Goal: Task Accomplishment & Management: Manage account settings

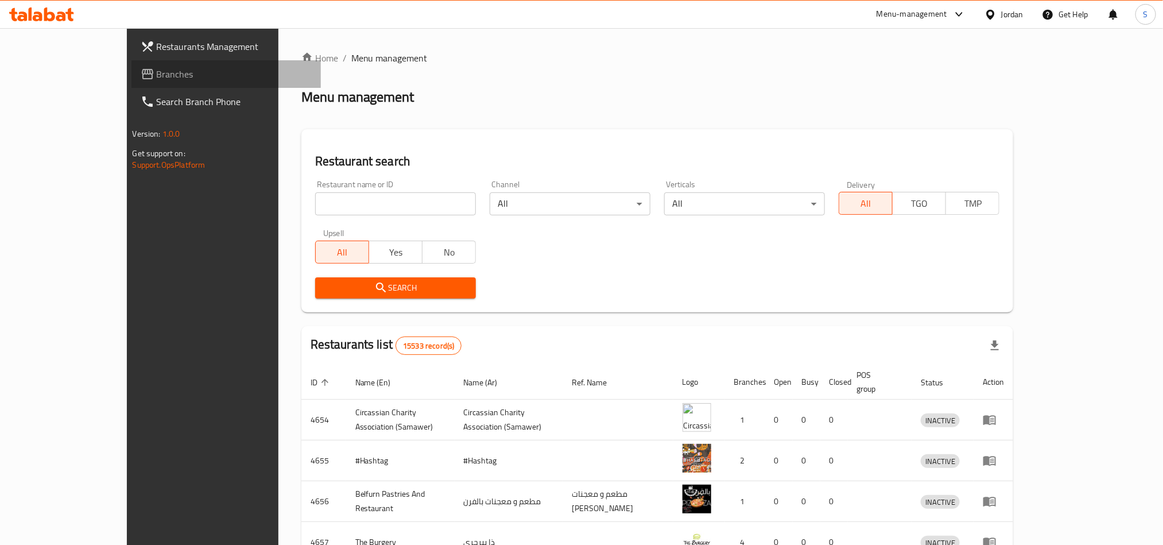
click at [157, 74] on span "Branches" at bounding box center [234, 74] width 155 height 14
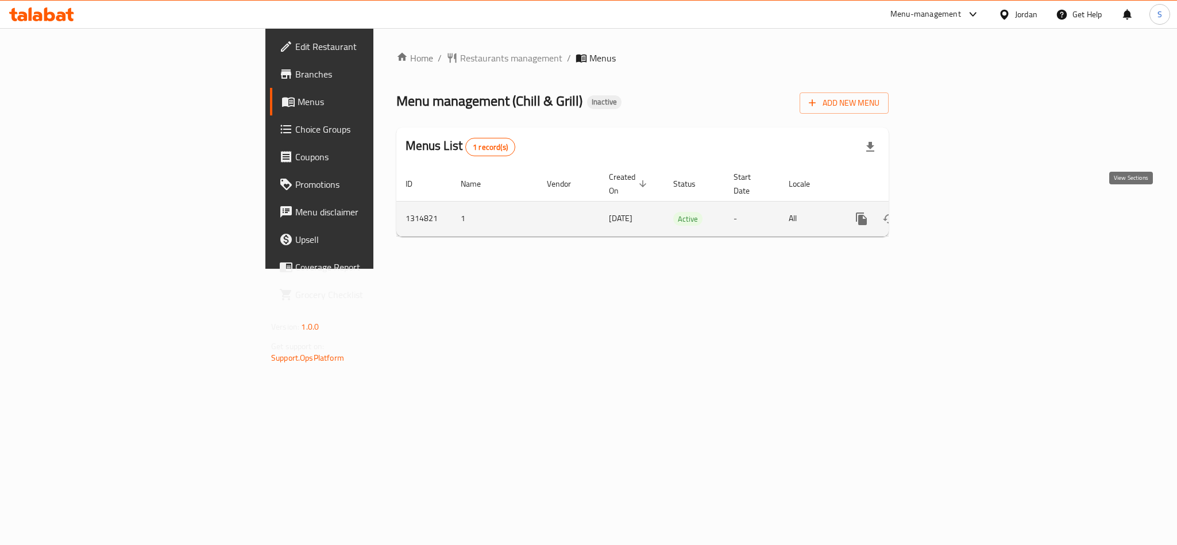
click at [951, 212] on icon "enhanced table" at bounding box center [944, 219] width 14 height 14
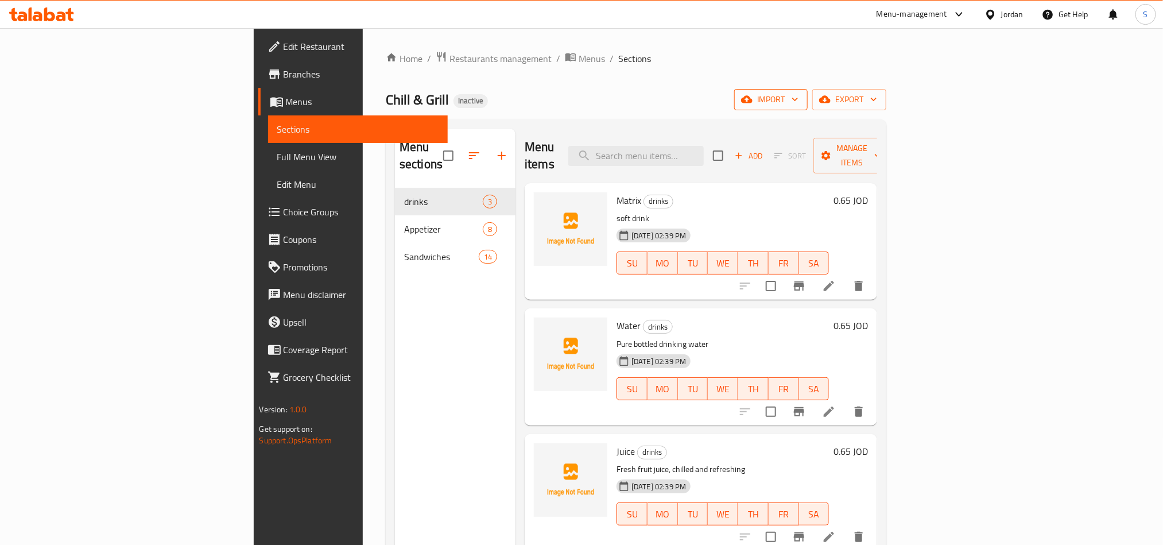
click at [801, 102] on icon "button" at bounding box center [795, 99] width 11 height 11
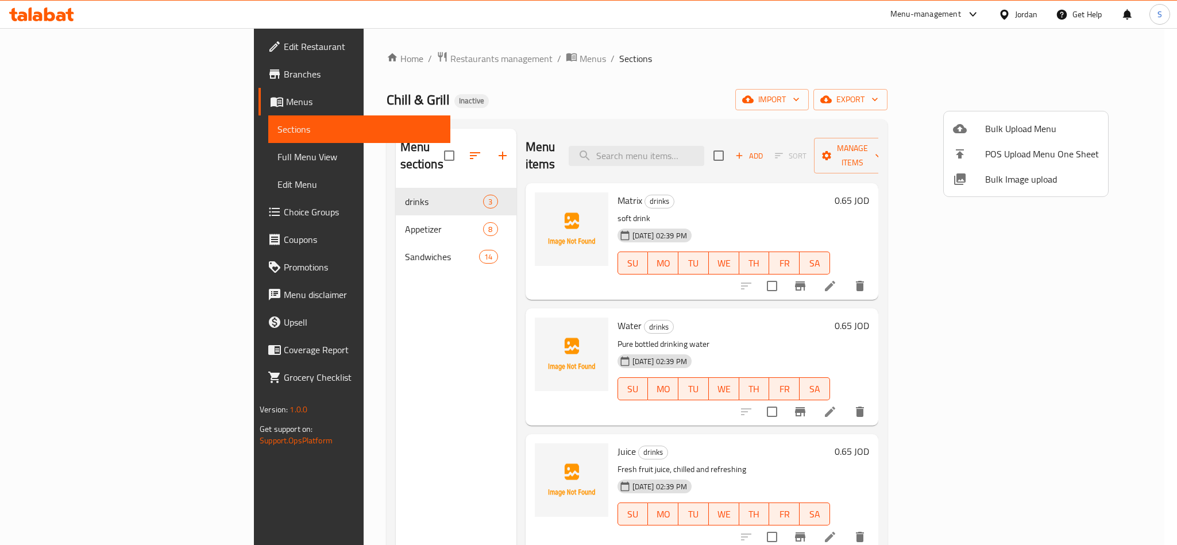
click at [760, 61] on div at bounding box center [588, 272] width 1177 height 545
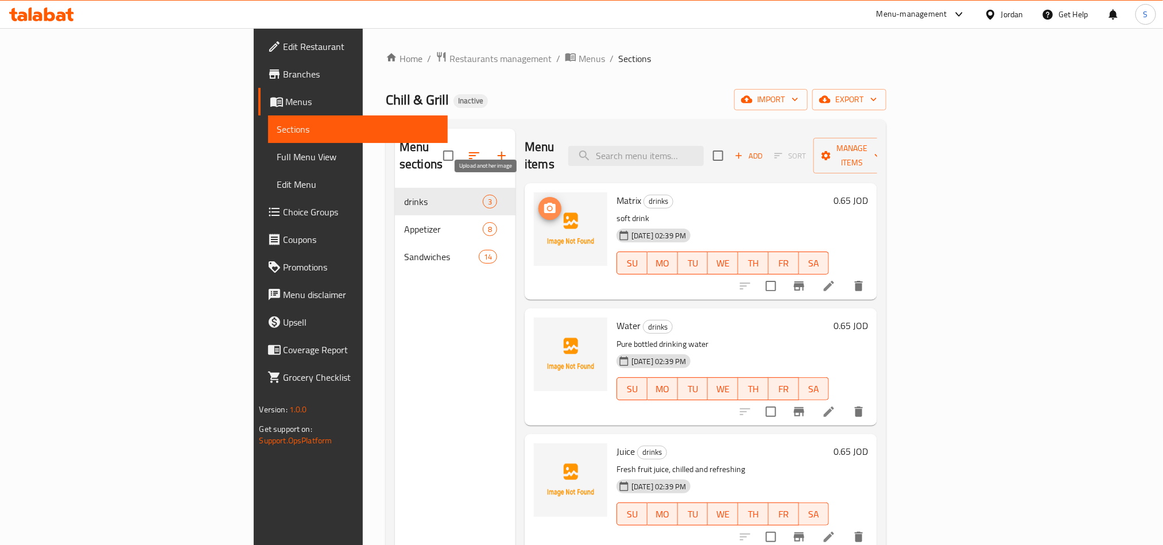
click at [543, 202] on icon "upload picture" at bounding box center [550, 209] width 14 height 14
click at [753, 98] on icon "button" at bounding box center [746, 99] width 11 height 11
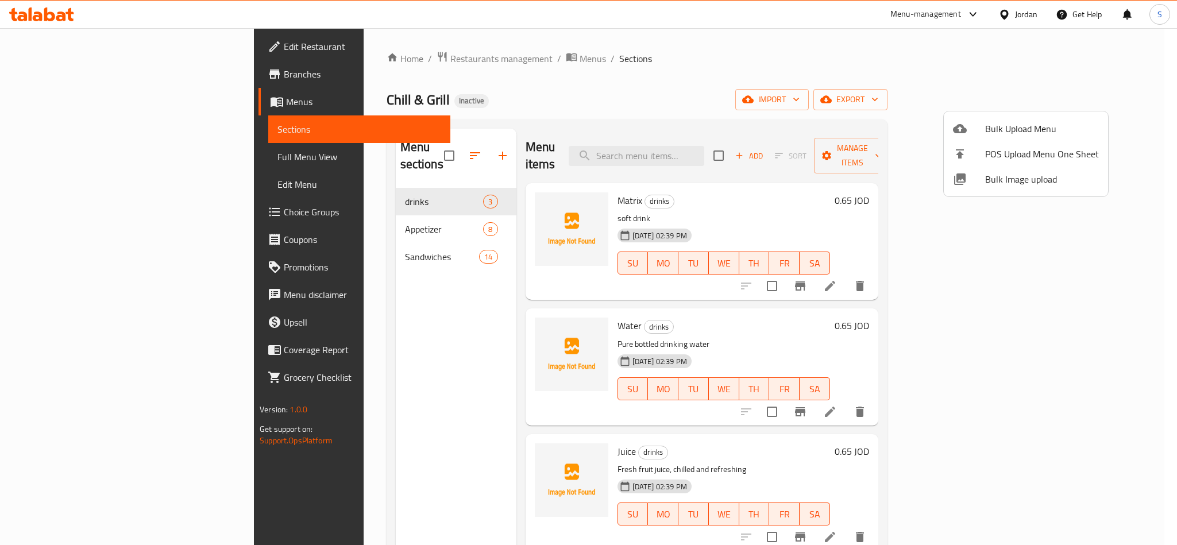
click at [1008, 179] on span "Bulk Image upload" at bounding box center [1042, 179] width 114 height 14
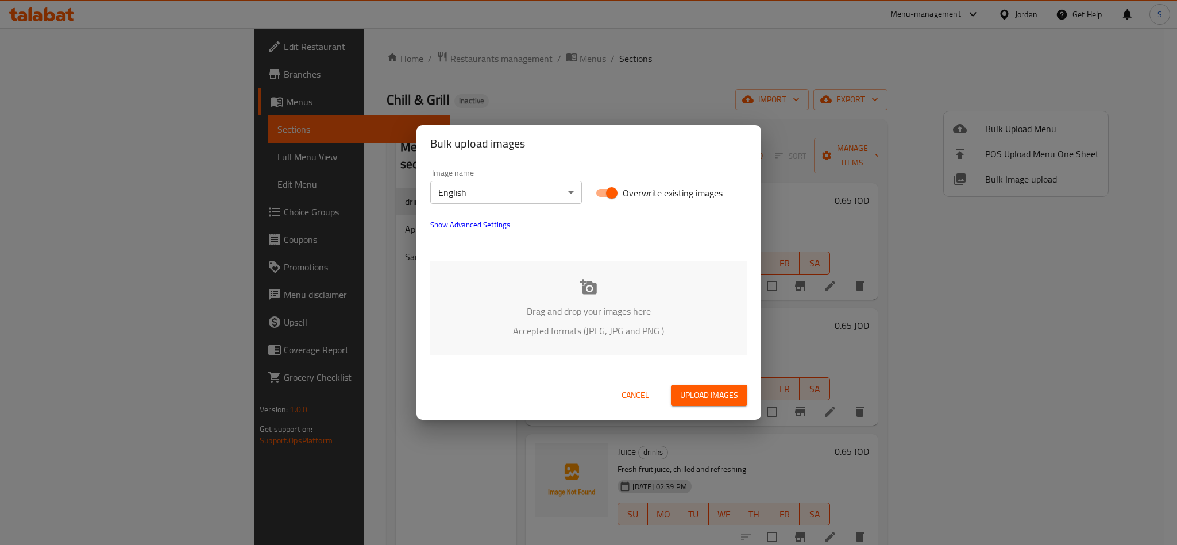
click at [602, 295] on div "Drag and drop your images here Accepted formats (JPEG, JPG and PNG )" at bounding box center [588, 308] width 317 height 94
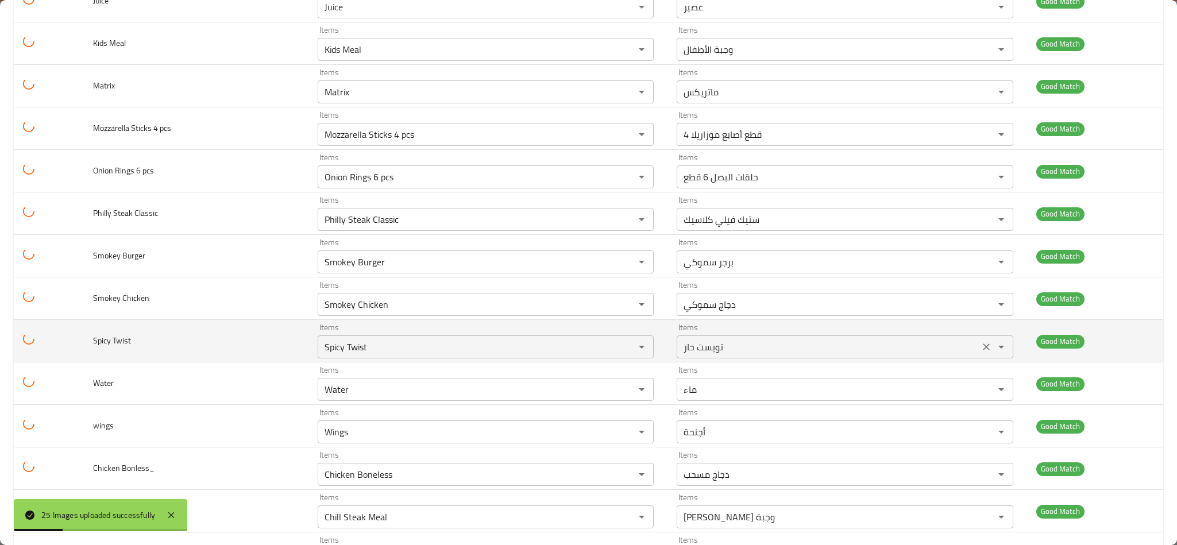
scroll to position [724, 0]
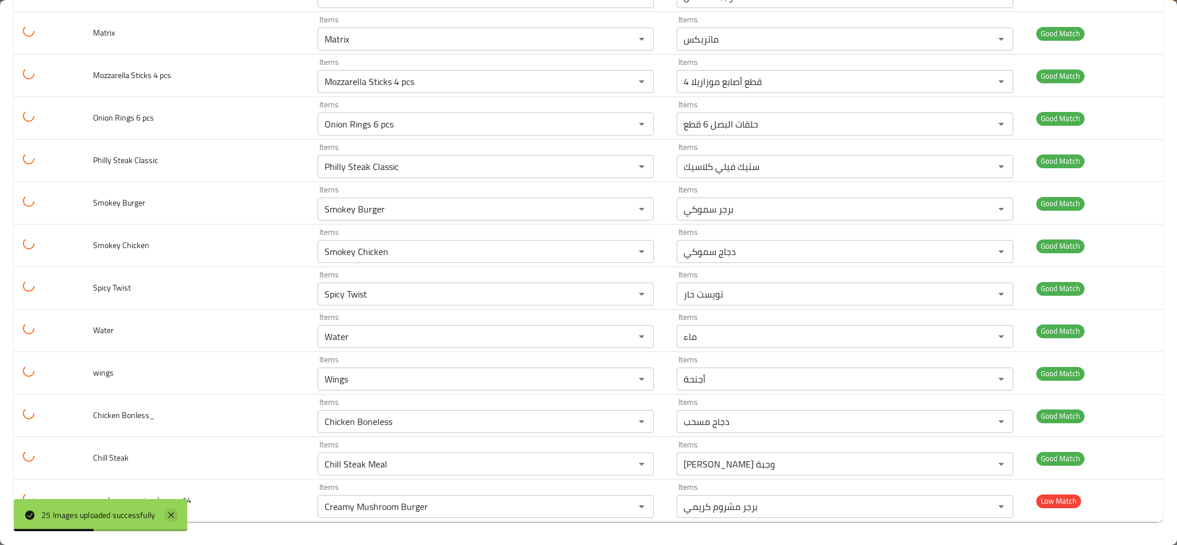
click at [174, 514] on icon at bounding box center [171, 515] width 14 height 14
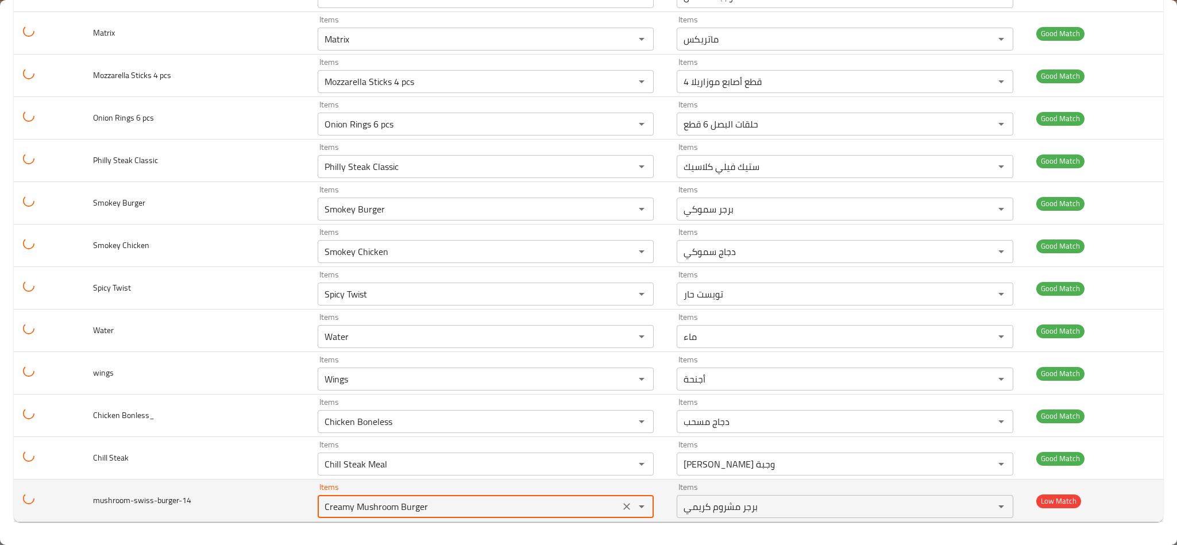
click at [350, 511] on input "Creamy Mushroom Burger" at bounding box center [468, 506] width 295 height 16
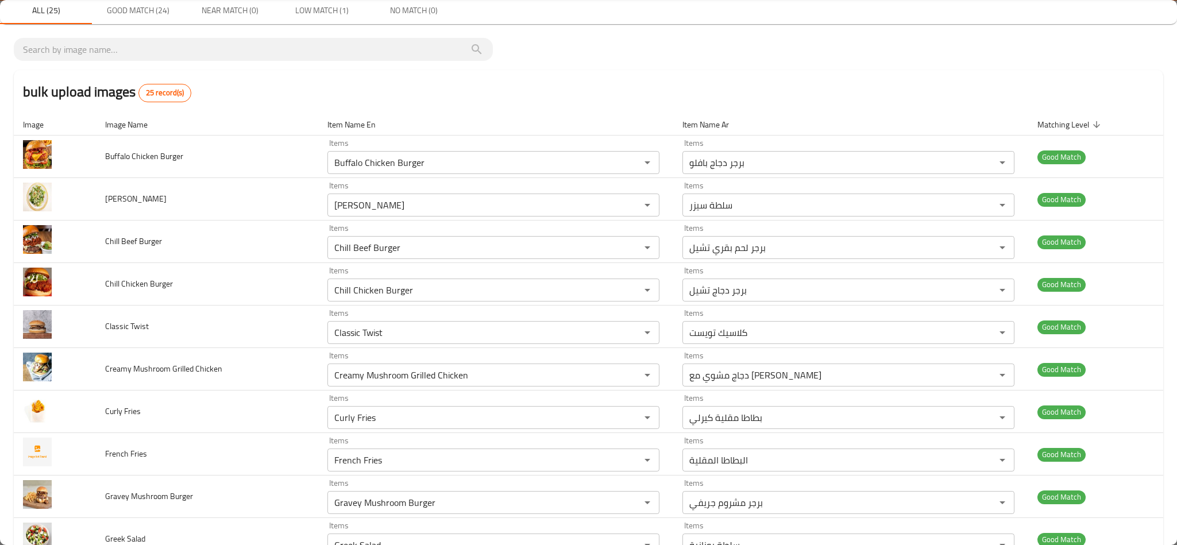
scroll to position [0, 0]
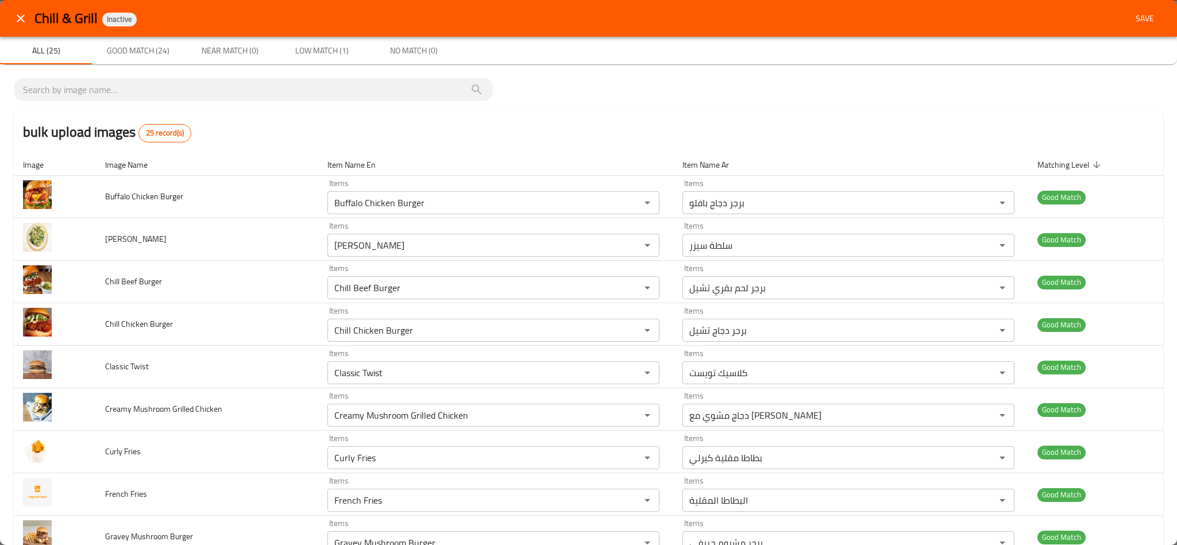
click at [1126, 9] on button "Save" at bounding box center [1144, 18] width 37 height 21
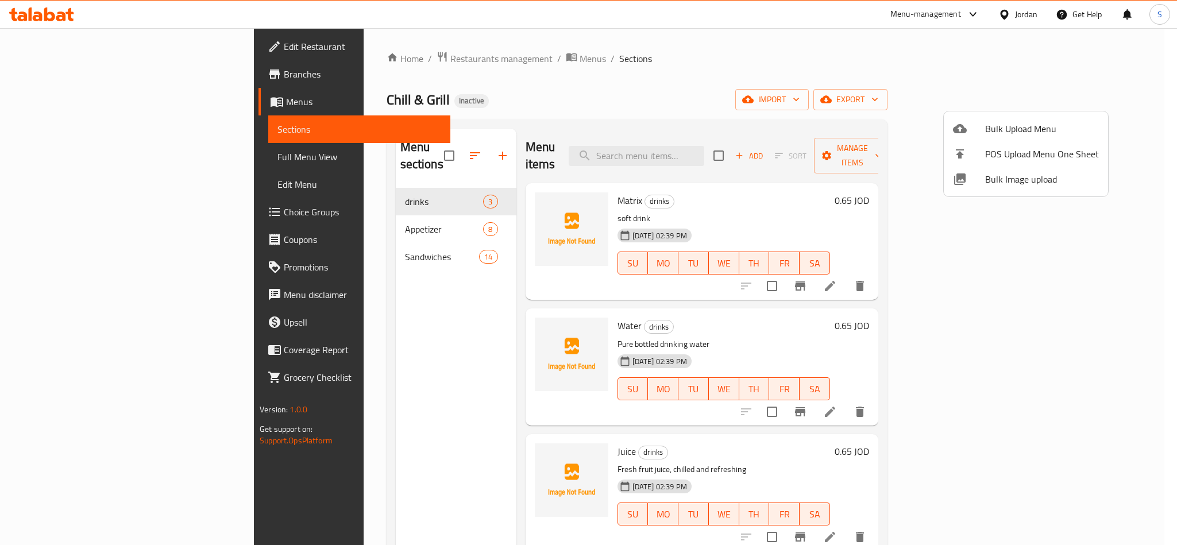
click at [675, 95] on div at bounding box center [588, 272] width 1177 height 545
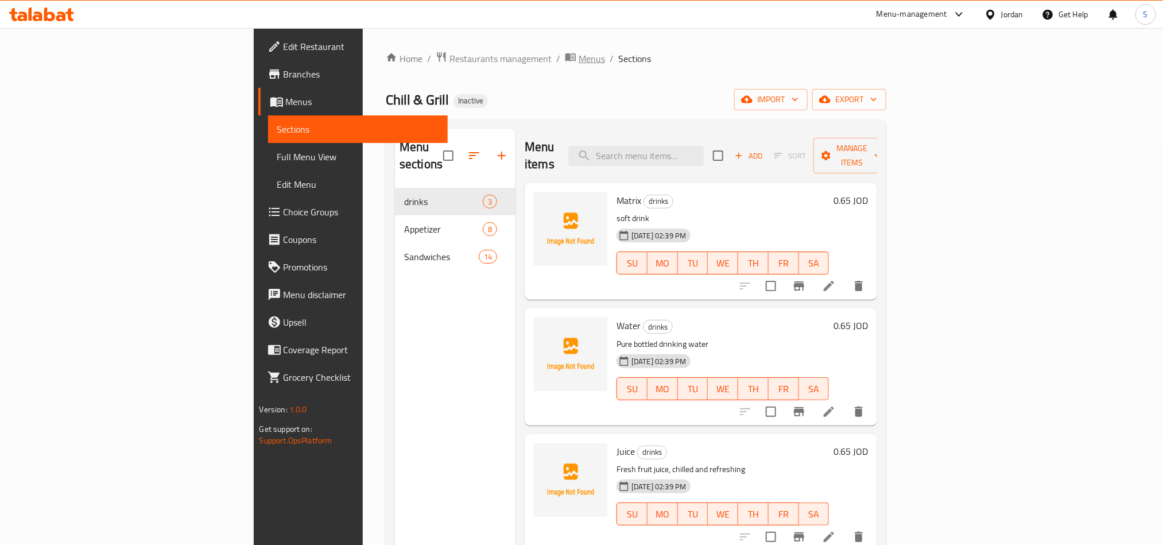
click at [579, 65] on span "Menus" at bounding box center [592, 59] width 26 height 14
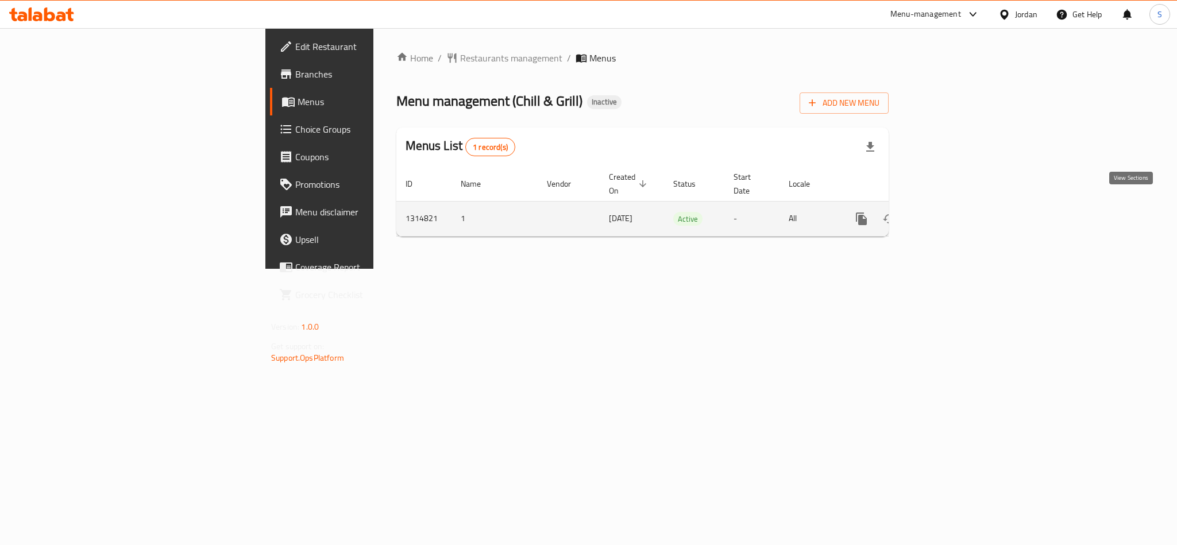
click at [951, 212] on icon "enhanced table" at bounding box center [944, 219] width 14 height 14
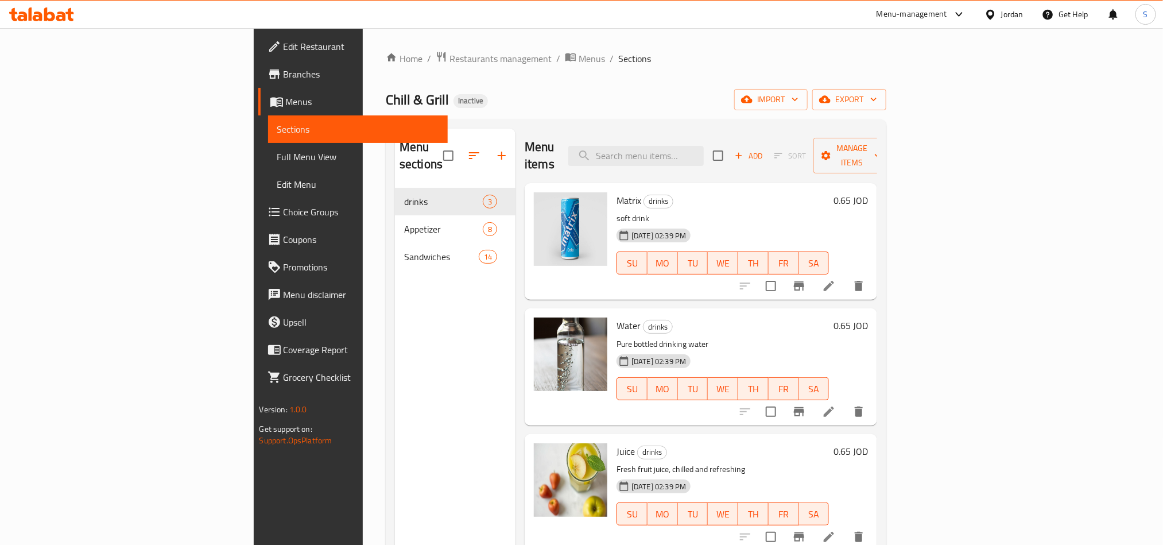
click at [681, 82] on div "Home / Restaurants management / Menus / Sections Chill & Grill Inactive import …" at bounding box center [636, 367] width 501 height 632
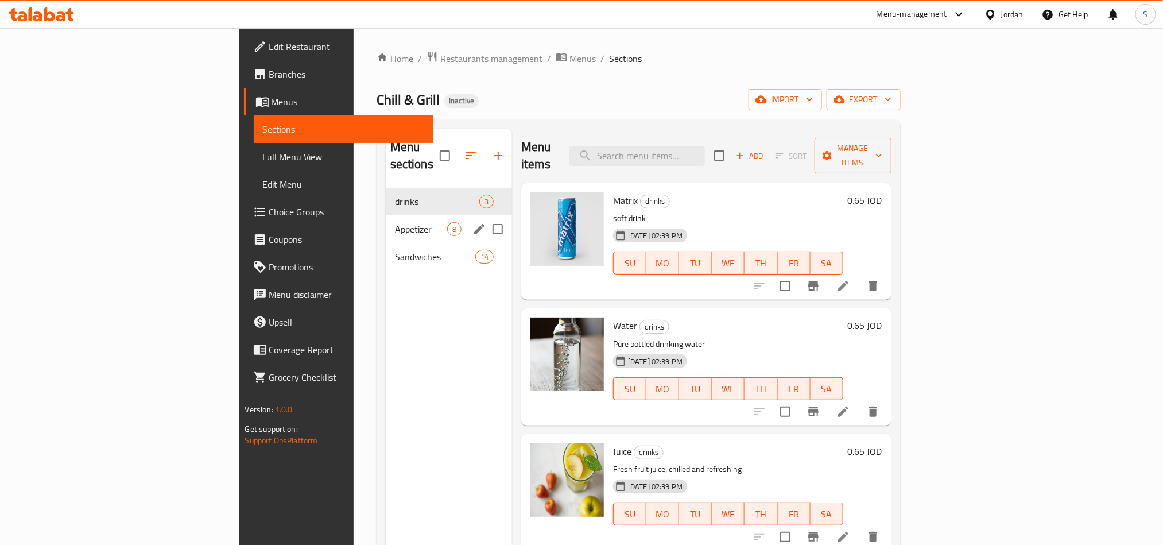
click at [386, 215] on div "Appetizer 8" at bounding box center [449, 229] width 126 height 28
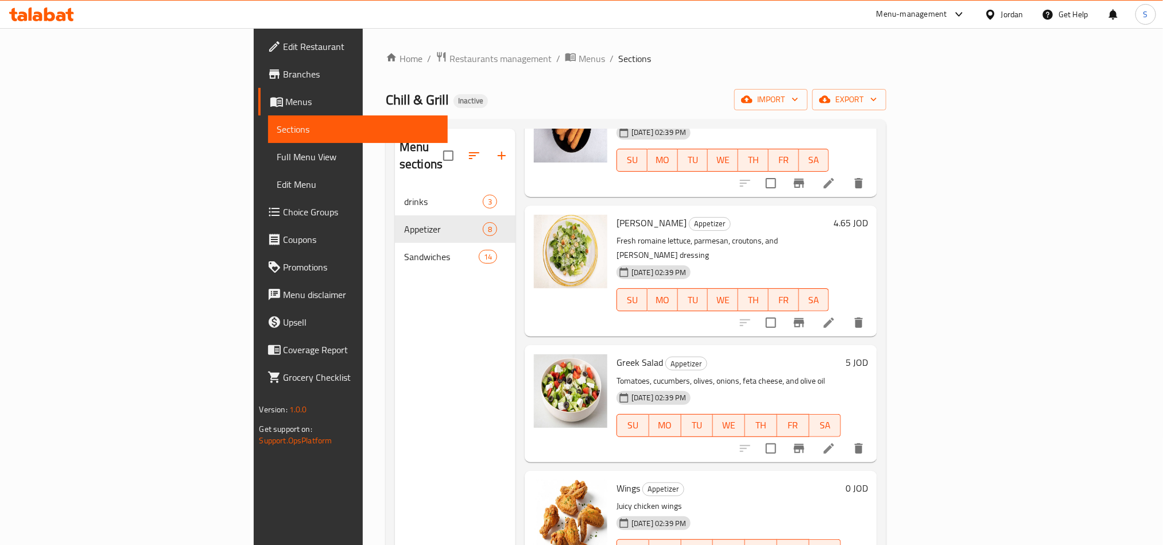
scroll to position [486, 0]
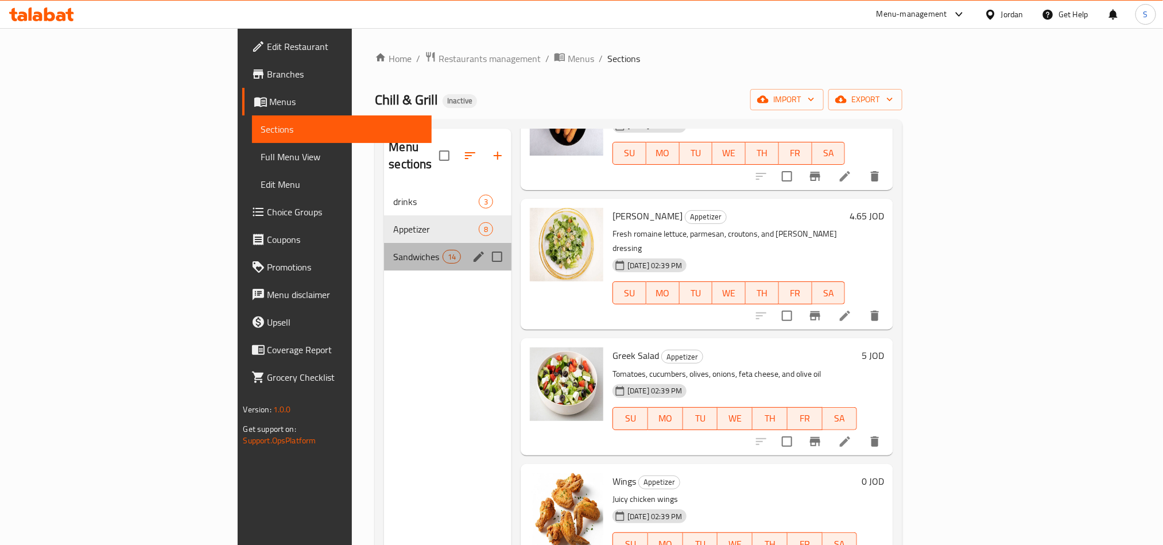
click at [384, 249] on div "Sandwiches 14" at bounding box center [447, 257] width 127 height 28
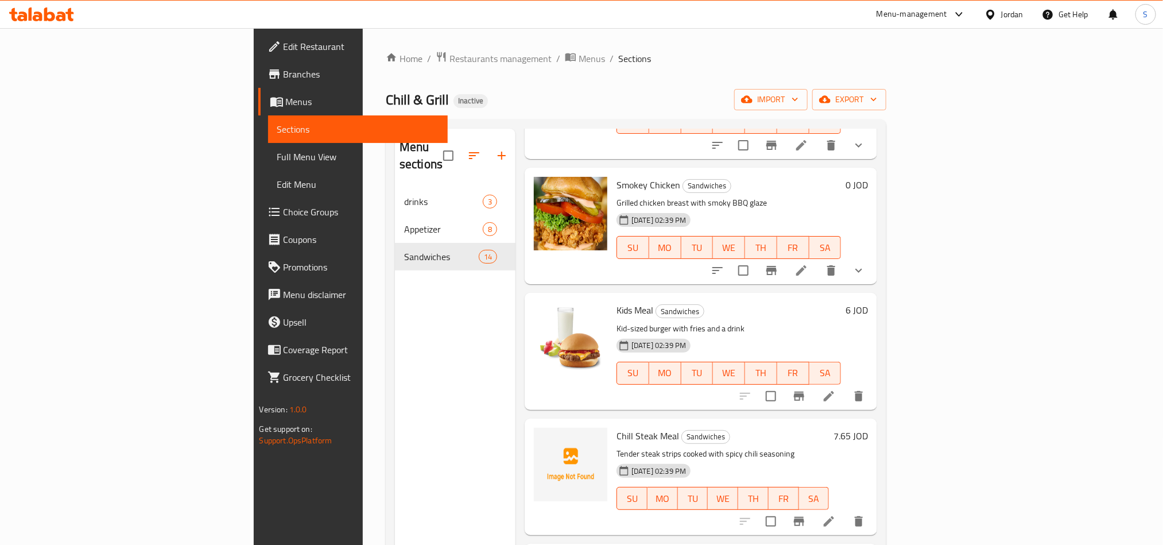
scroll to position [1239, 0]
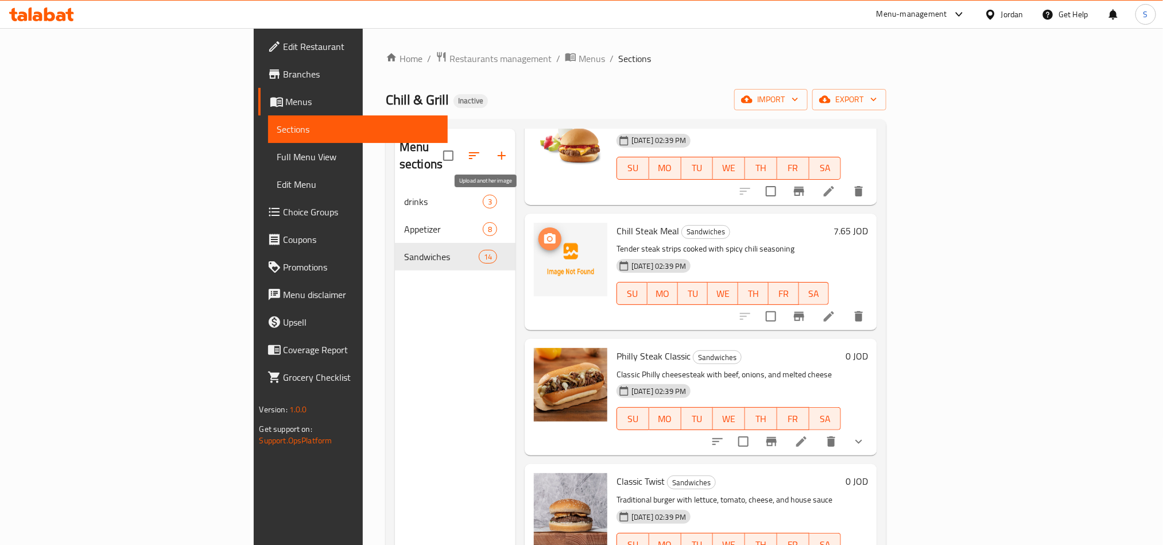
click at [548, 237] on circle "upload picture" at bounding box center [549, 238] width 3 height 3
click at [544, 233] on icon "upload picture" at bounding box center [549, 238] width 11 height 10
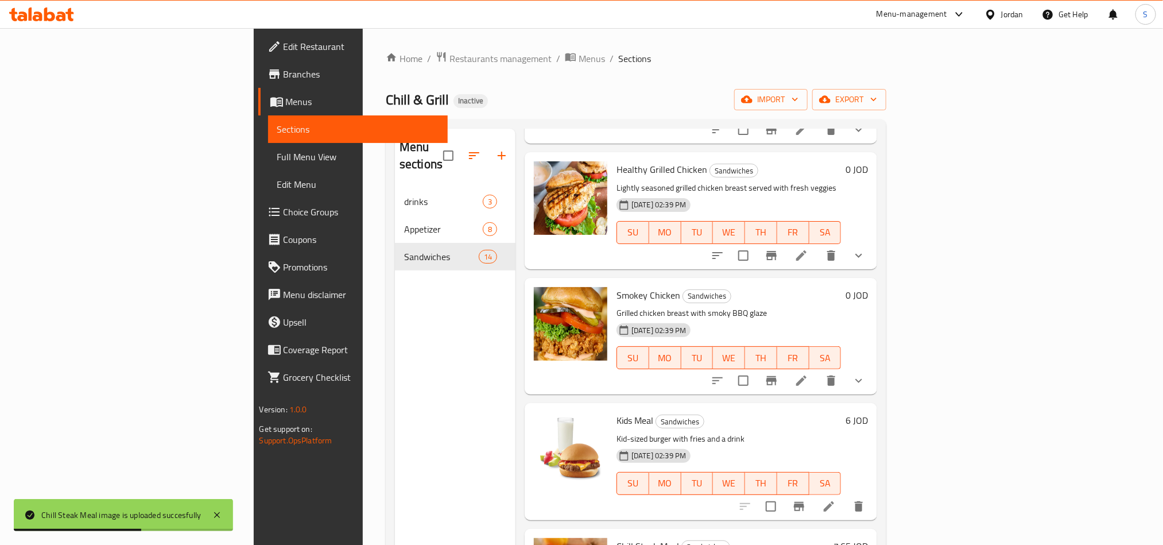
scroll to position [894, 0]
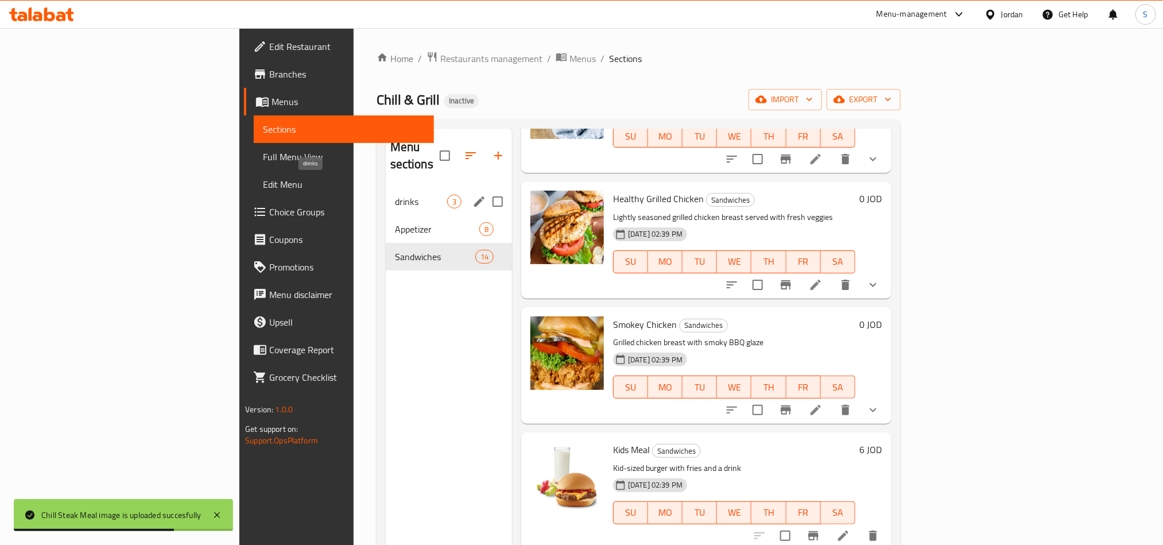
click at [395, 195] on span "drinks" at bounding box center [421, 202] width 52 height 14
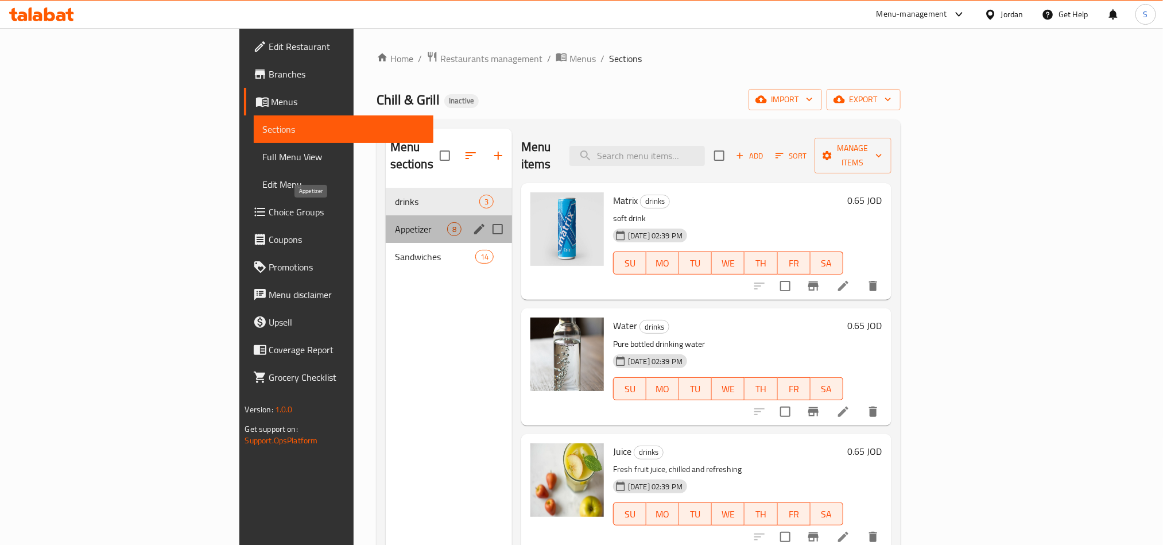
click at [395, 222] on span "Appetizer" at bounding box center [421, 229] width 52 height 14
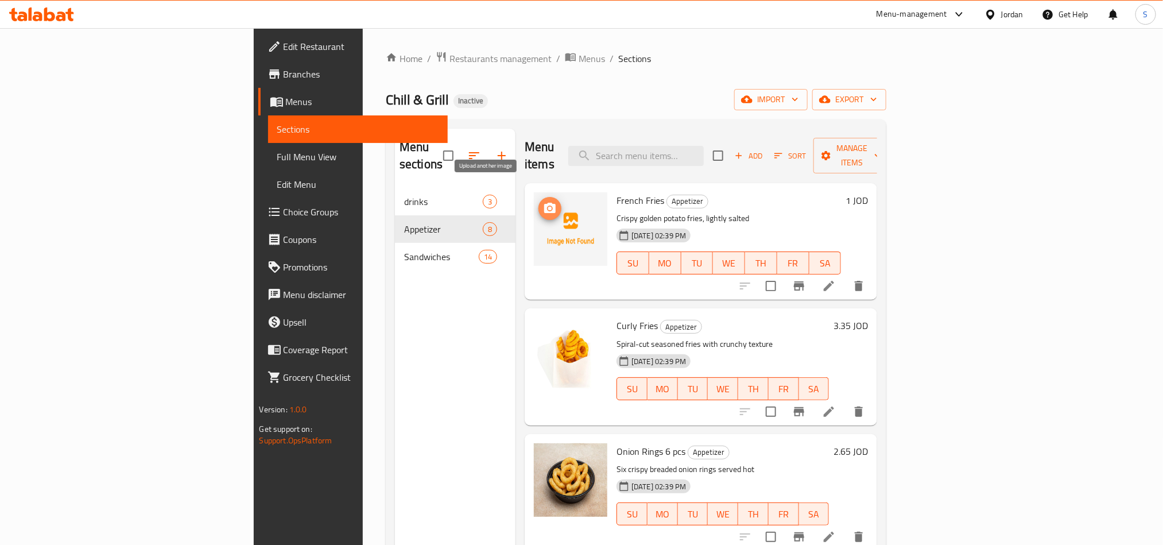
click at [544, 203] on icon "upload picture" at bounding box center [549, 208] width 11 height 10
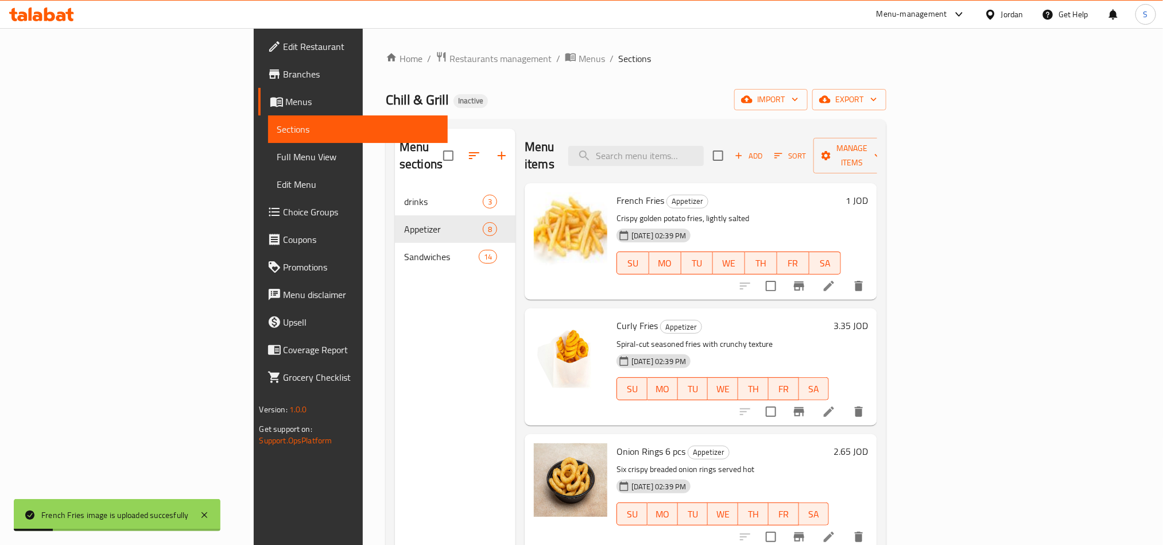
click at [395, 331] on div "Menu sections drinks 3 Appetizer 8 Sandwiches 14" at bounding box center [455, 401] width 121 height 545
click at [579, 62] on span "Menus" at bounding box center [592, 59] width 26 height 14
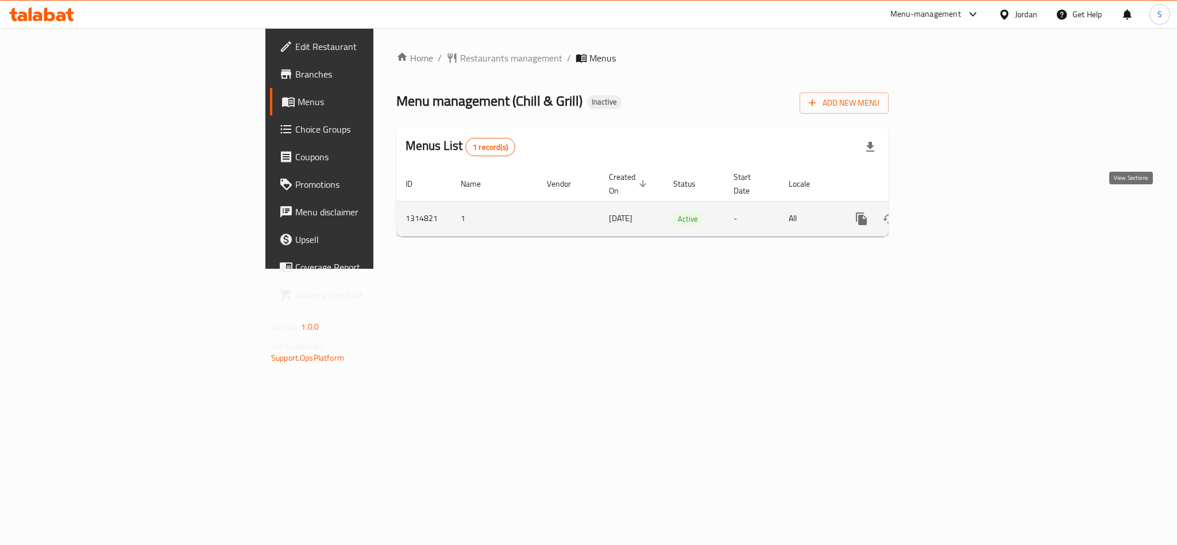
click at [951, 212] on icon "enhanced table" at bounding box center [944, 219] width 14 height 14
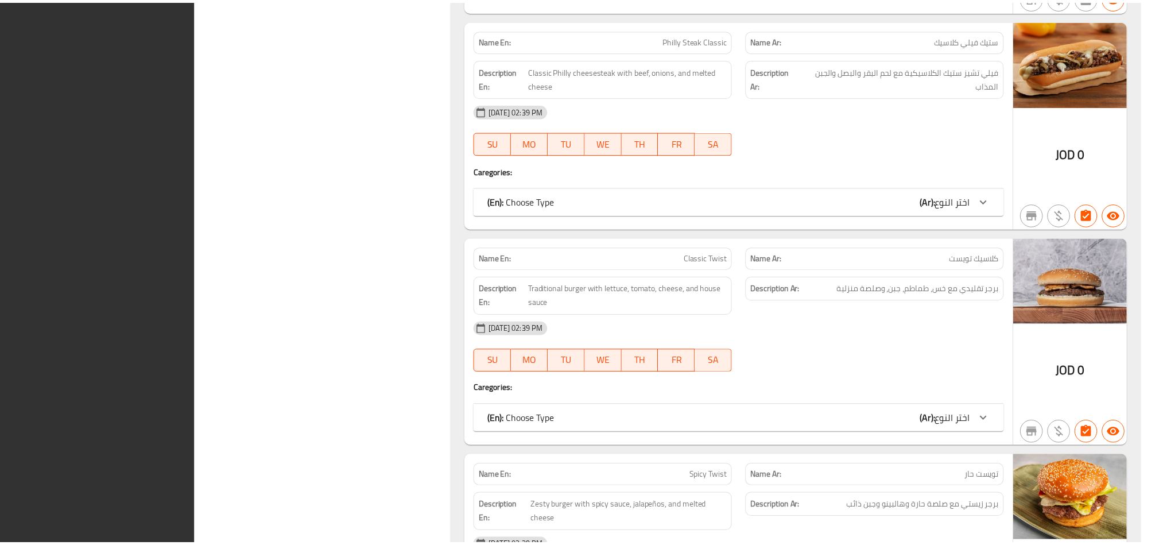
scroll to position [4454, 0]
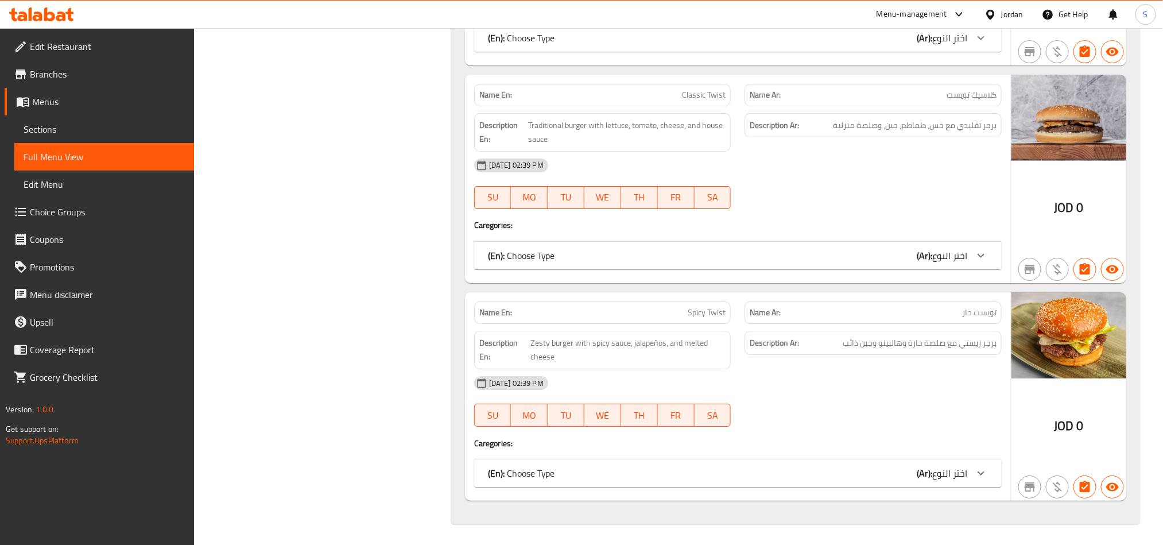
click at [52, 18] on icon at bounding box center [49, 14] width 11 height 14
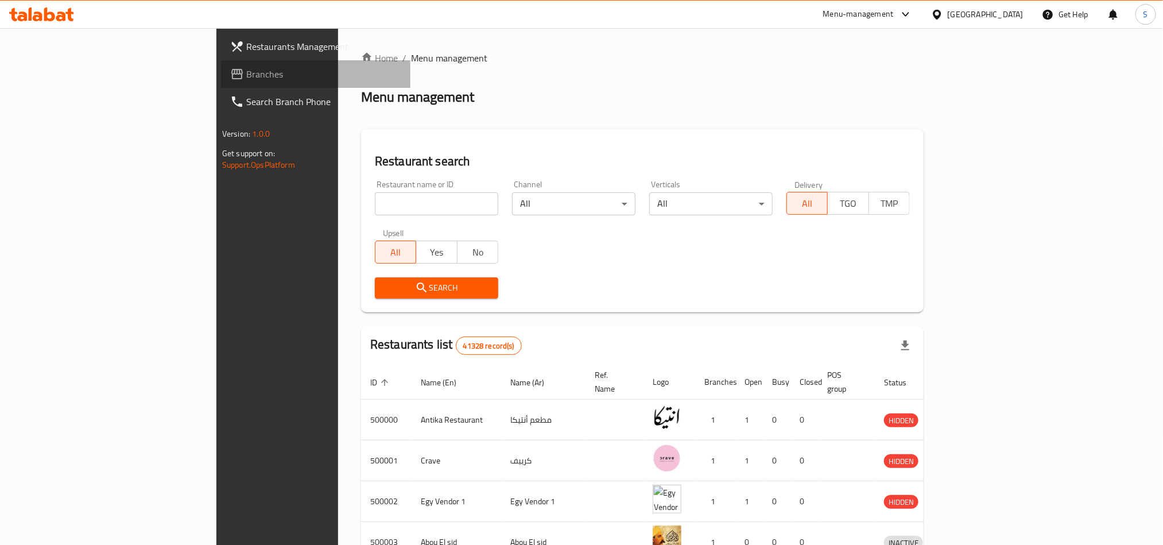
click at [221, 84] on link "Branches" at bounding box center [316, 74] width 190 height 28
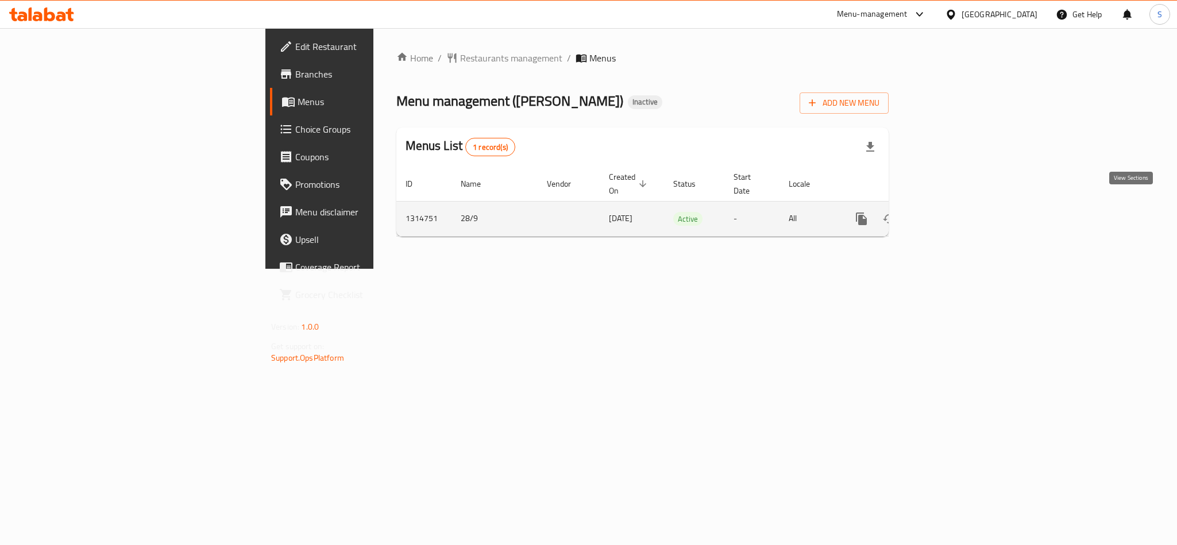
click at [951, 212] on icon "enhanced table" at bounding box center [944, 219] width 14 height 14
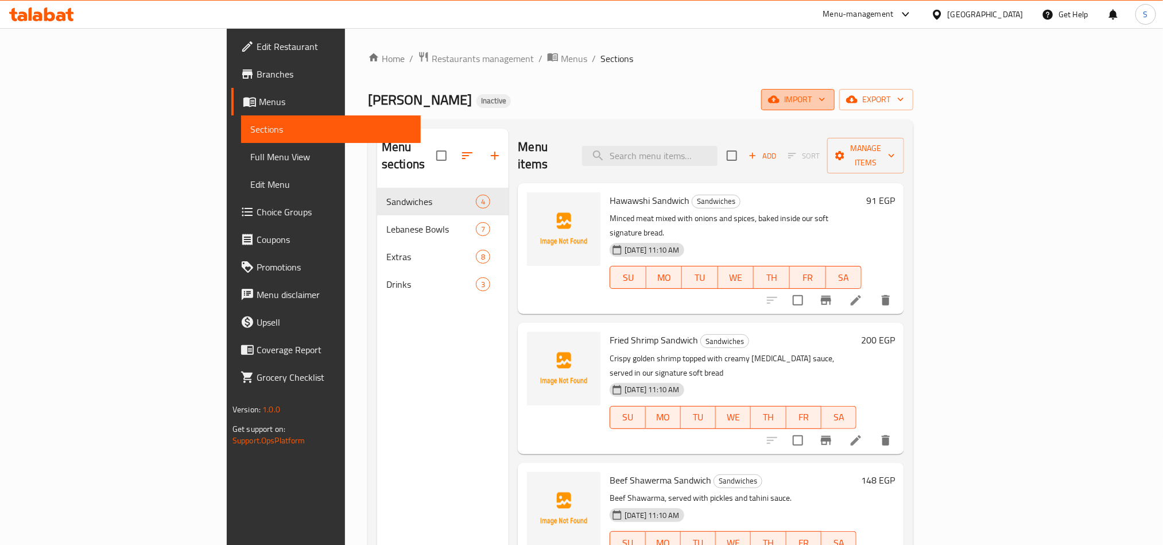
click at [780, 103] on icon "button" at bounding box center [773, 99] width 11 height 11
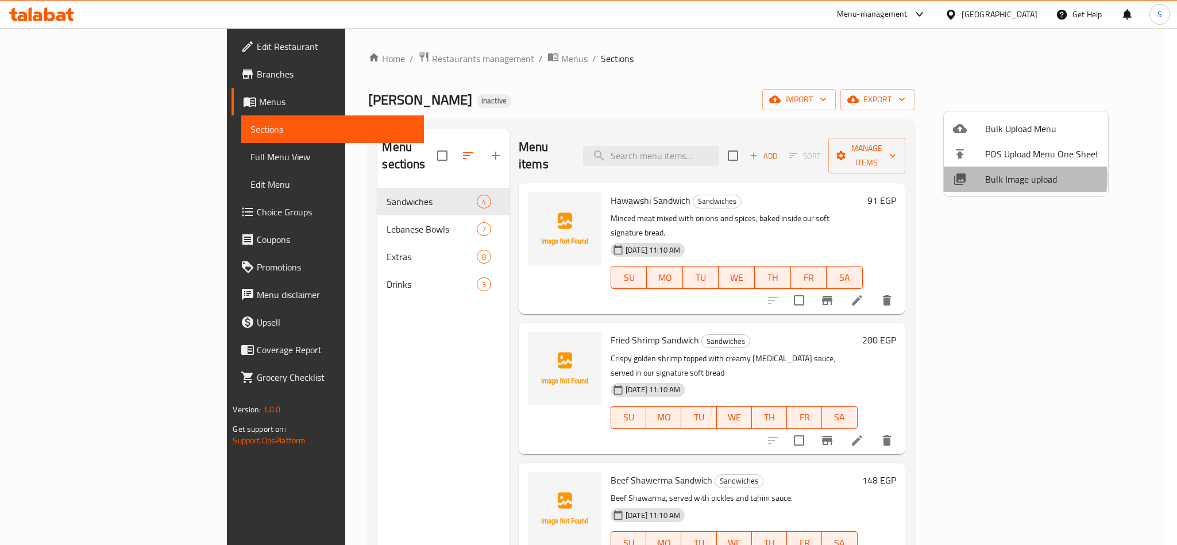
click at [1015, 178] on span "Bulk Image upload" at bounding box center [1042, 179] width 114 height 14
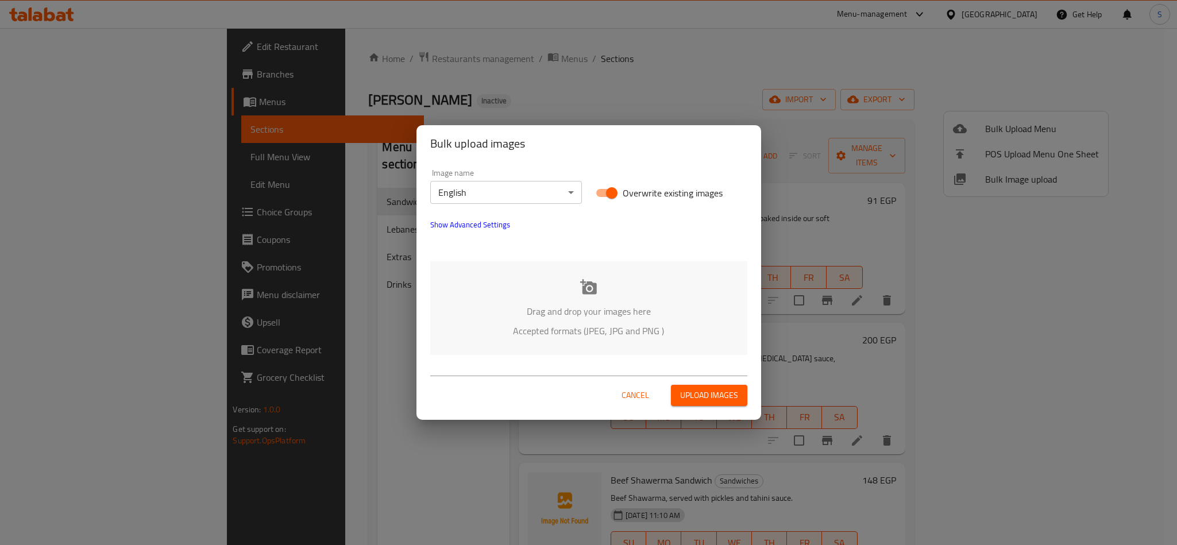
click at [600, 301] on div "Drag and drop your images here Accepted formats (JPEG, JPG and PNG )" at bounding box center [588, 308] width 317 height 94
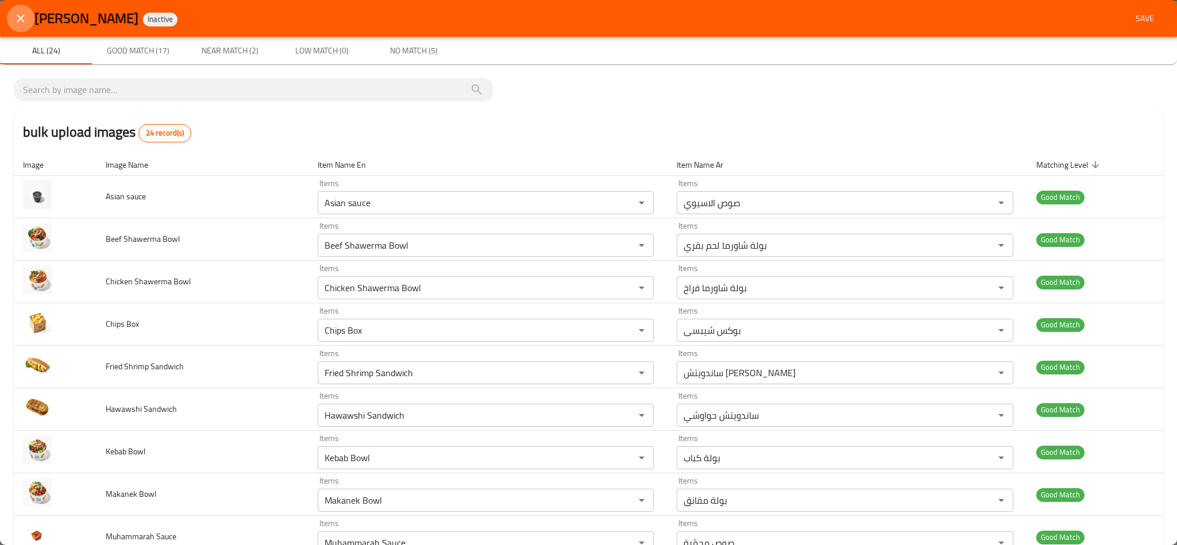
click at [24, 17] on icon "close" at bounding box center [21, 18] width 14 height 14
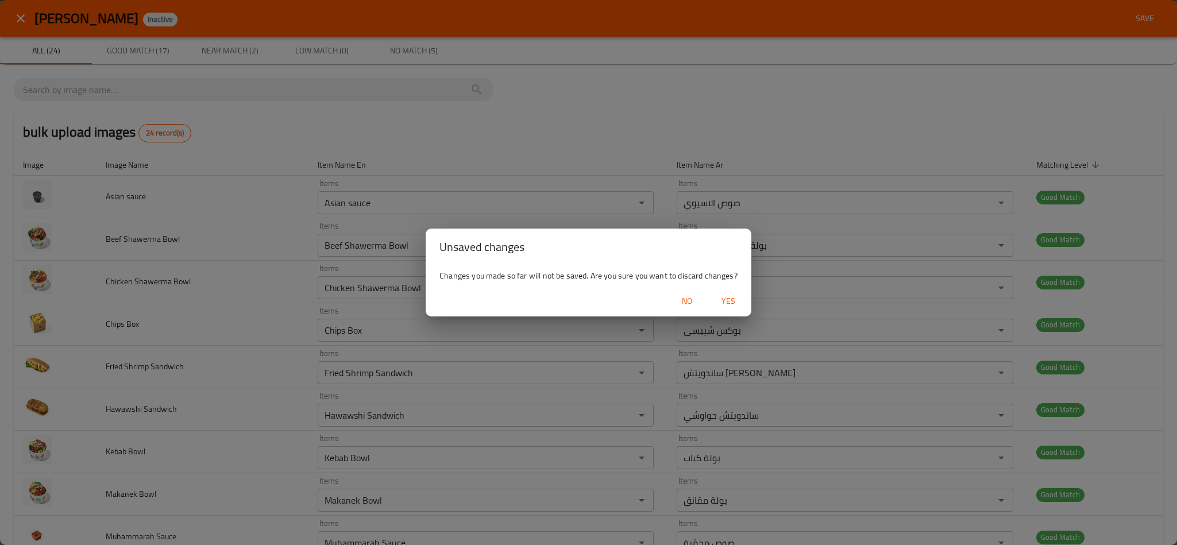
click at [727, 302] on span "Yes" at bounding box center [728, 301] width 28 height 14
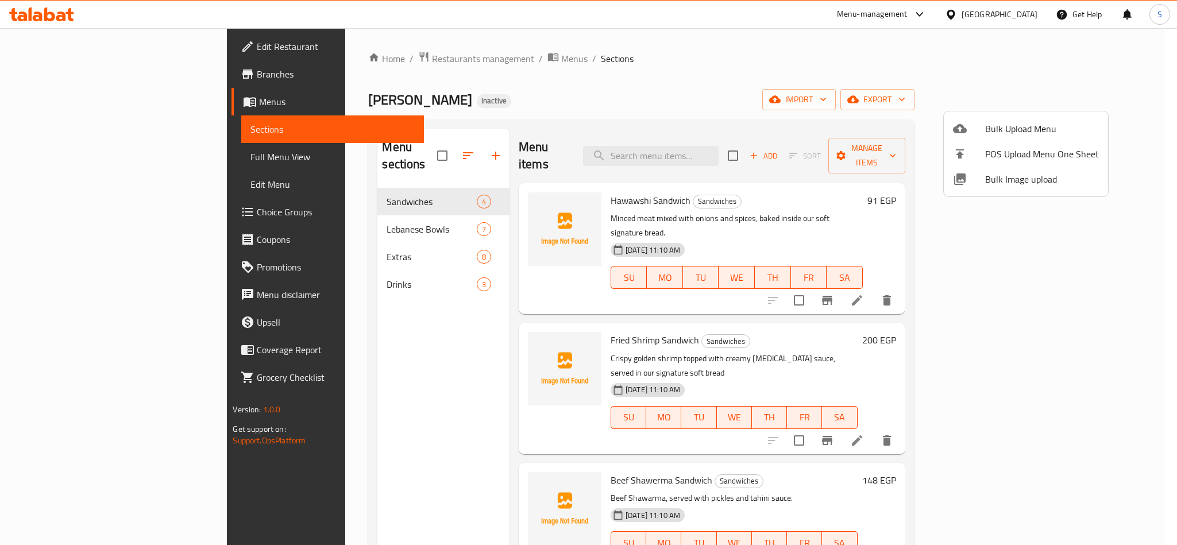
click at [575, 184] on div at bounding box center [588, 272] width 1177 height 545
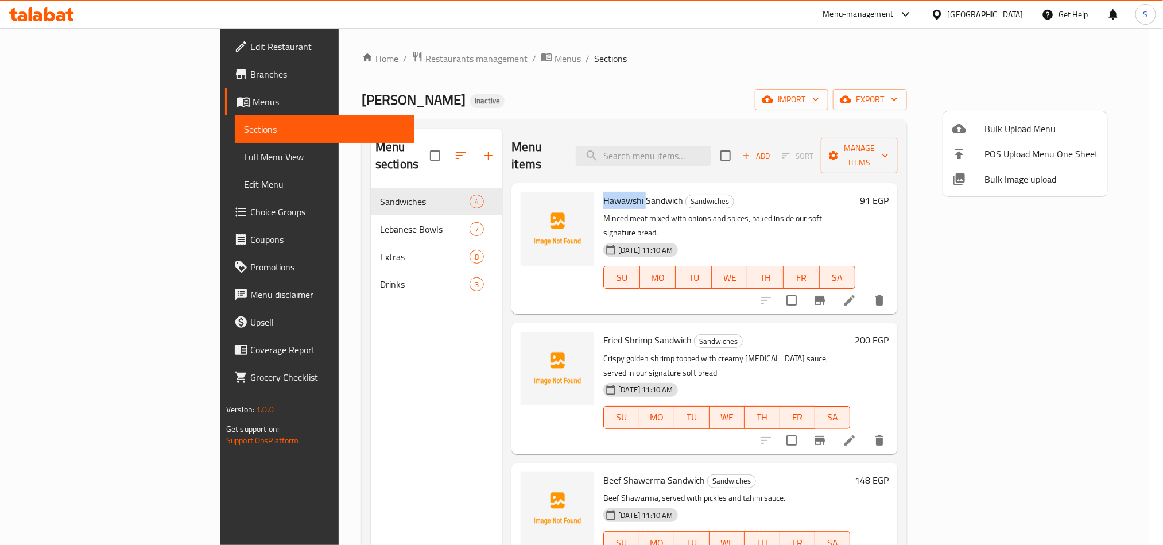
click at [604, 192] on span "Hawawshi Sandwich" at bounding box center [644, 200] width 80 height 17
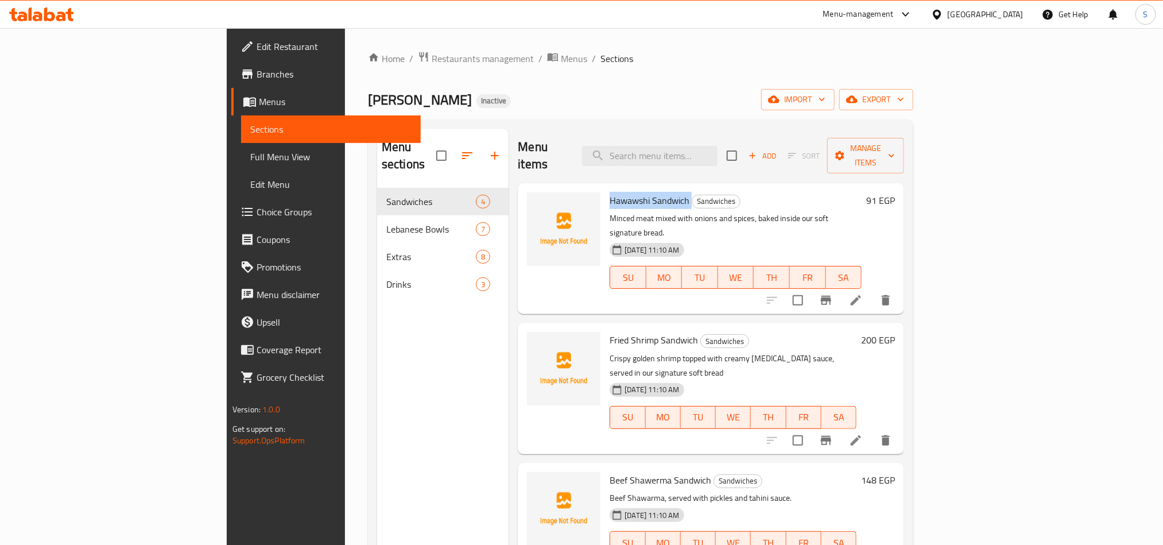
click at [610, 192] on span "Hawawshi Sandwich" at bounding box center [650, 200] width 80 height 17
copy h6 "Hawawshi Sandwich"
click at [542, 207] on circle "upload picture" at bounding box center [543, 208] width 3 height 3
click at [536, 341] on icon "upload picture" at bounding box center [543, 348] width 14 height 14
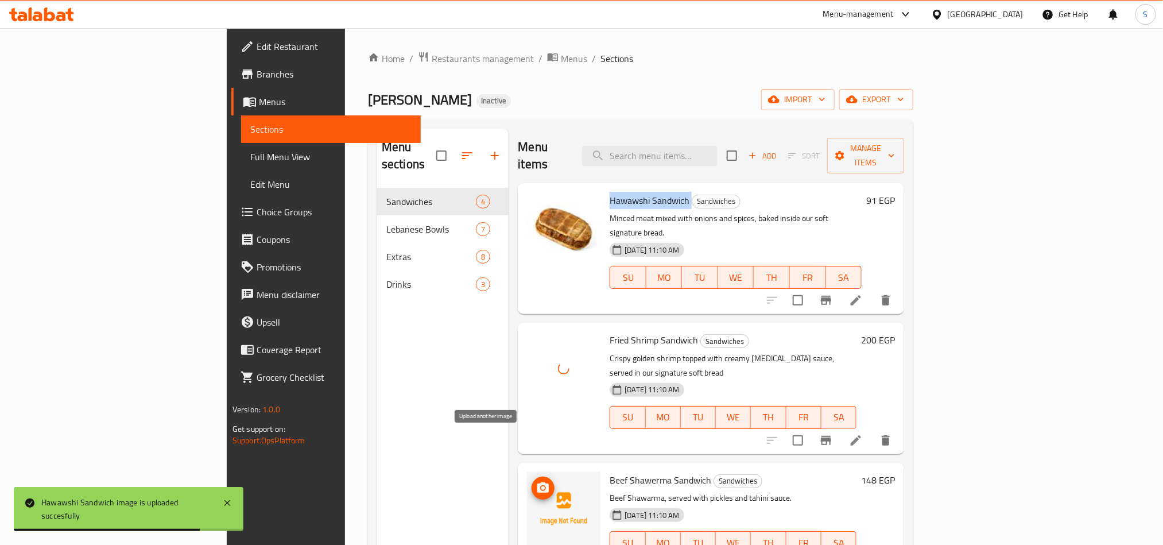
click at [536, 481] on icon "upload picture" at bounding box center [543, 488] width 14 height 14
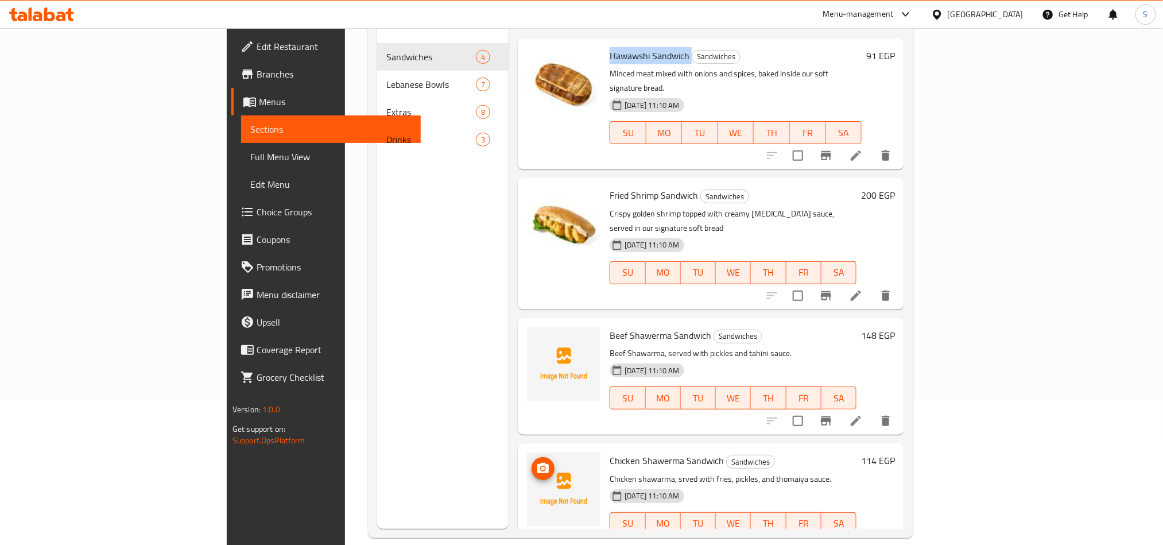
scroll to position [161, 0]
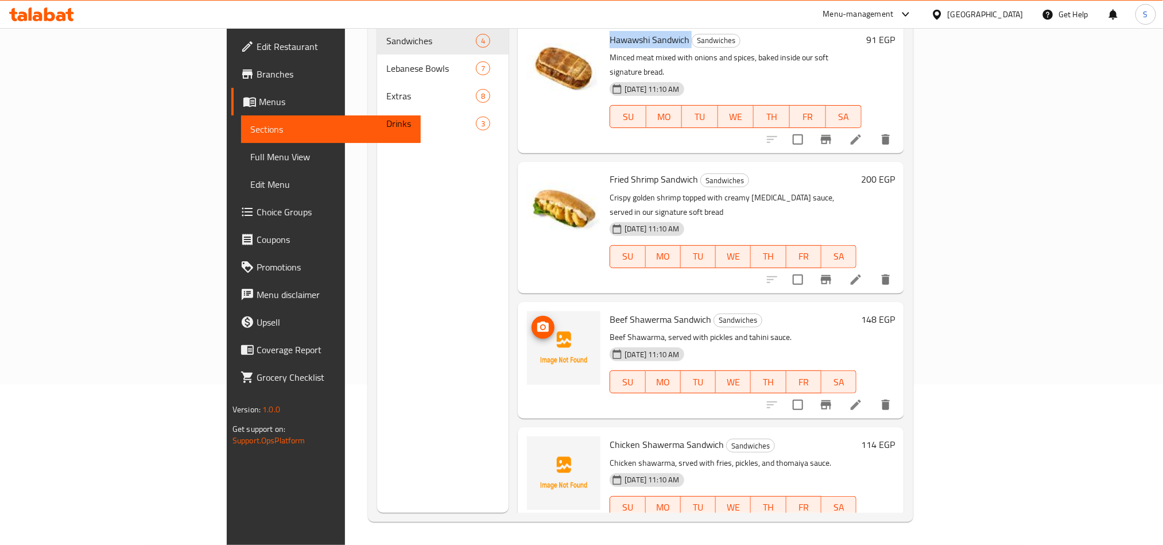
click at [536, 320] on icon "upload picture" at bounding box center [543, 327] width 14 height 14
click at [610, 436] on span "Chicken Shawerma Sandwich" at bounding box center [667, 444] width 114 height 17
copy span "Chicken"
click at [538, 447] on icon "upload picture" at bounding box center [543, 452] width 11 height 10
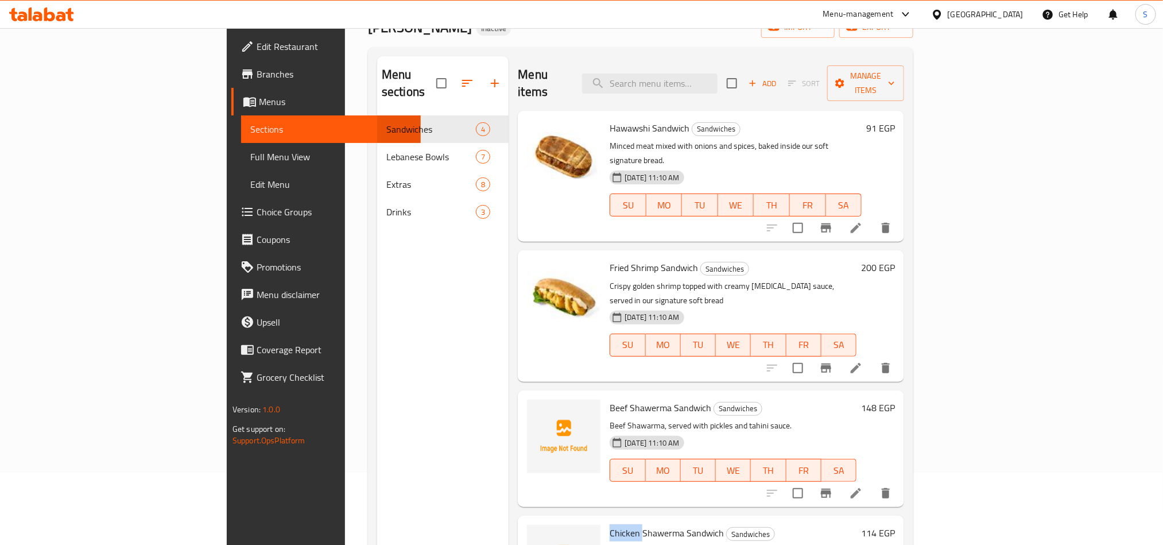
scroll to position [0, 0]
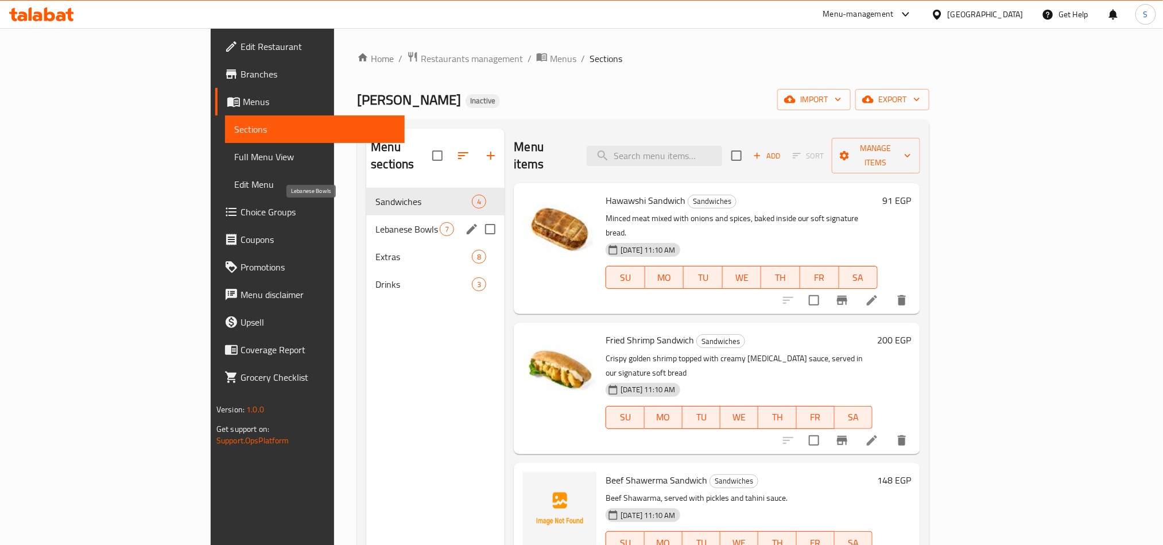
click at [376, 222] on span "Lebanese Bowls" at bounding box center [408, 229] width 64 height 14
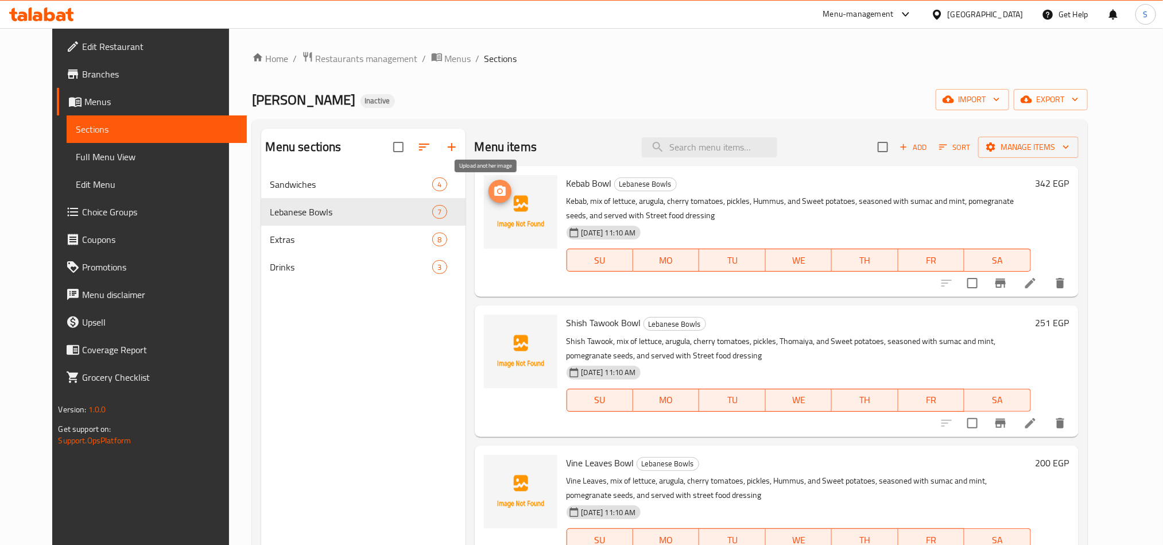
click at [493, 186] on icon "upload picture" at bounding box center [500, 191] width 14 height 14
click at [493, 334] on icon "upload picture" at bounding box center [500, 331] width 14 height 14
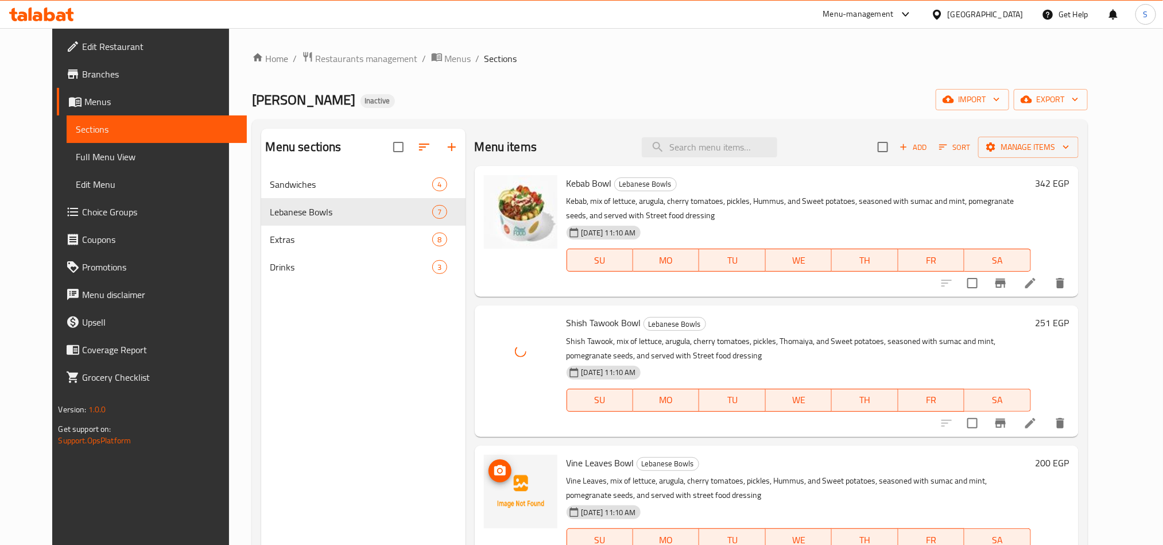
click at [494, 474] on icon "upload picture" at bounding box center [499, 470] width 11 height 10
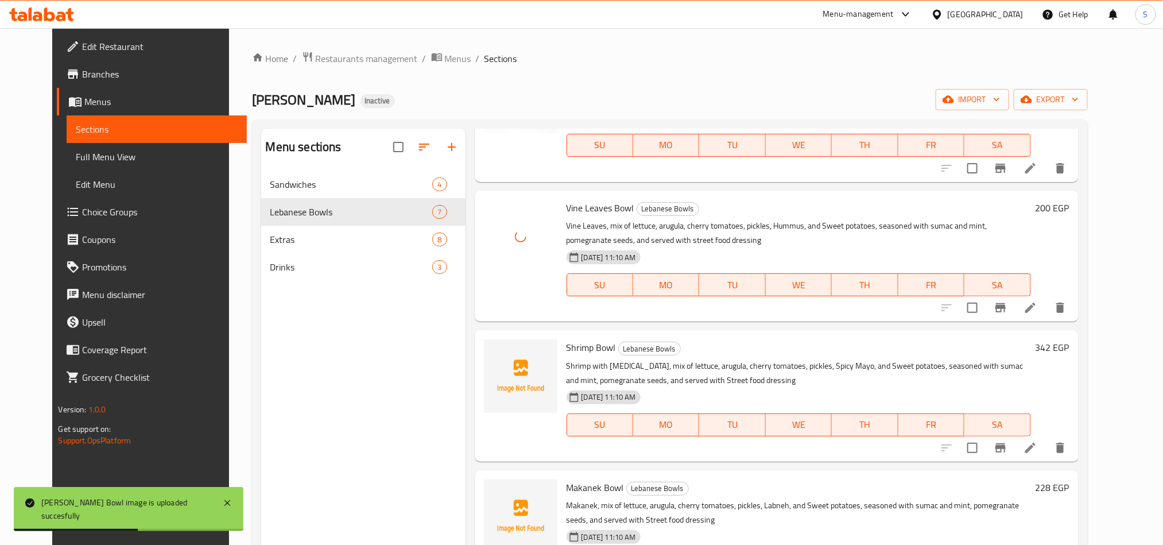
scroll to position [258, 0]
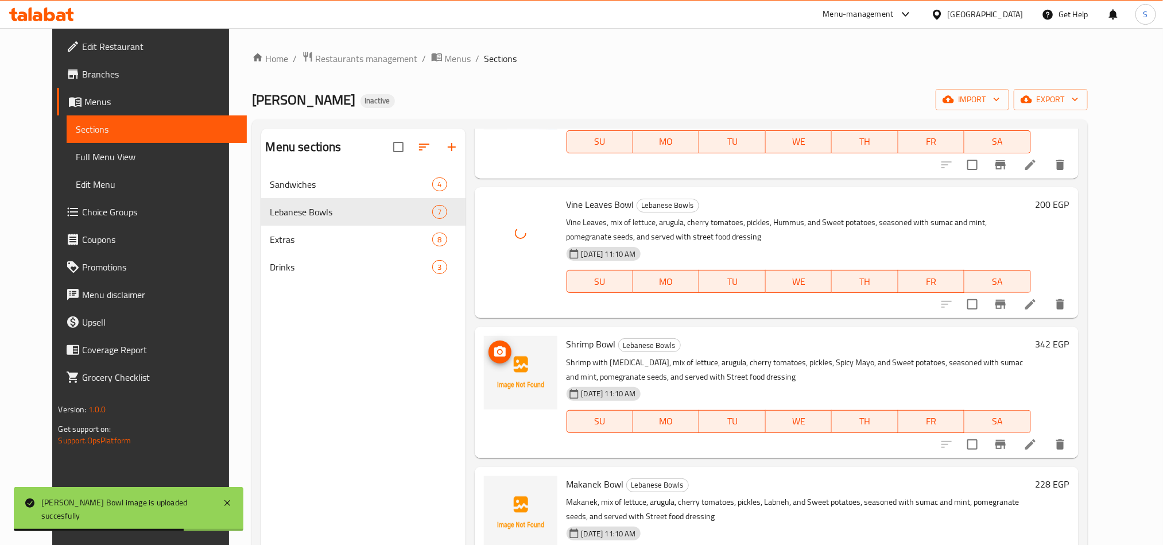
click at [493, 345] on icon "upload picture" at bounding box center [500, 352] width 14 height 14
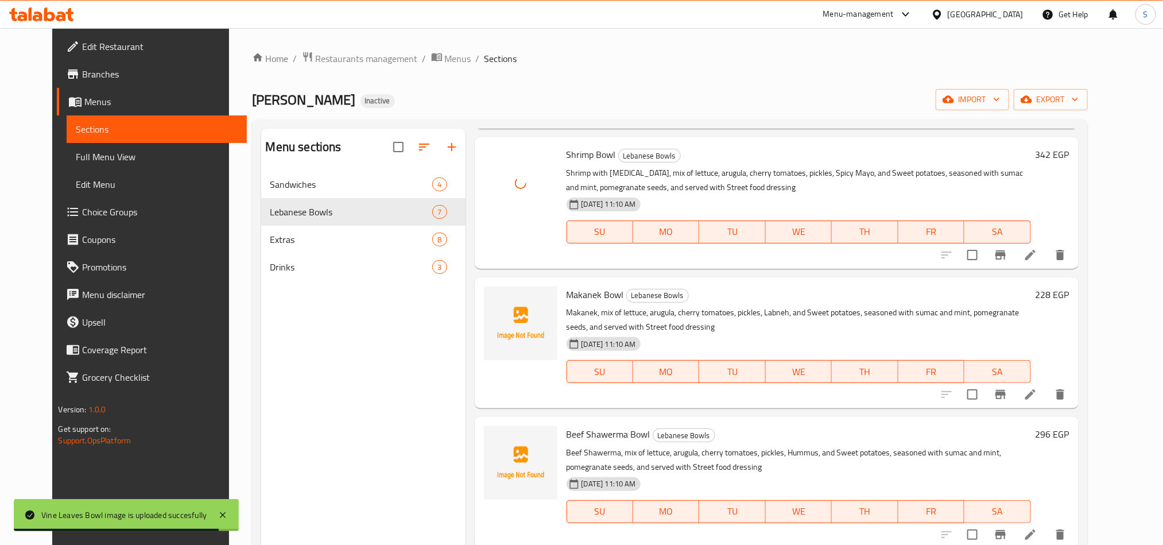
scroll to position [462, 0]
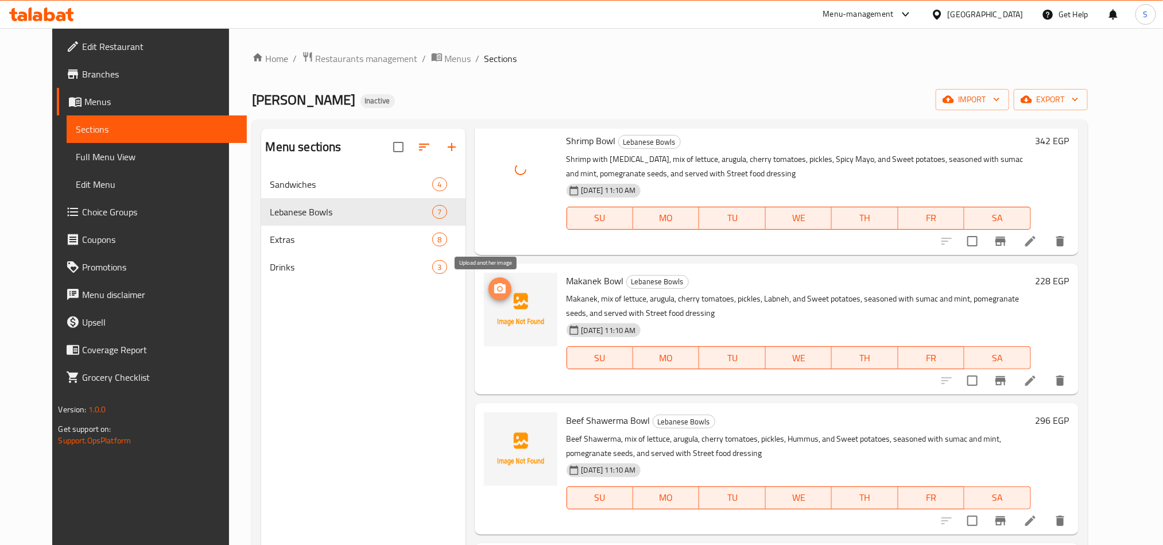
click at [494, 284] on icon "upload picture" at bounding box center [499, 288] width 11 height 10
click at [493, 422] on icon "upload picture" at bounding box center [500, 429] width 14 height 14
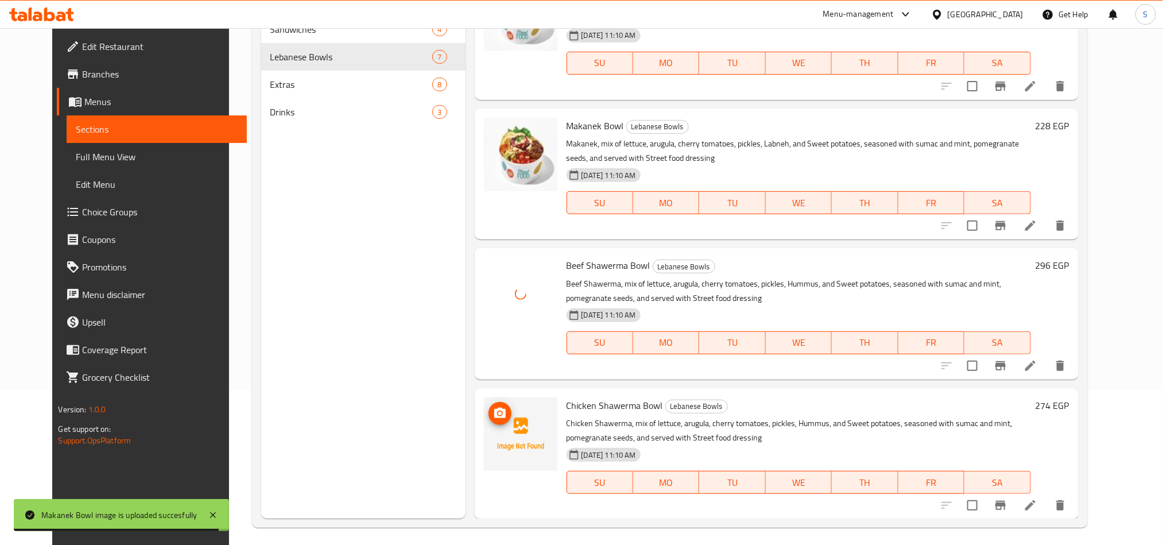
scroll to position [161, 0]
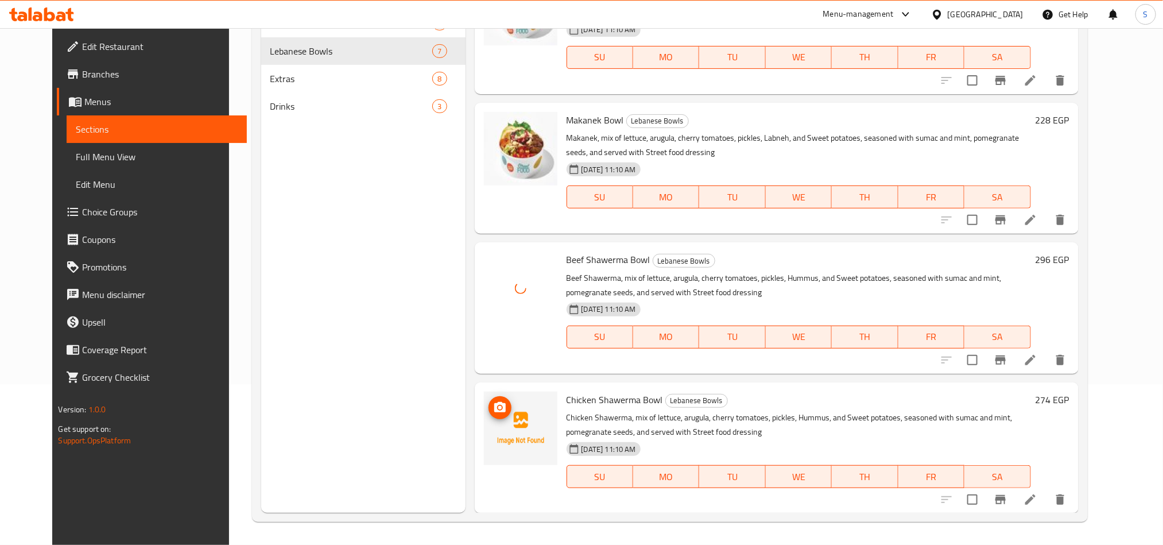
click at [493, 407] on icon "upload picture" at bounding box center [500, 408] width 14 height 14
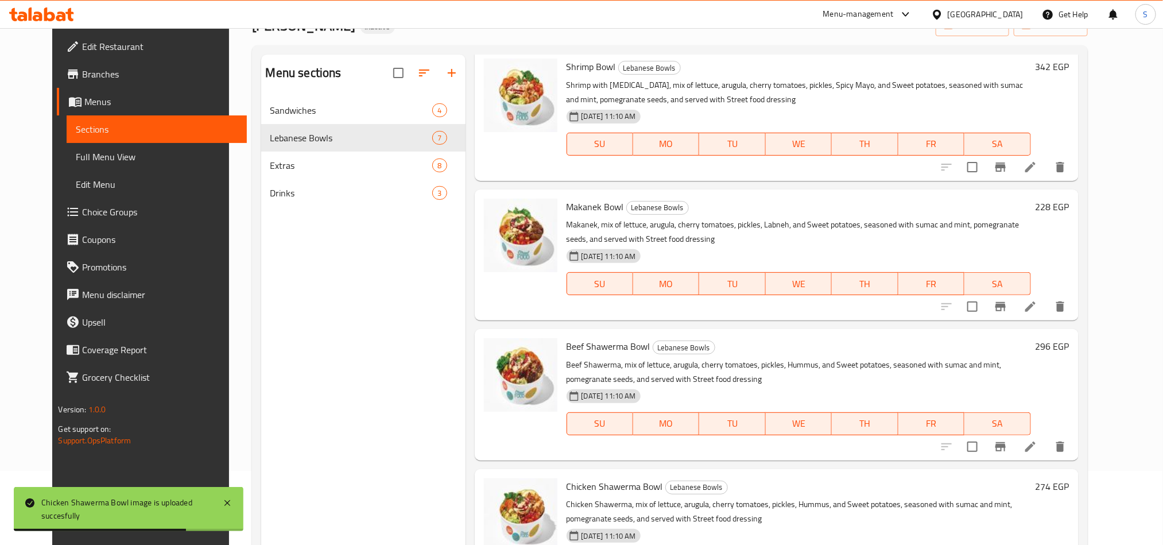
scroll to position [0, 0]
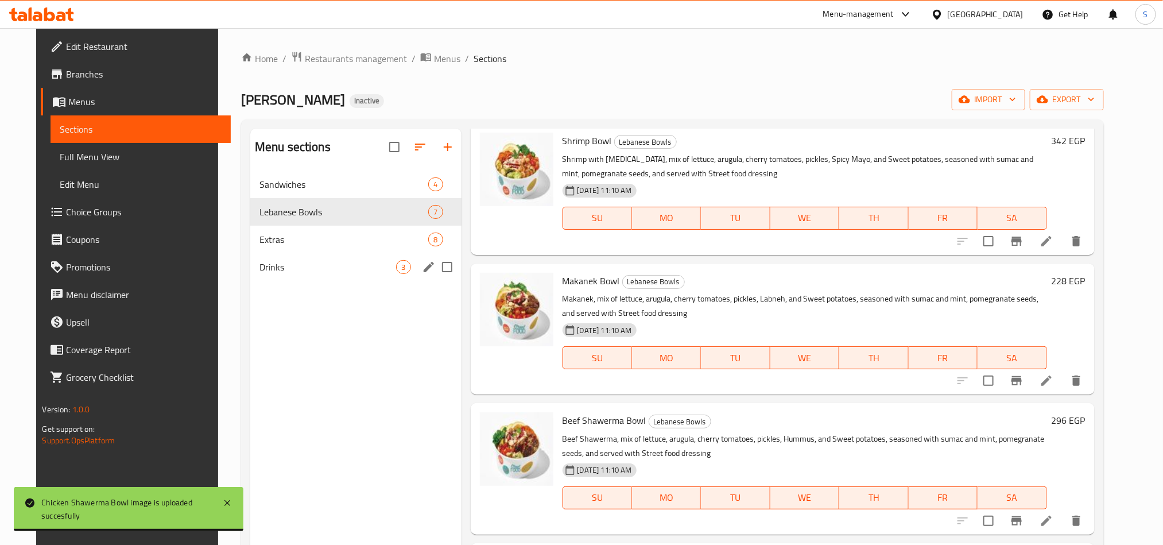
click at [340, 275] on div "Drinks 3" at bounding box center [355, 267] width 211 height 28
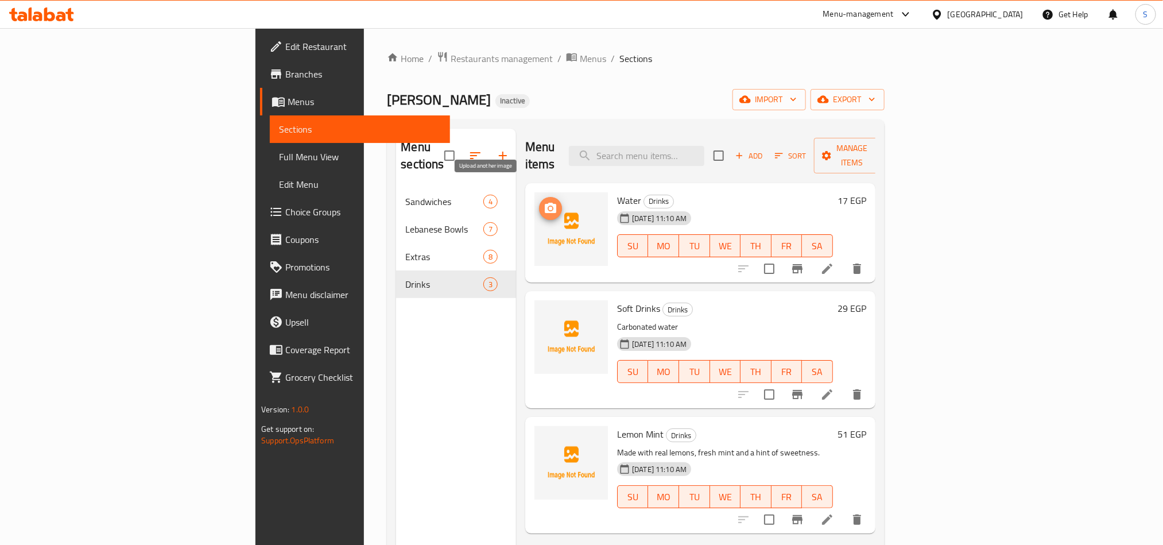
click at [545, 203] on icon "upload picture" at bounding box center [550, 208] width 11 height 10
click at [549, 315] on circle "upload picture" at bounding box center [550, 316] width 3 height 3
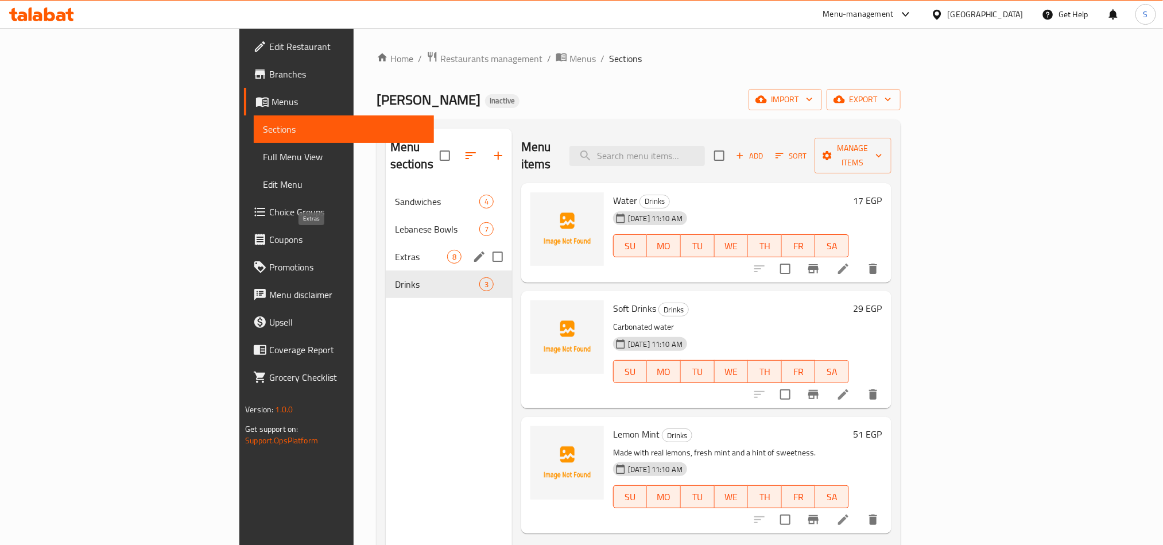
click at [395, 250] on span "Extras" at bounding box center [421, 257] width 52 height 14
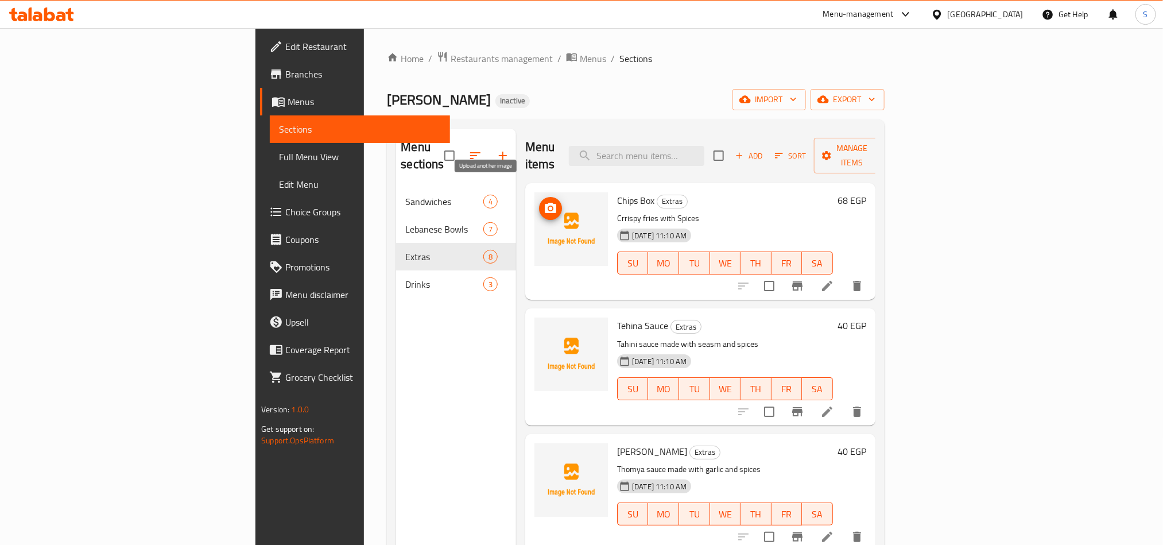
click at [544, 202] on icon "upload picture" at bounding box center [551, 209] width 14 height 14
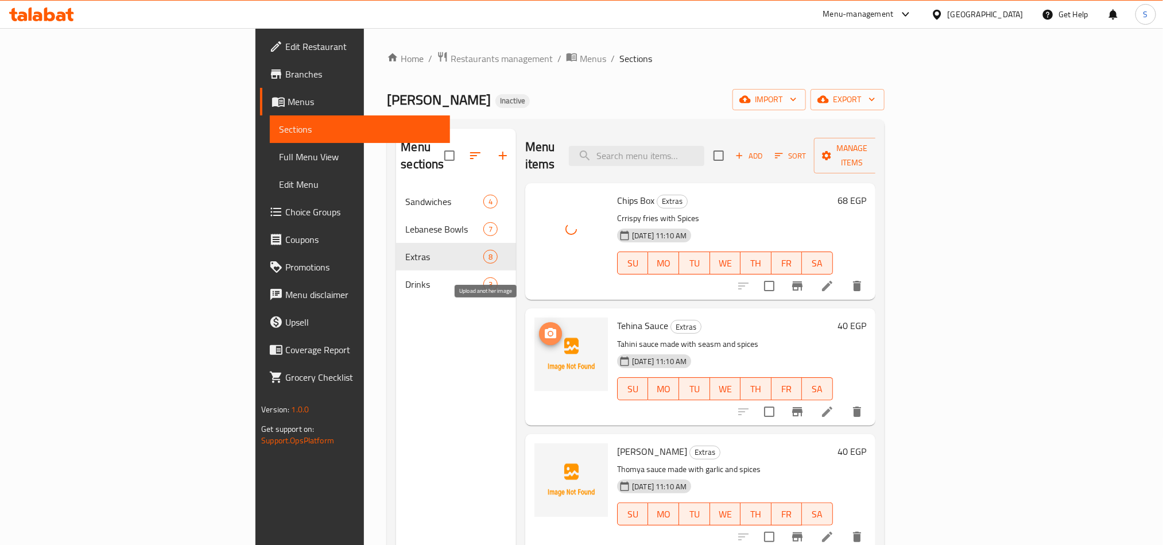
click at [544, 327] on icon "upload picture" at bounding box center [551, 334] width 14 height 14
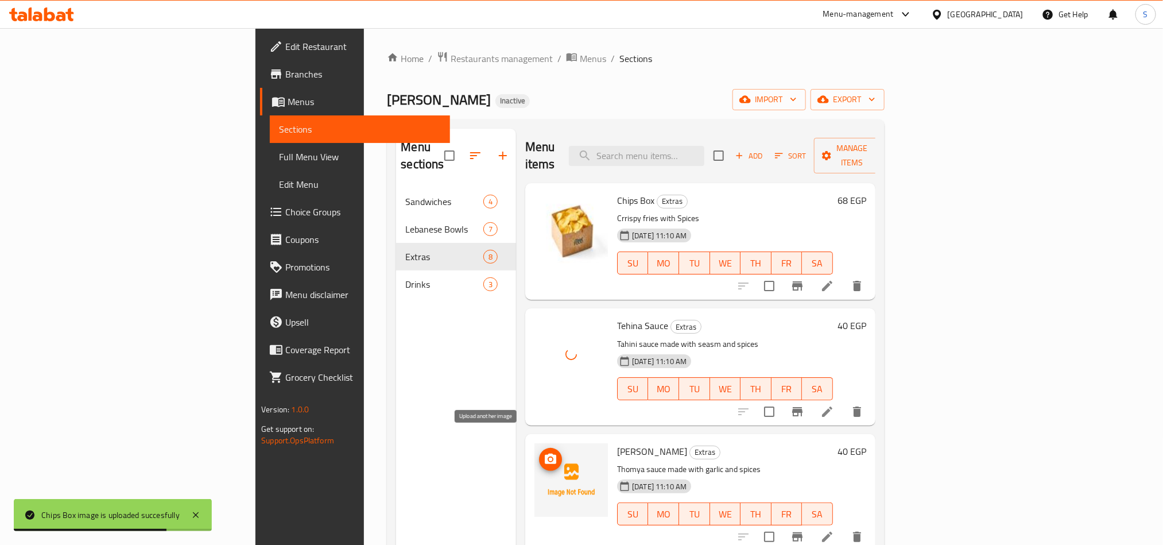
click at [544, 453] on icon "upload picture" at bounding box center [551, 460] width 14 height 14
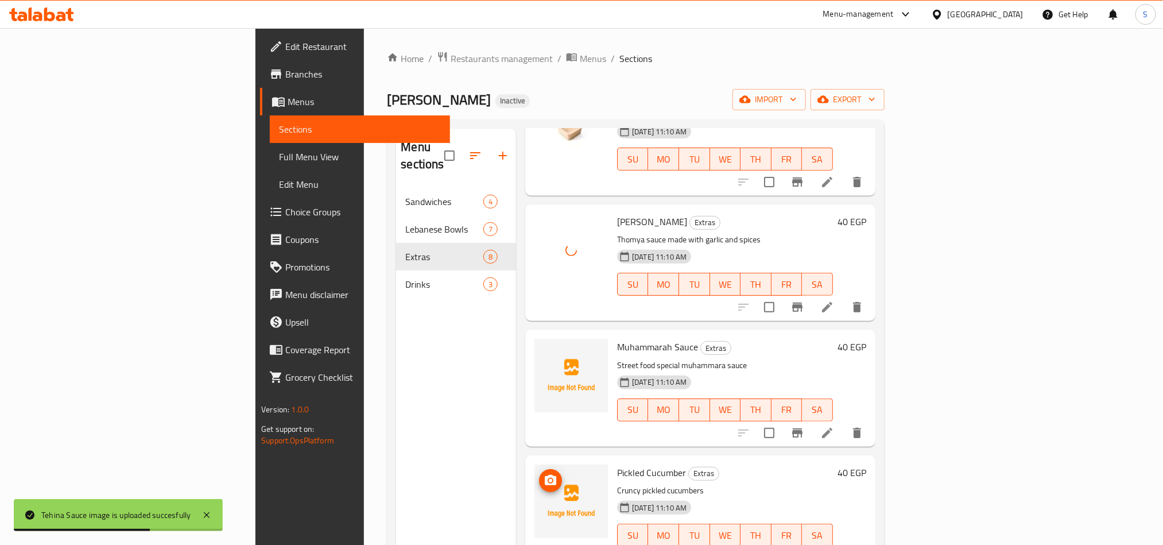
scroll to position [258, 0]
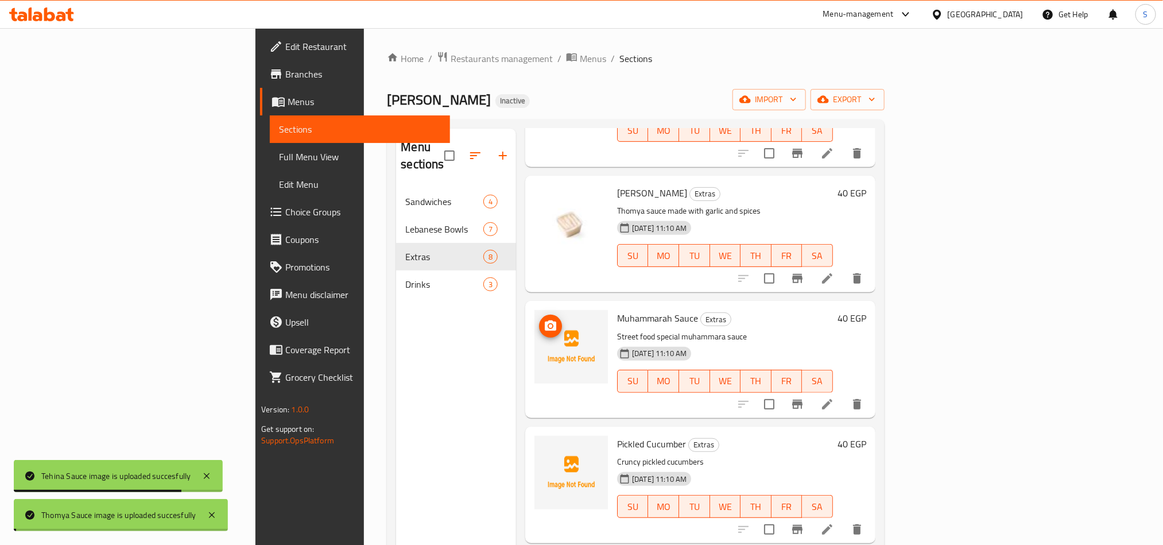
click at [545, 320] on icon "upload picture" at bounding box center [550, 325] width 11 height 10
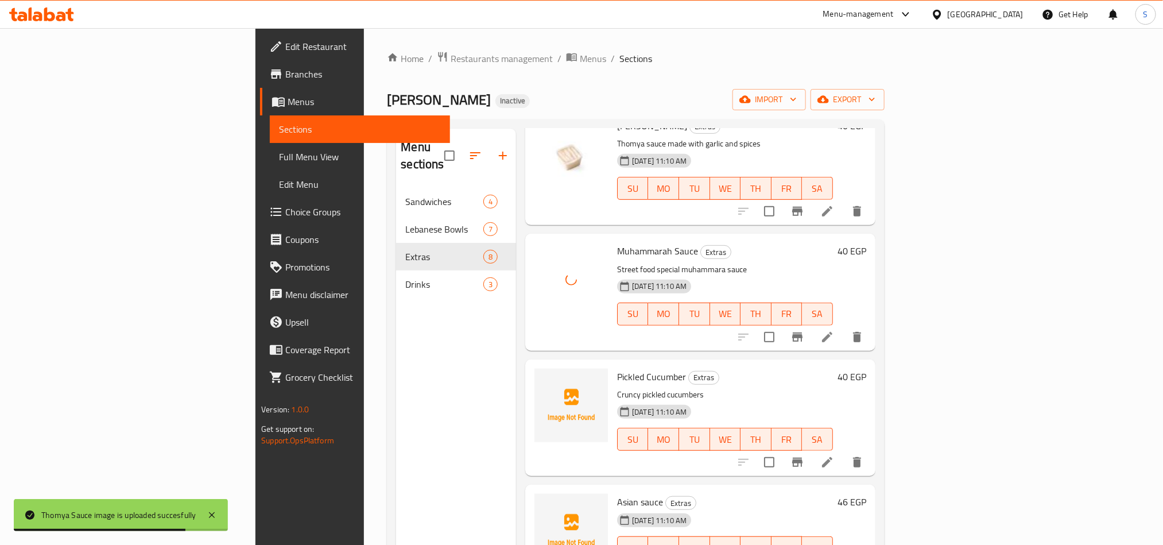
scroll to position [345, 0]
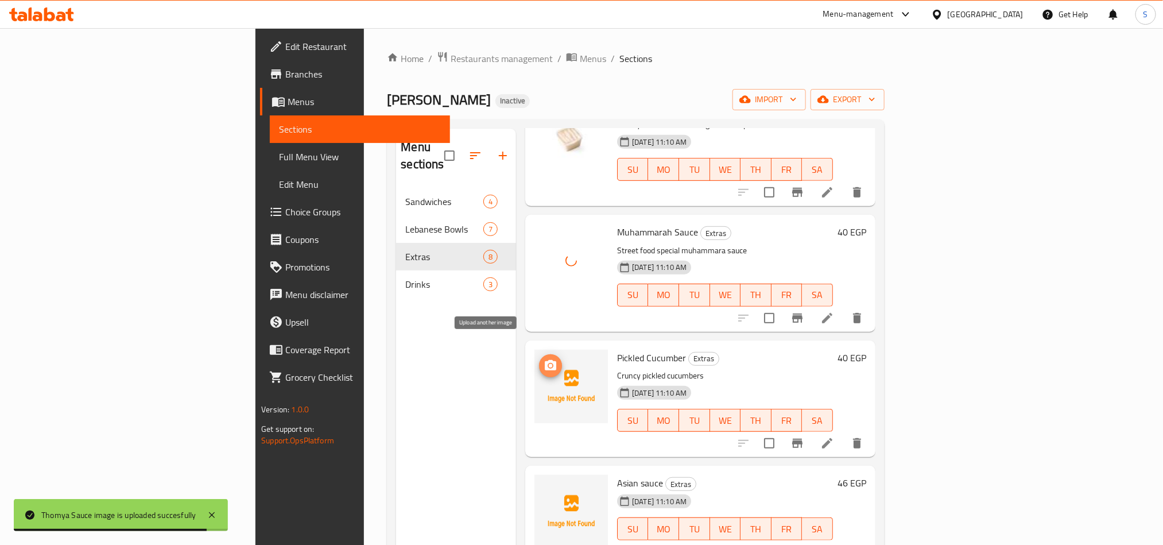
click at [539, 354] on button "upload picture" at bounding box center [550, 365] width 23 height 23
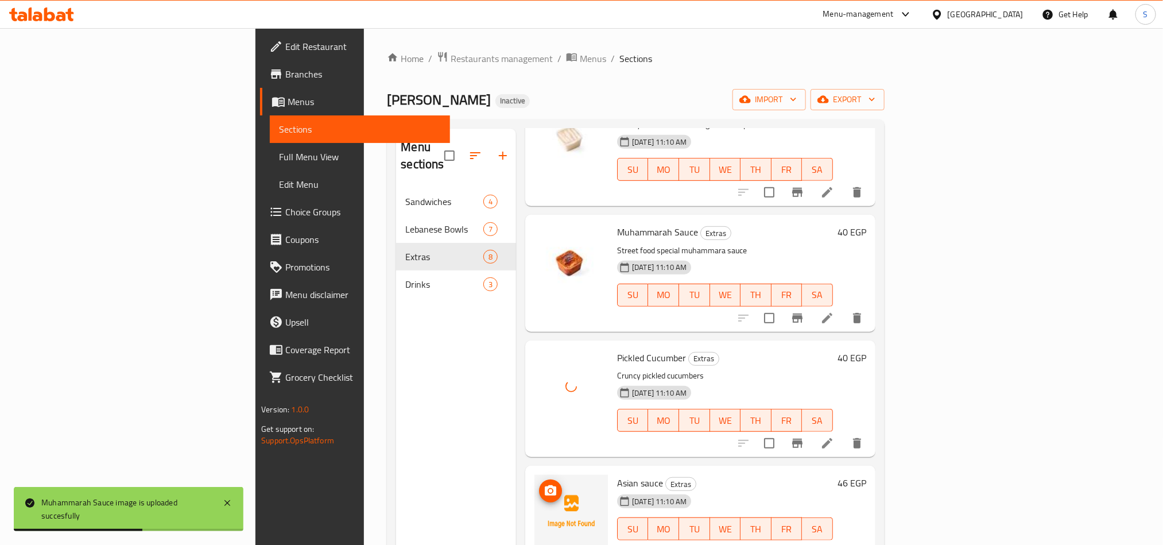
click at [545, 485] on icon "upload picture" at bounding box center [550, 490] width 11 height 10
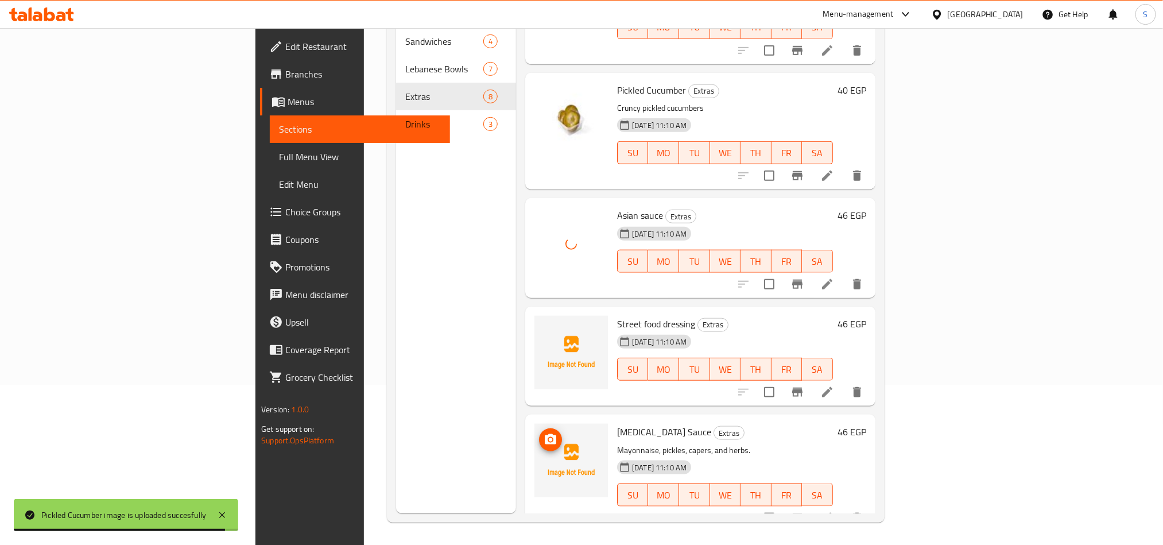
scroll to position [161, 0]
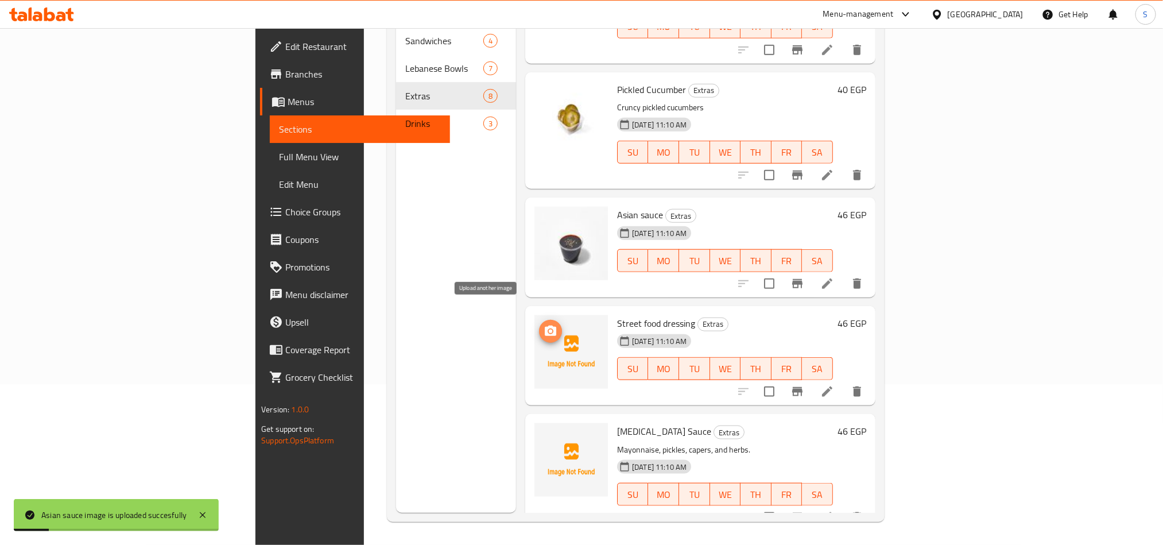
click at [544, 324] on icon "upload picture" at bounding box center [551, 331] width 14 height 14
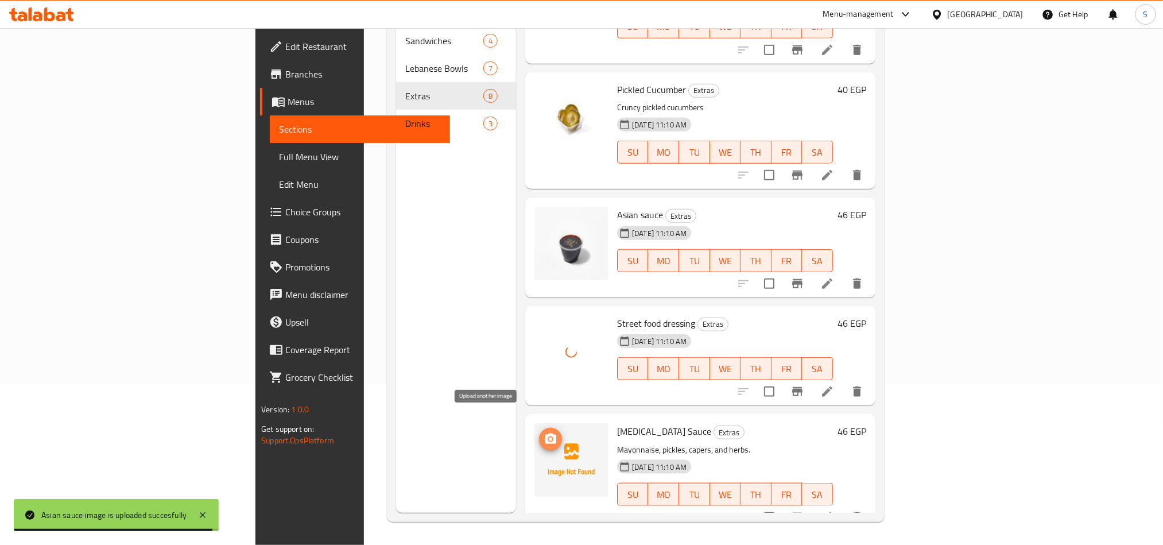
click at [544, 432] on icon "upload picture" at bounding box center [551, 439] width 14 height 14
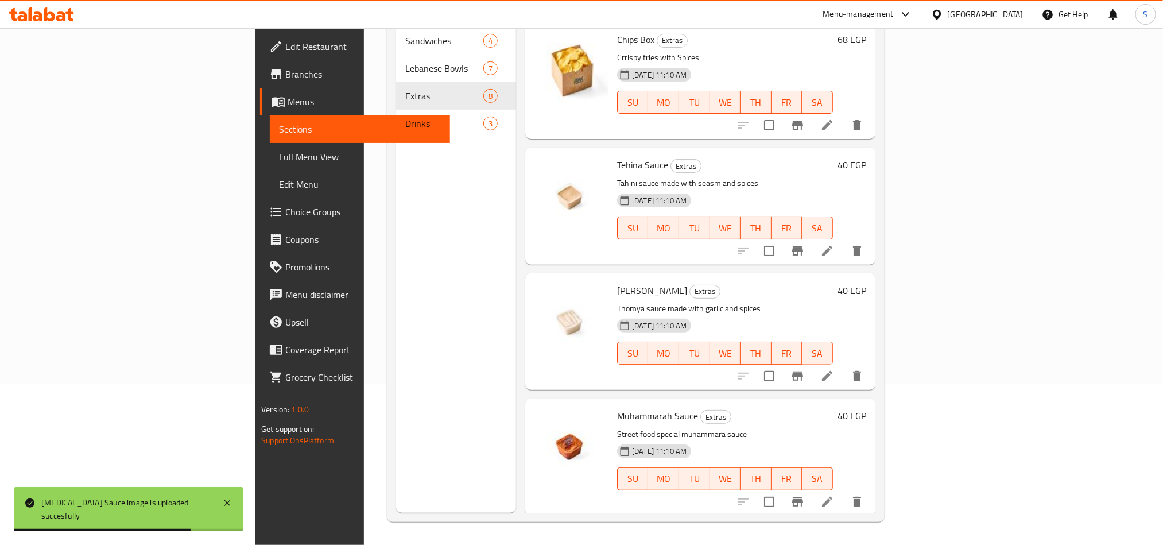
scroll to position [0, 0]
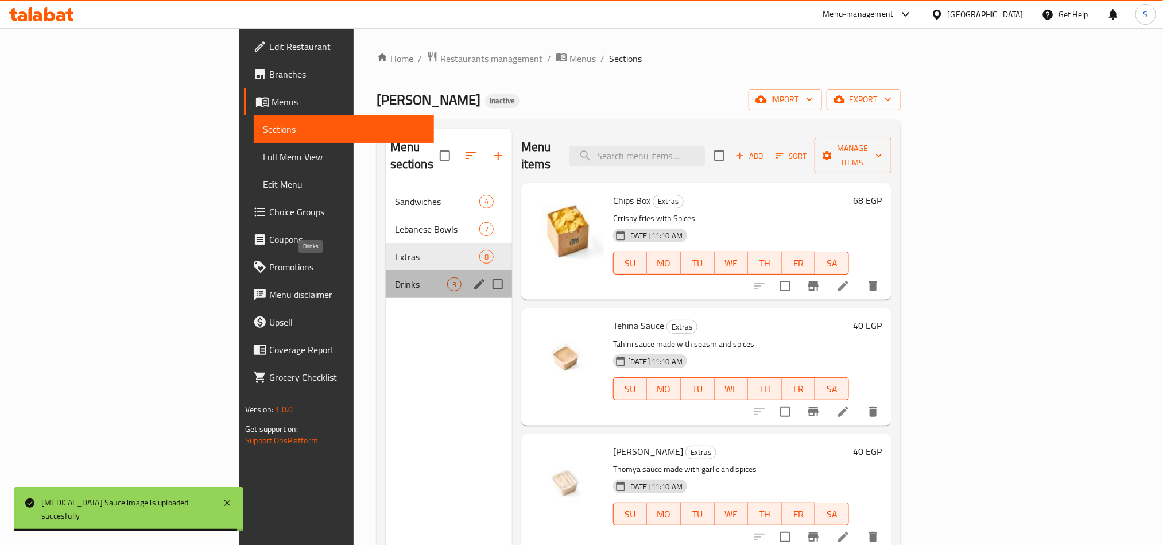
click at [395, 277] on span "Drinks" at bounding box center [421, 284] width 52 height 14
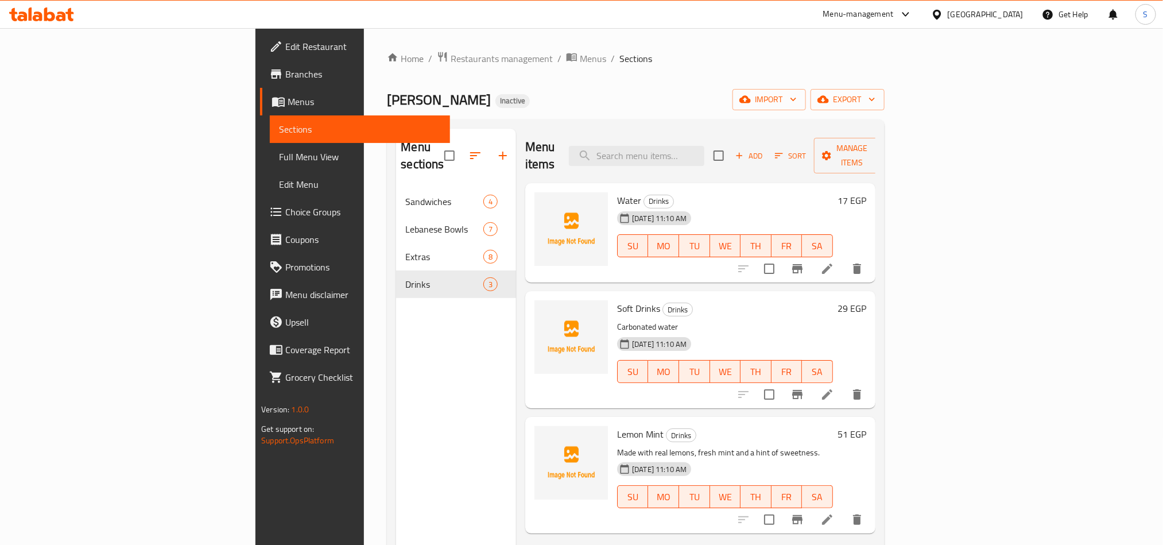
click at [593, 130] on div "Menu items Add Sort Manage items" at bounding box center [700, 156] width 350 height 55
click at [279, 154] on span "Full Menu View" at bounding box center [359, 157] width 161 height 14
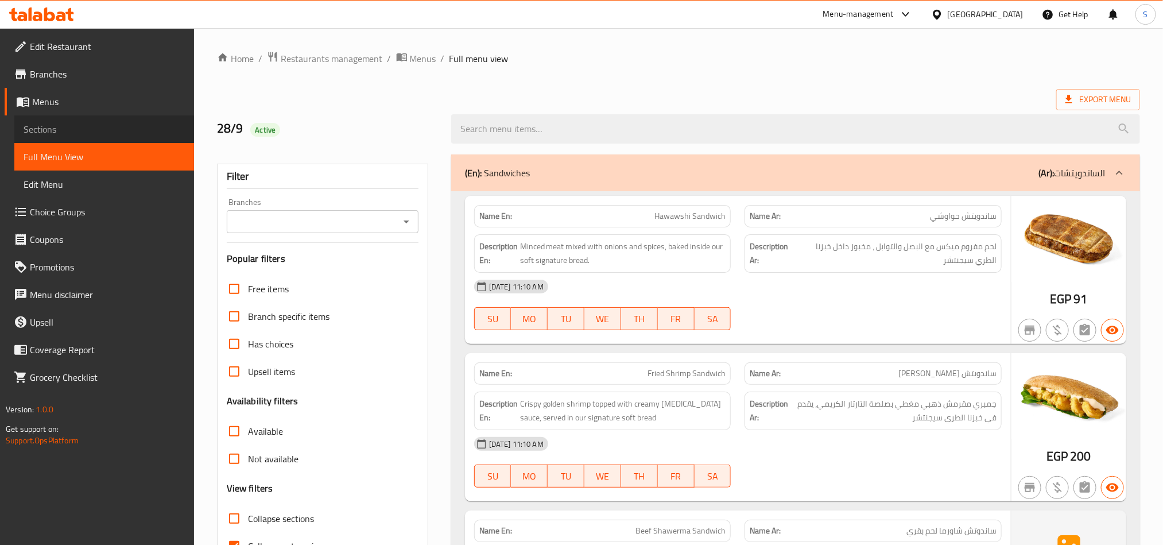
click at [47, 125] on span "Sections" at bounding box center [104, 129] width 161 height 14
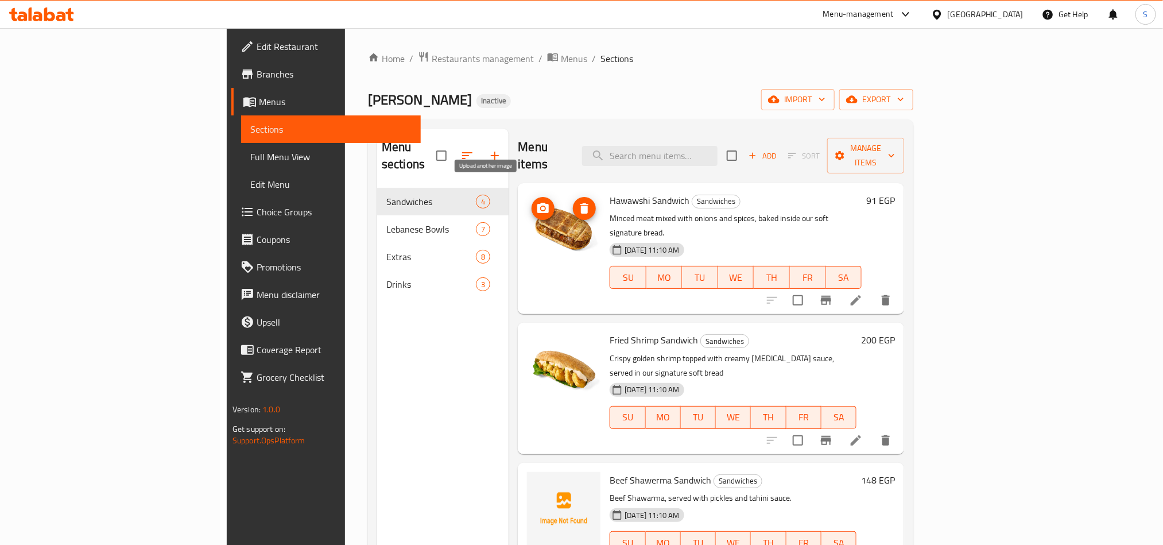
click at [536, 202] on icon "upload picture" at bounding box center [543, 209] width 14 height 14
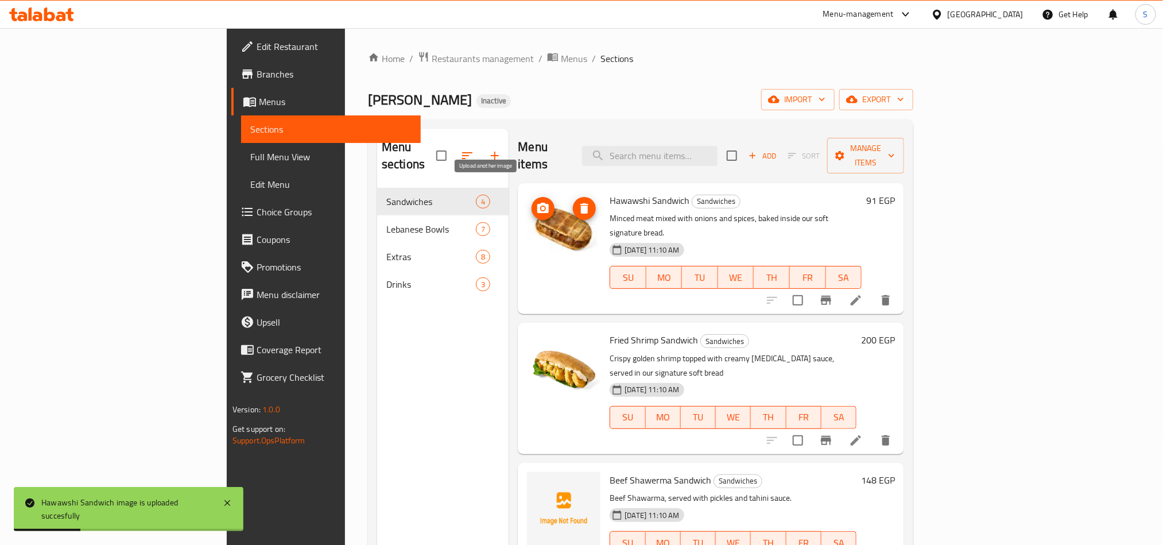
click at [532, 200] on button "upload picture" at bounding box center [543, 208] width 23 height 23
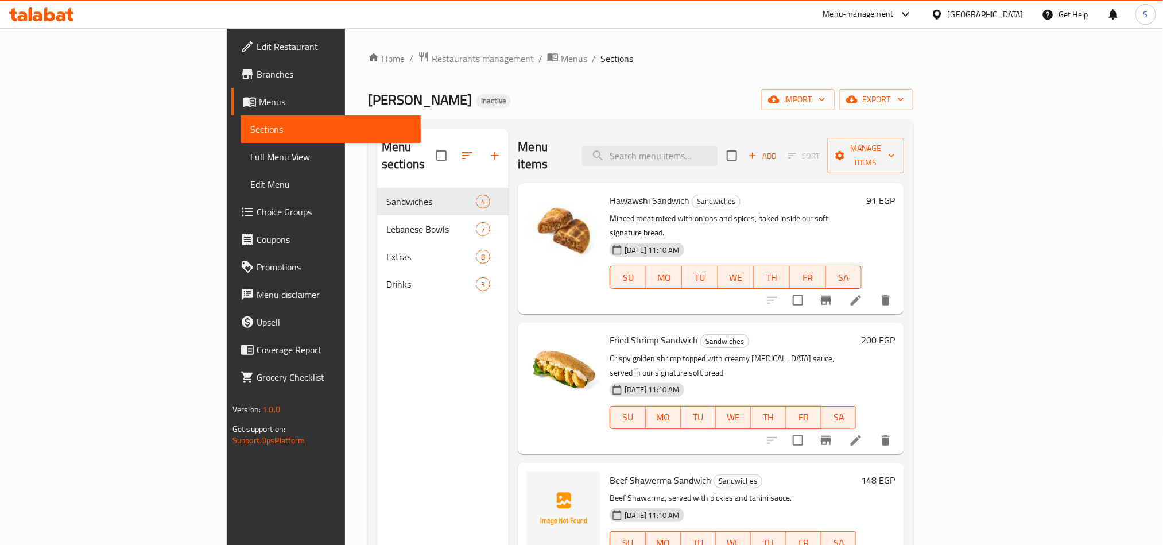
click at [659, 109] on div "TAMARA Inactive import export" at bounding box center [641, 99] width 546 height 21
click at [250, 150] on span "Full Menu View" at bounding box center [330, 157] width 161 height 14
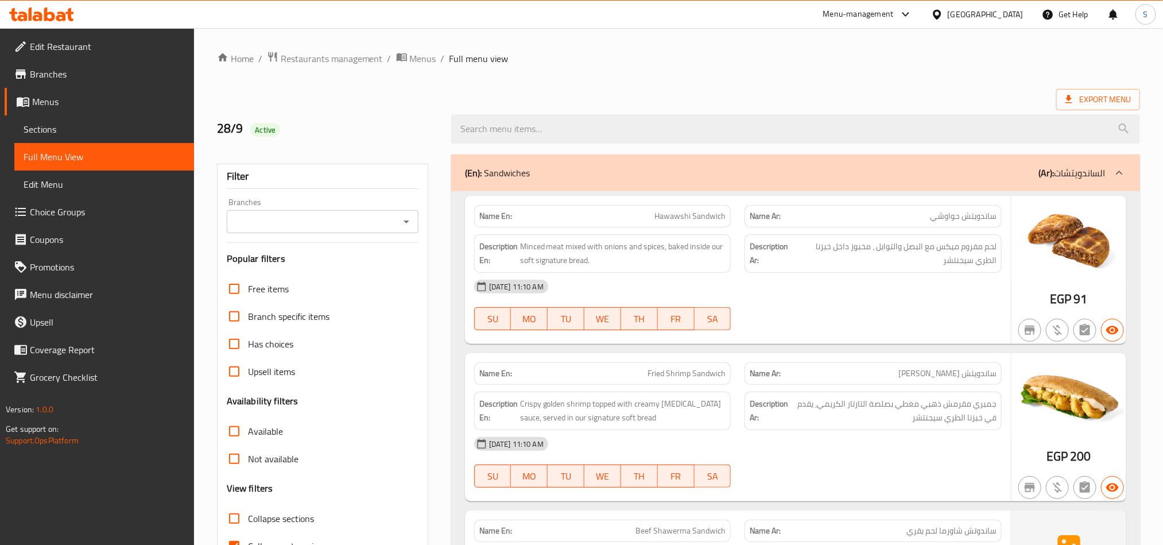
click at [65, 156] on span "Full Menu View" at bounding box center [104, 157] width 161 height 14
click at [57, 125] on span "Sections" at bounding box center [104, 129] width 161 height 14
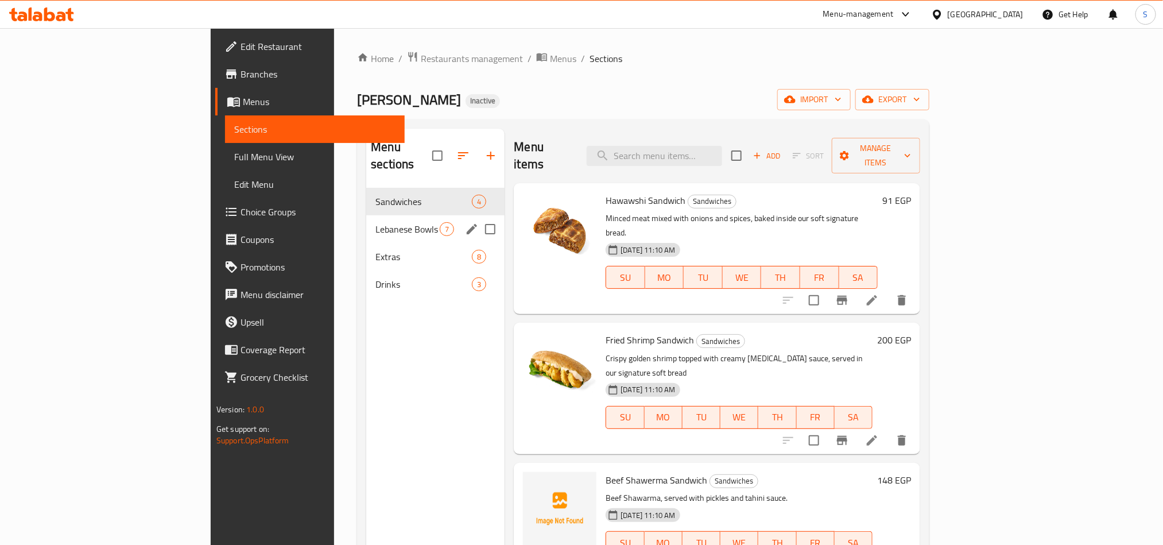
click at [366, 219] on div "Lebanese Bowls 7" at bounding box center [435, 229] width 138 height 28
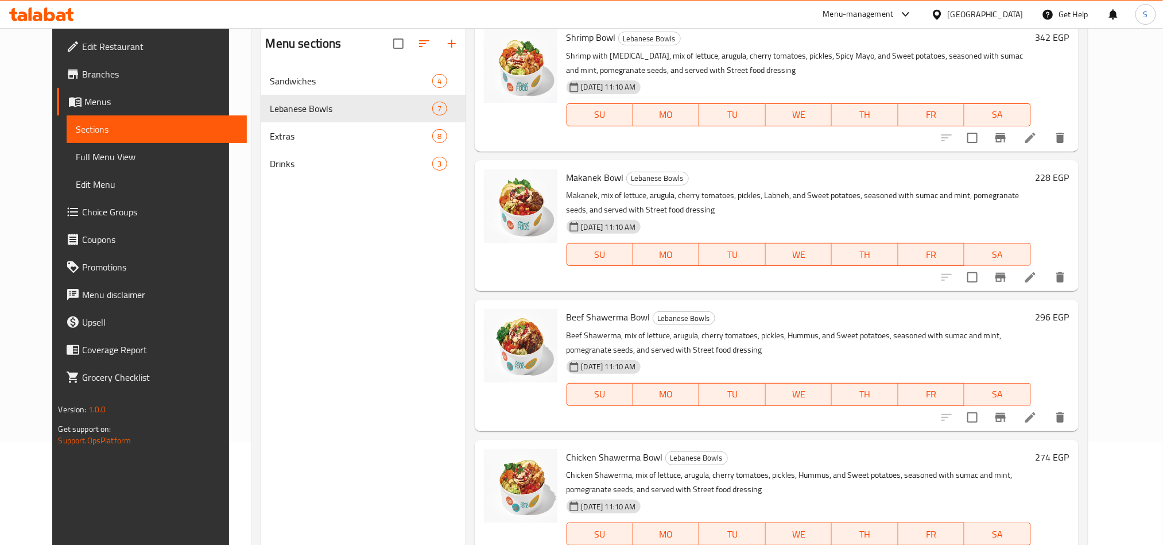
scroll to position [161, 0]
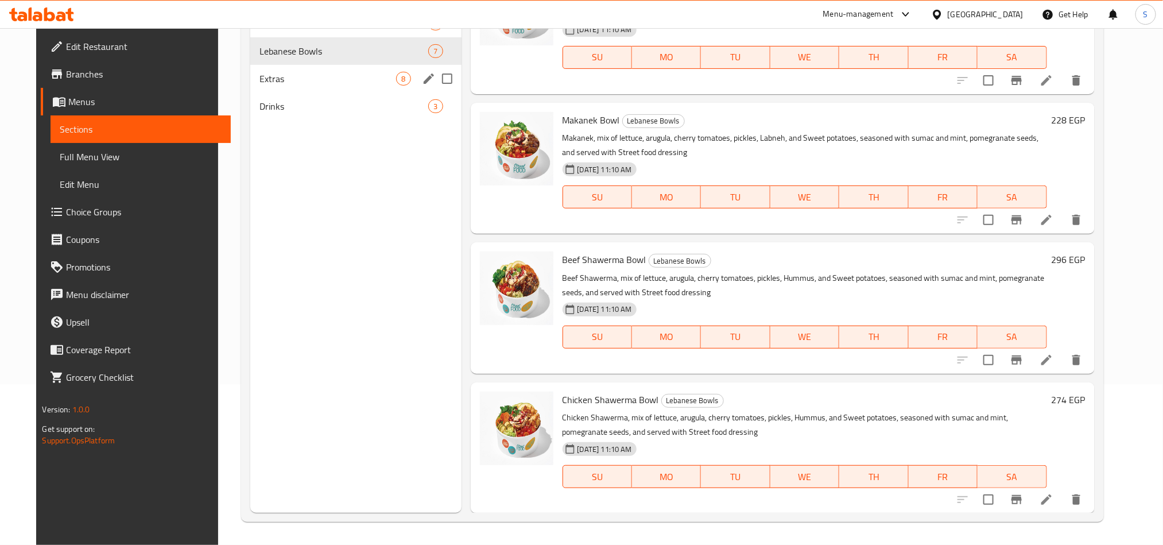
click at [364, 78] on span "Extras" at bounding box center [328, 79] width 137 height 14
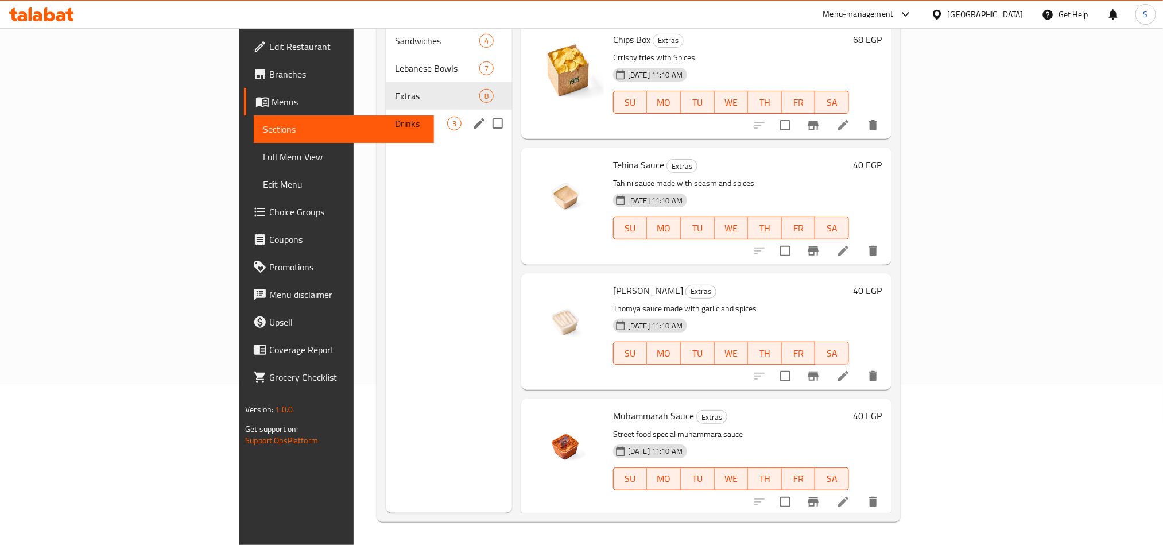
click at [395, 117] on span "Drinks" at bounding box center [421, 124] width 52 height 14
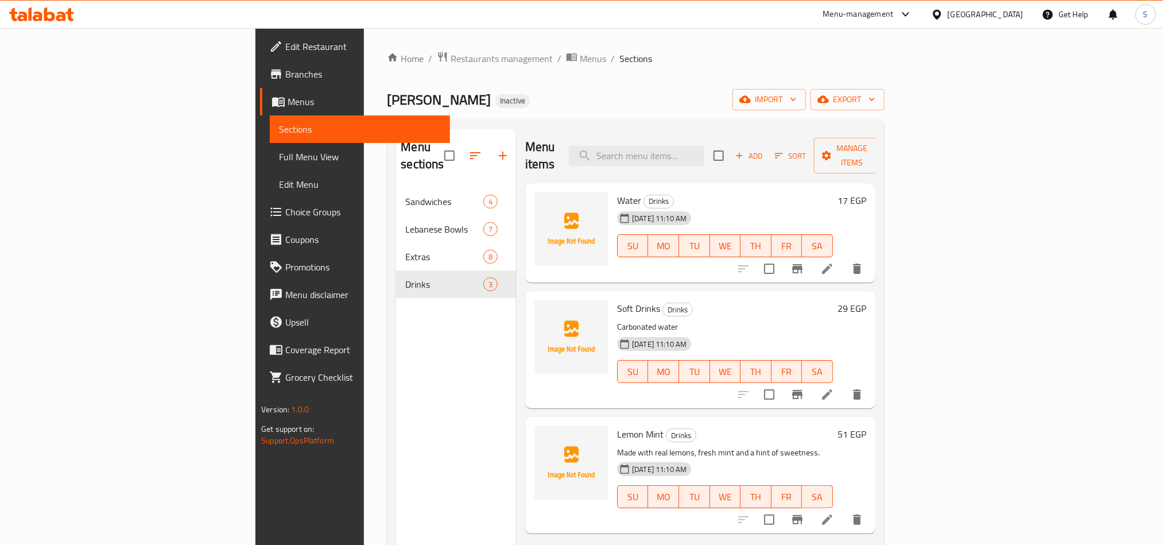
click at [396, 352] on div "Menu sections Sandwiches 4 Lebanese Bowls 7 Extras 8 Drinks 3" at bounding box center [456, 401] width 120 height 545
click at [279, 155] on span "Full Menu View" at bounding box center [359, 157] width 161 height 14
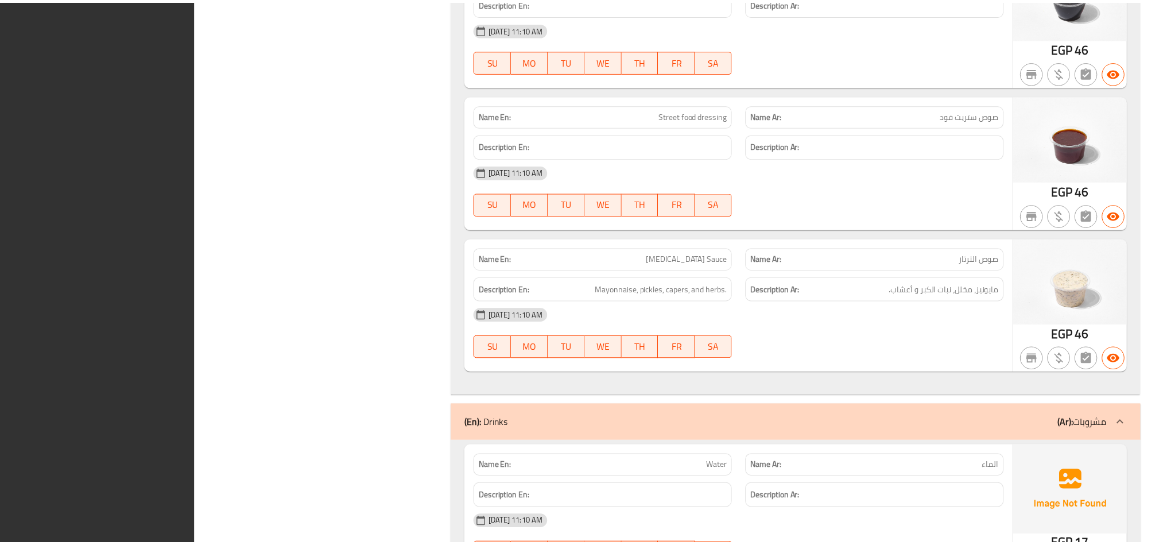
scroll to position [3394, 0]
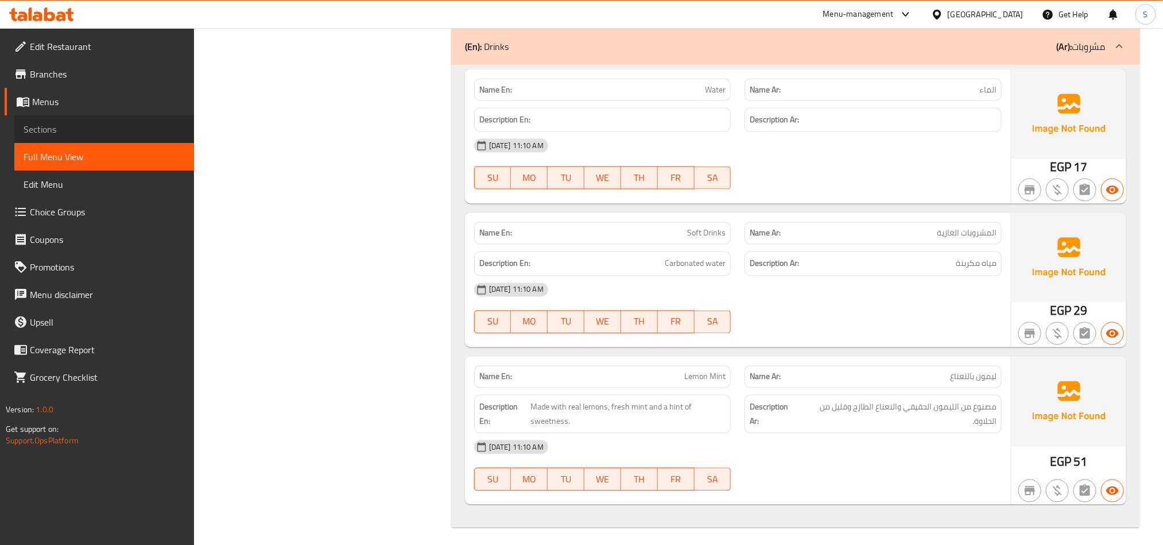
click at [83, 129] on span "Sections" at bounding box center [104, 129] width 161 height 14
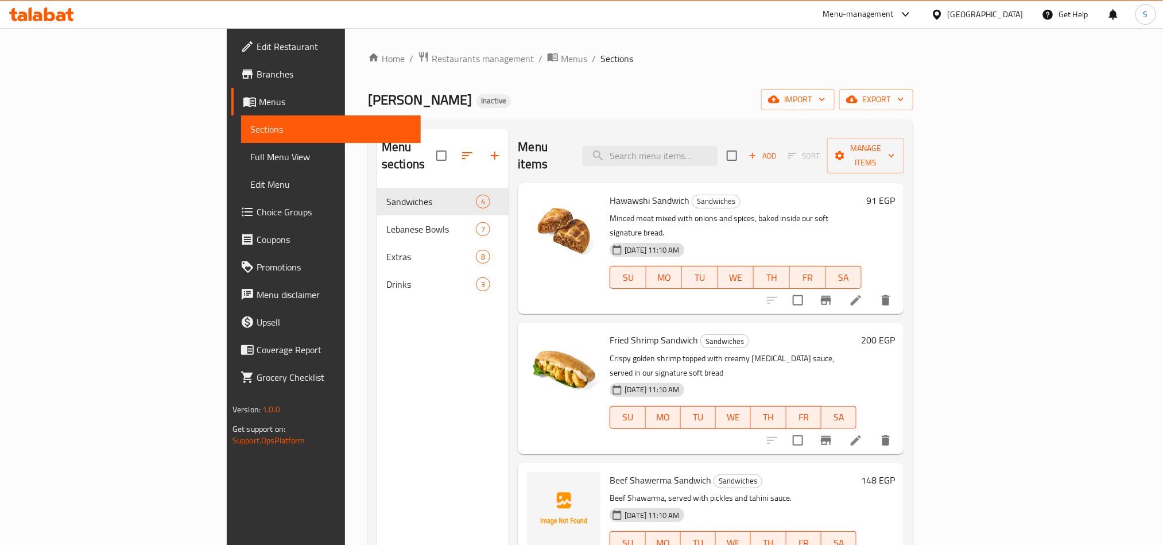
click at [62, 16] on icon at bounding box center [41, 14] width 65 height 14
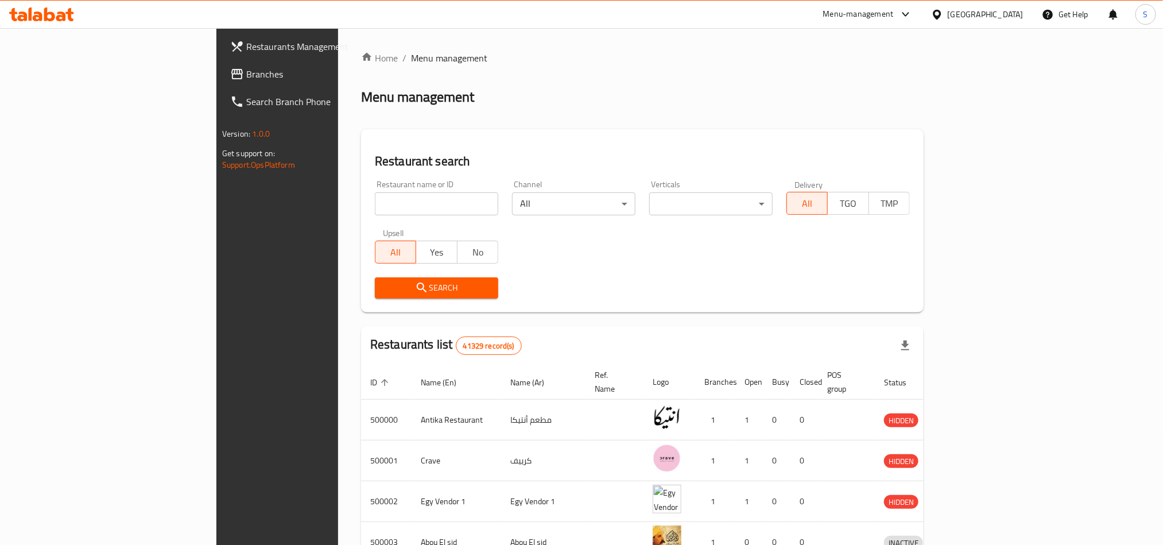
click at [1014, 20] on div "[GEOGRAPHIC_DATA]" at bounding box center [986, 14] width 76 height 13
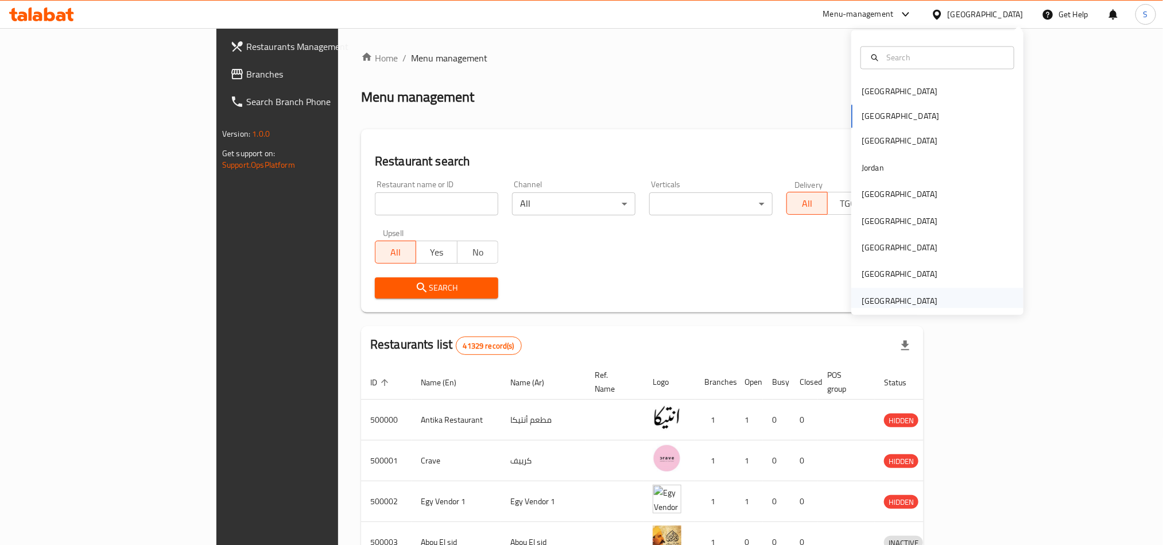
click at [912, 303] on div "[GEOGRAPHIC_DATA]" at bounding box center [900, 301] width 76 height 13
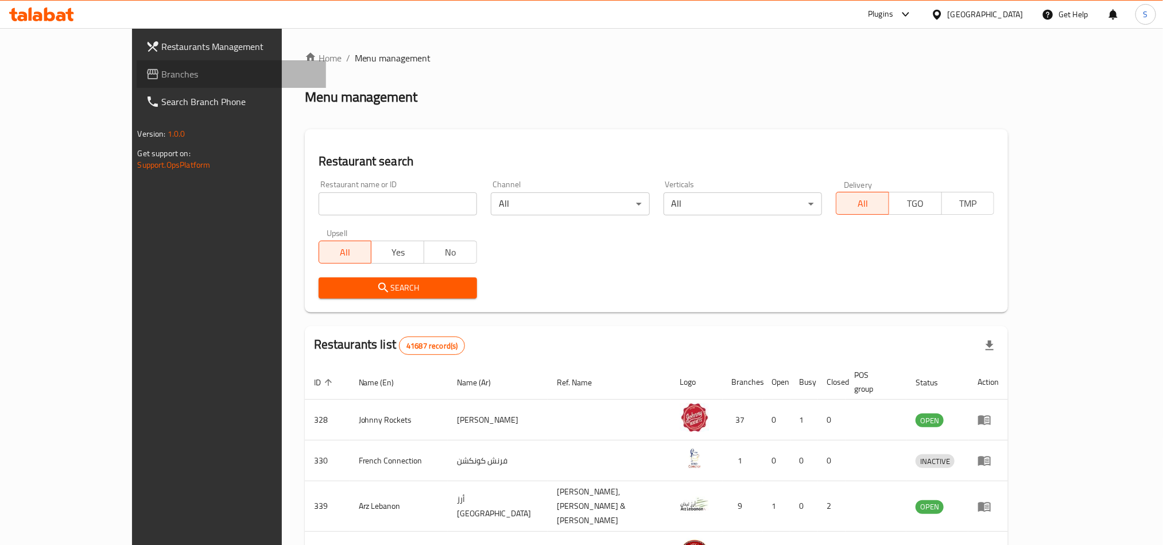
click at [162, 69] on span "Branches" at bounding box center [239, 74] width 155 height 14
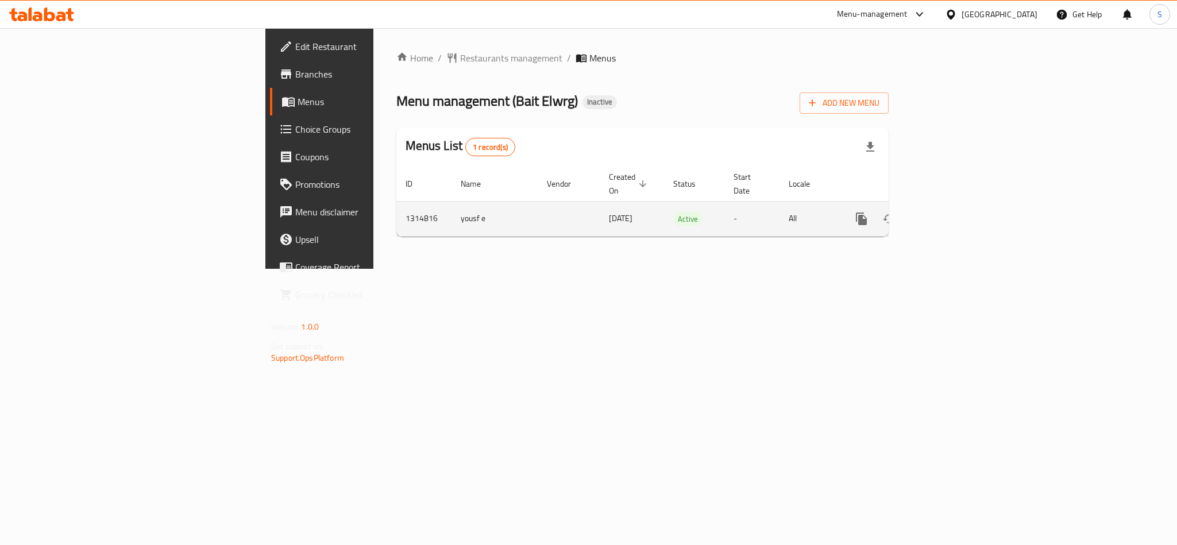
click at [958, 210] on link "enhanced table" at bounding box center [944, 219] width 28 height 28
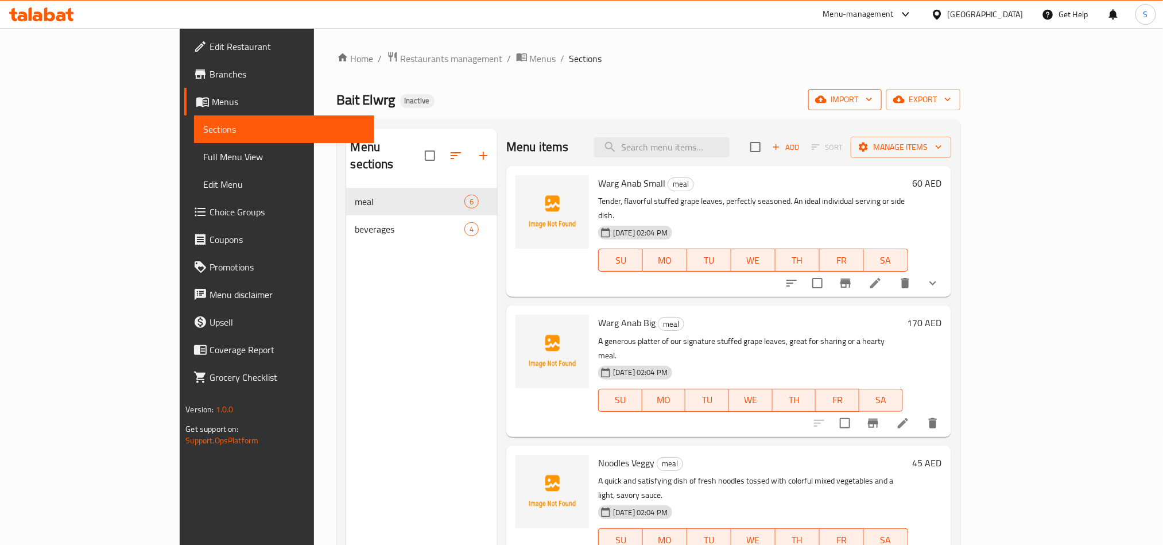
click at [873, 100] on span "import" at bounding box center [845, 99] width 55 height 14
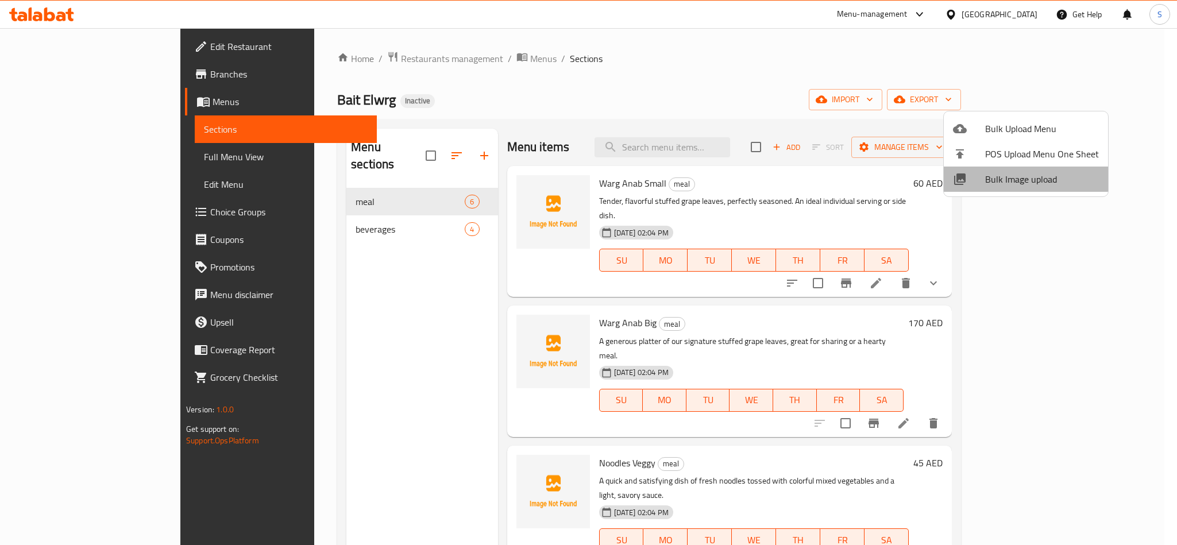
click at [1025, 174] on span "Bulk Image upload" at bounding box center [1042, 179] width 114 height 14
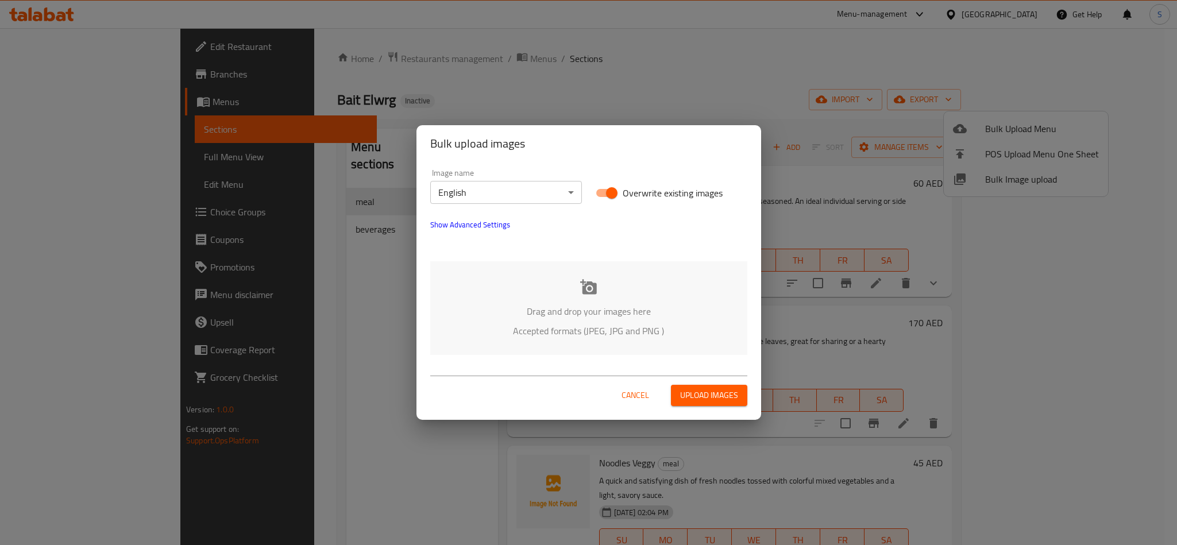
click at [586, 293] on icon at bounding box center [588, 286] width 17 height 15
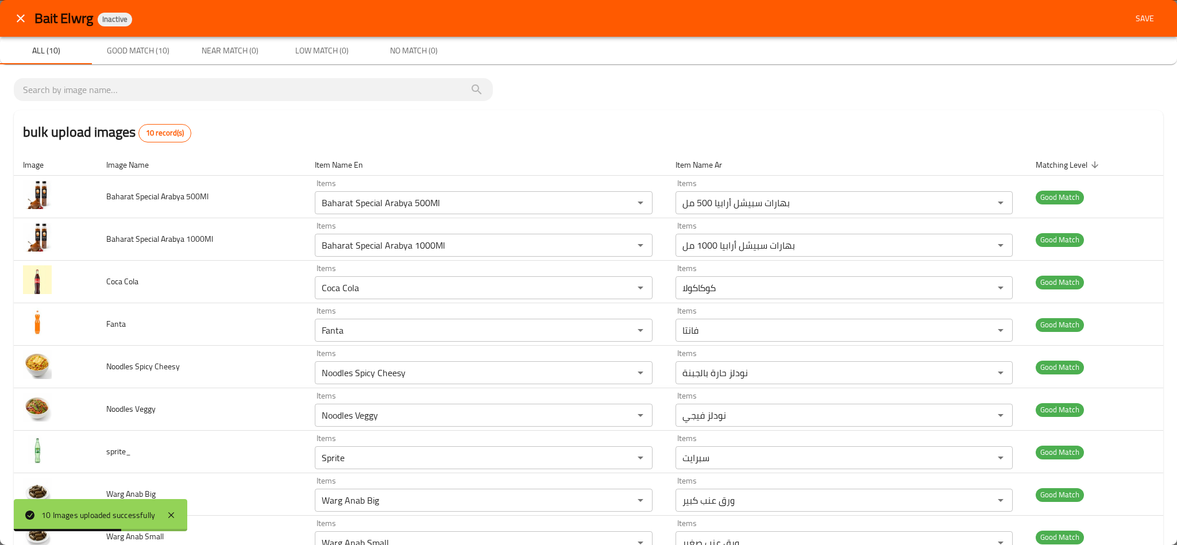
click at [1131, 19] on span "Save" at bounding box center [1145, 18] width 28 height 14
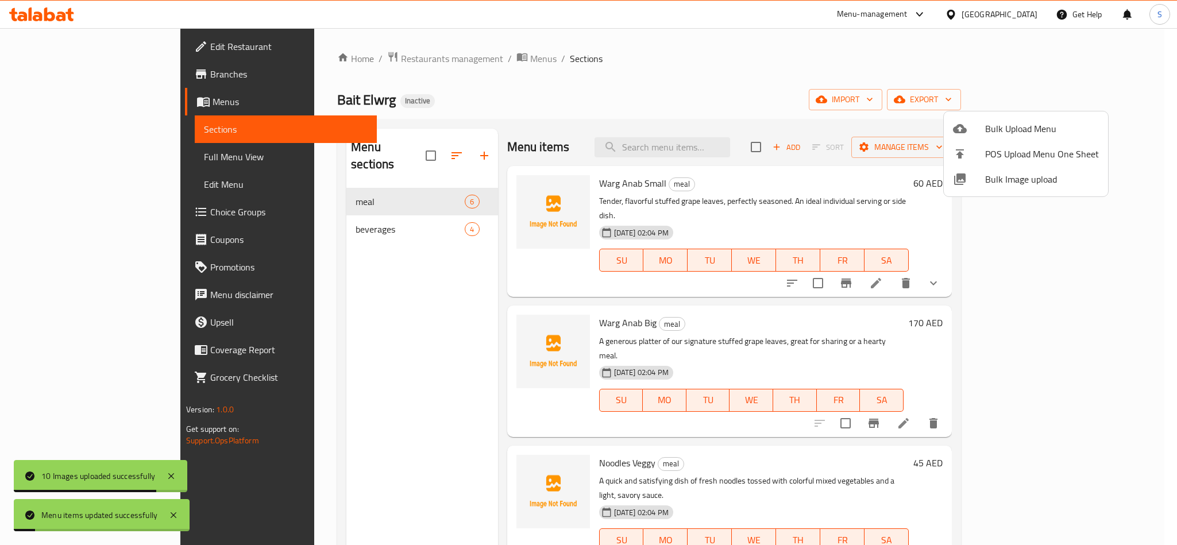
click at [334, 334] on div at bounding box center [588, 272] width 1177 height 545
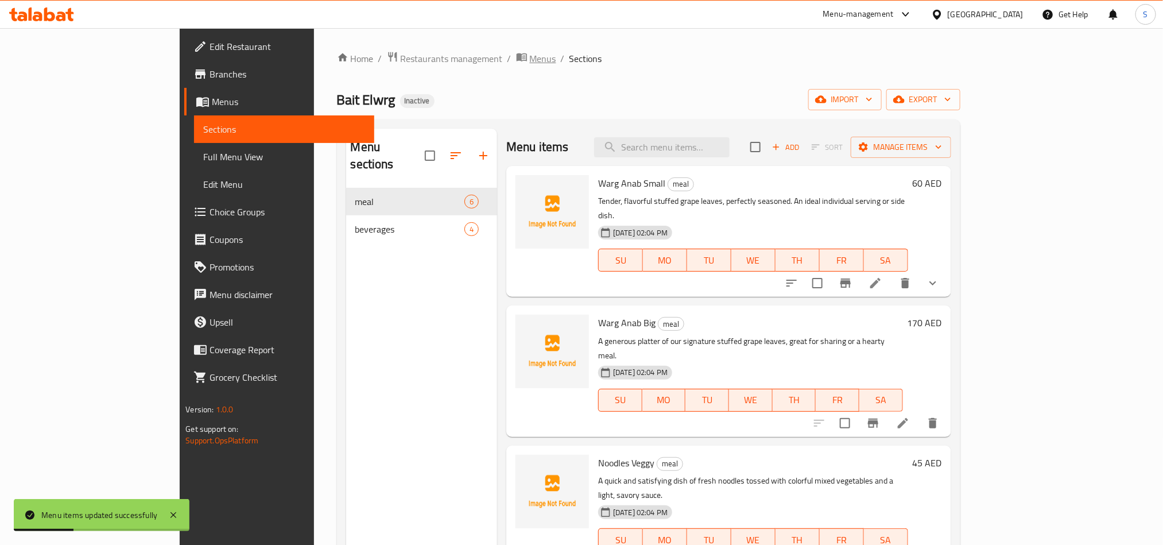
click at [530, 62] on span "Menus" at bounding box center [543, 59] width 26 height 14
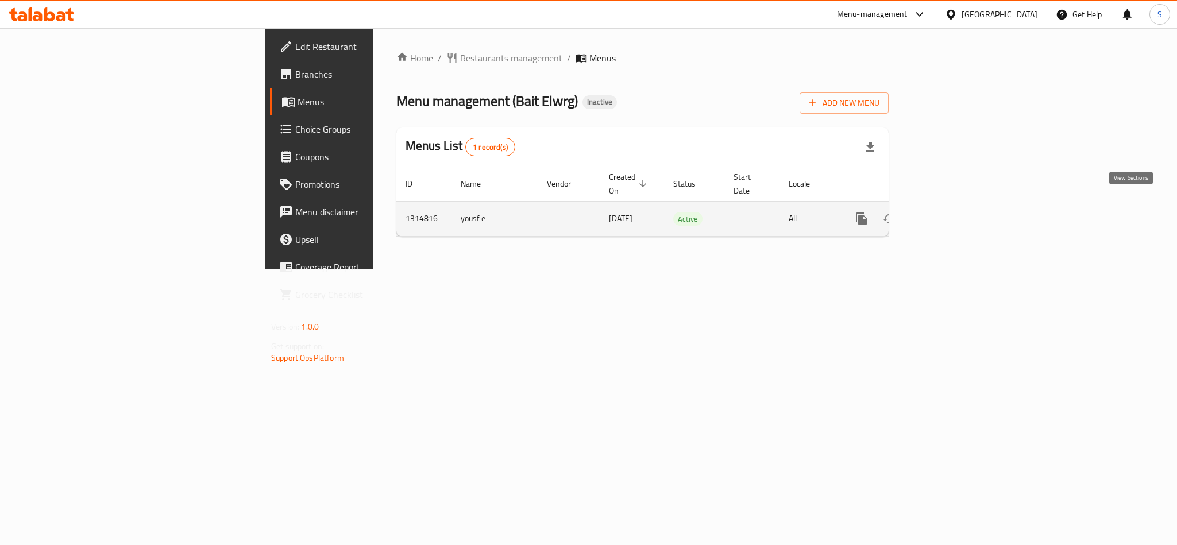
click at [949, 214] on icon "enhanced table" at bounding box center [944, 219] width 10 height 10
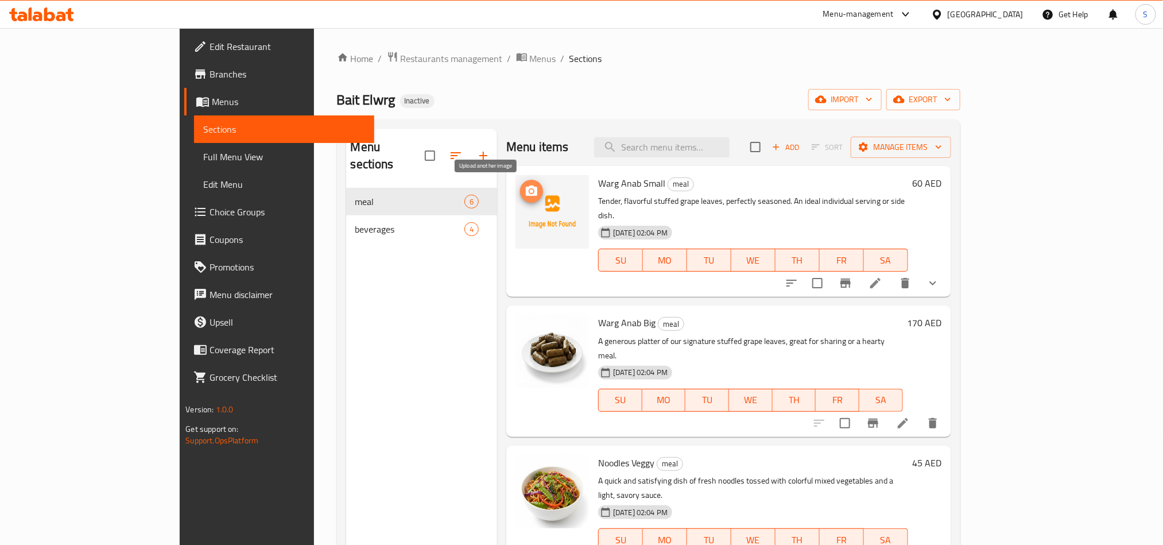
click at [525, 198] on icon "upload picture" at bounding box center [532, 191] width 14 height 14
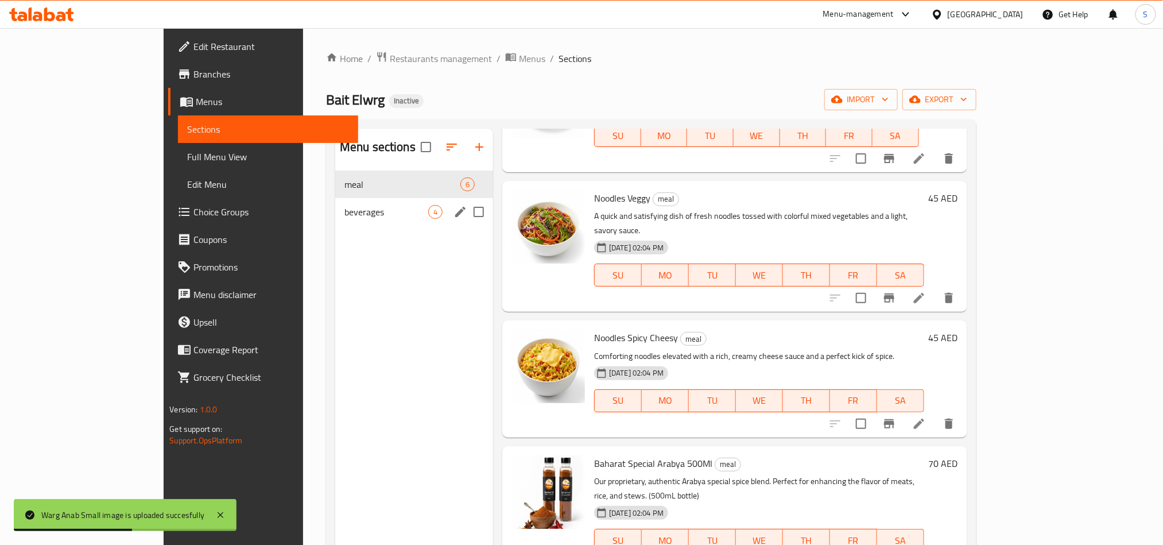
click at [355, 219] on div "beverages 4" at bounding box center [414, 212] width 158 height 28
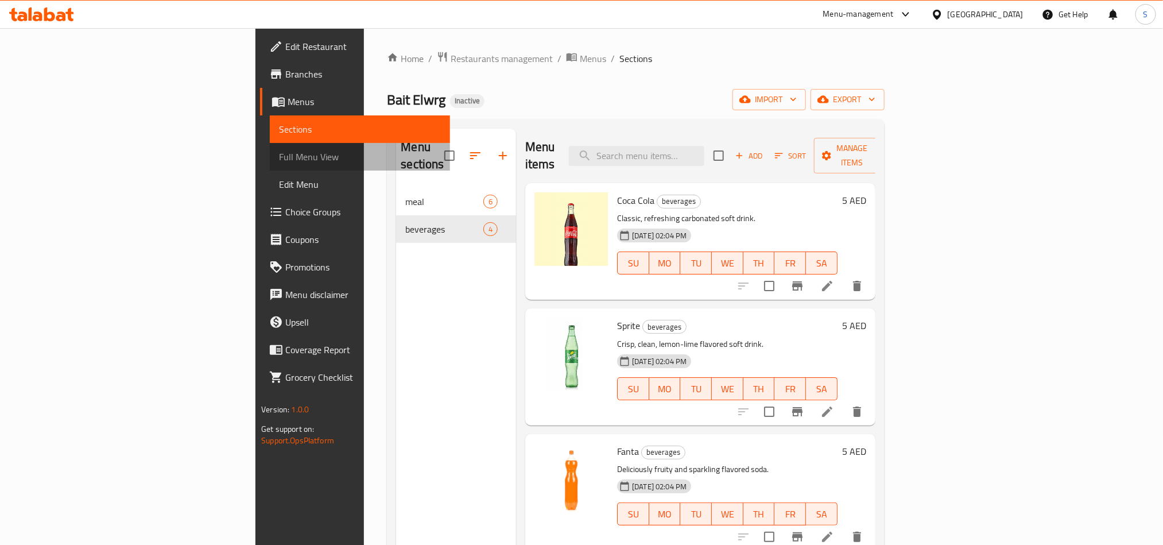
click at [279, 154] on span "Full Menu View" at bounding box center [359, 157] width 161 height 14
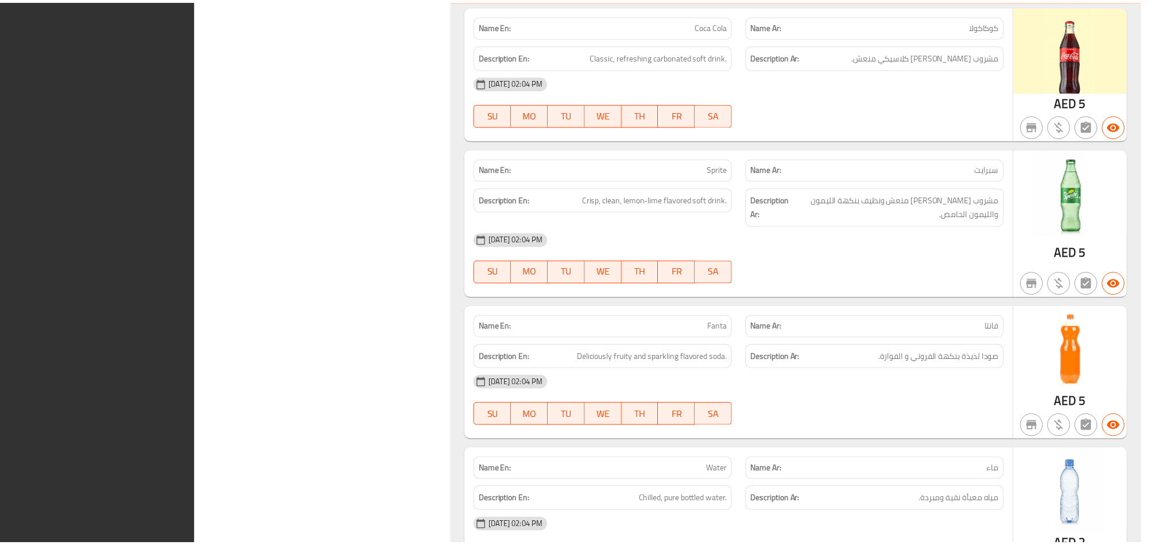
scroll to position [1382, 0]
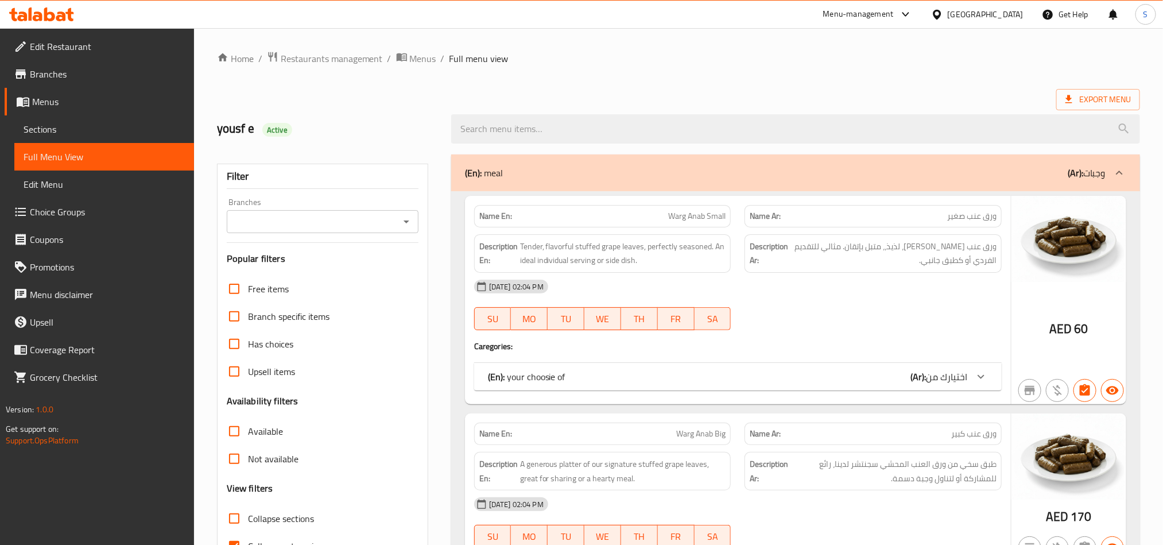
click at [29, 16] on icon at bounding box center [30, 13] width 3 height 13
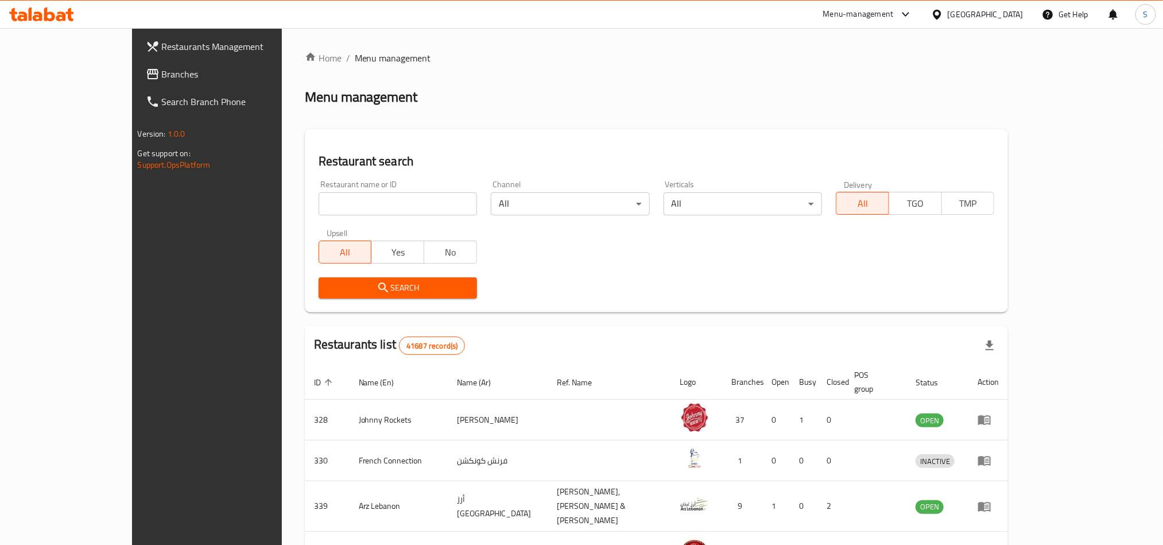
click at [162, 67] on span "Branches" at bounding box center [239, 74] width 155 height 14
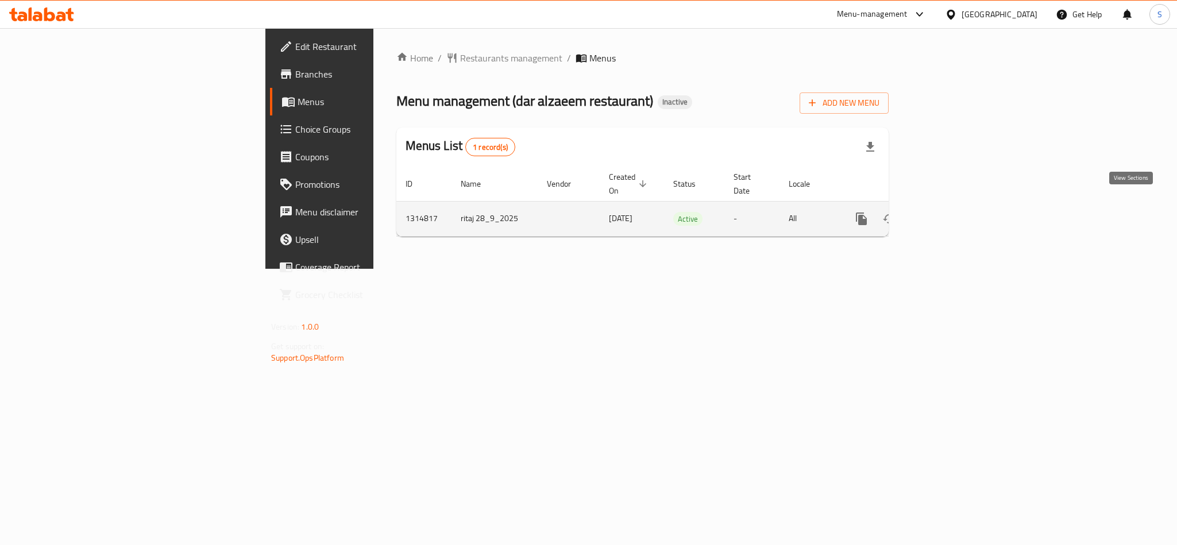
click at [951, 212] on icon "enhanced table" at bounding box center [944, 219] width 14 height 14
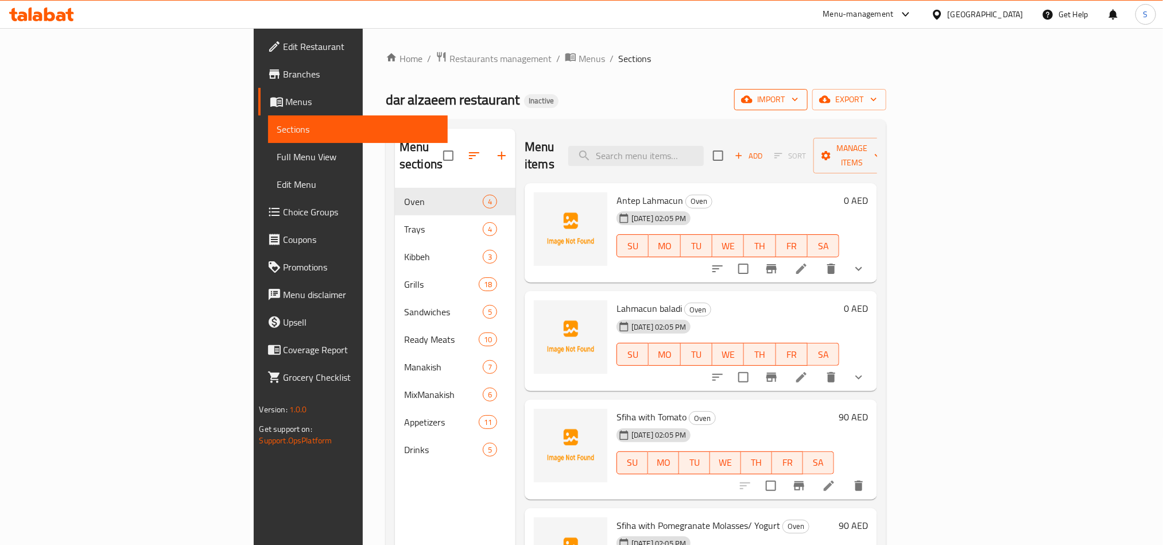
click at [799, 105] on span "import" at bounding box center [771, 99] width 55 height 14
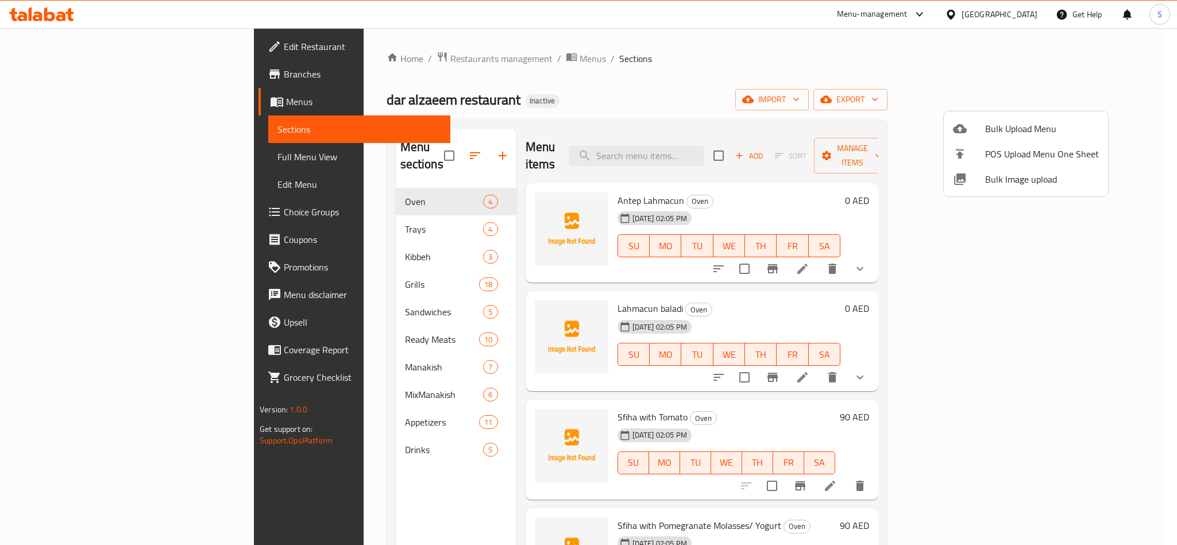
click at [991, 176] on span "Bulk Image upload" at bounding box center [1042, 179] width 114 height 14
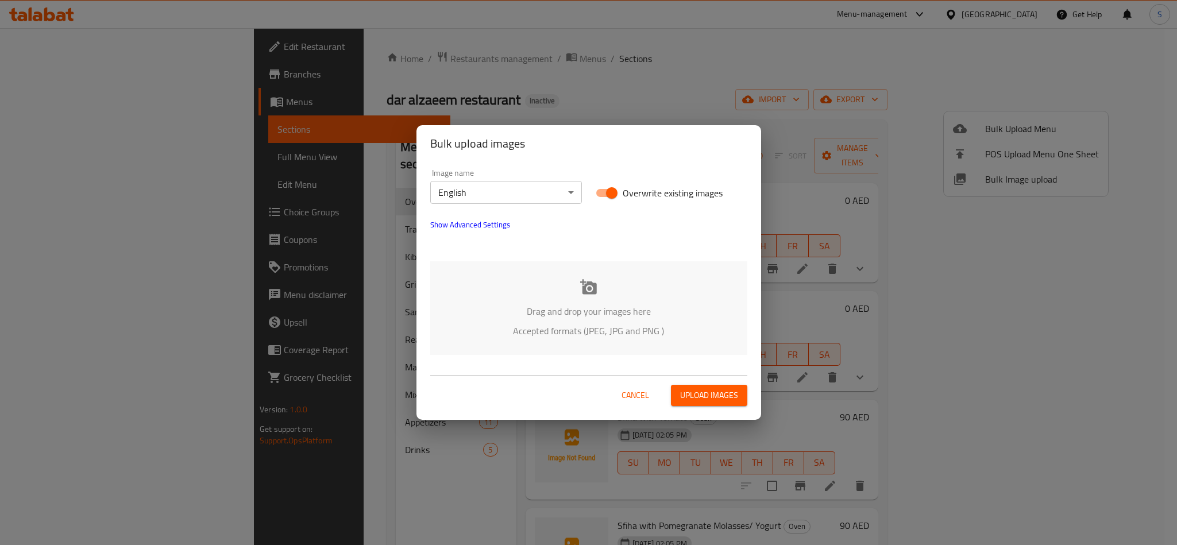
click at [582, 287] on icon at bounding box center [588, 286] width 17 height 15
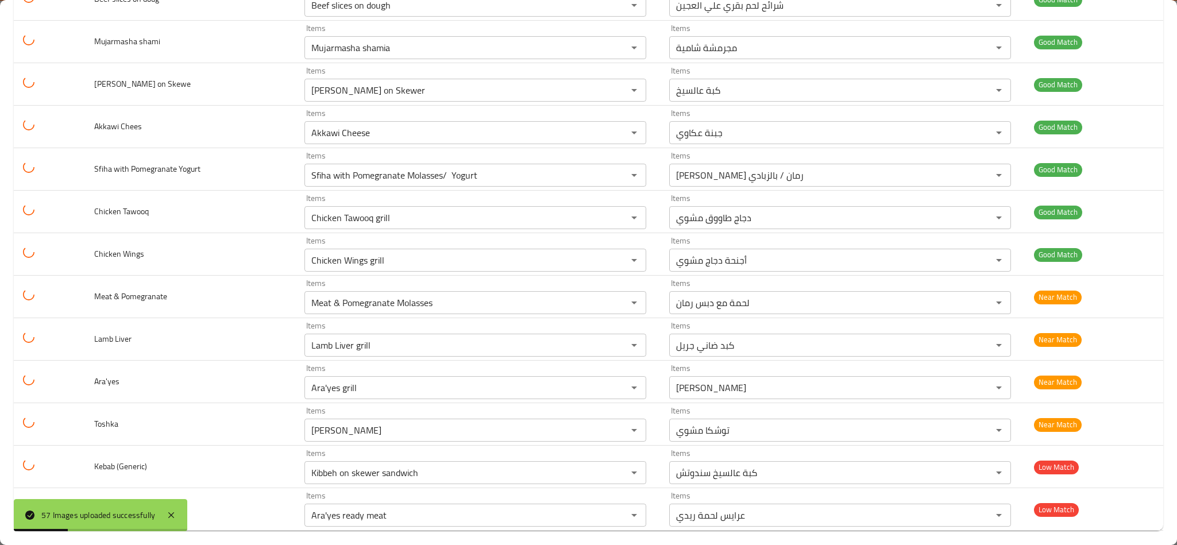
scroll to position [2092, 0]
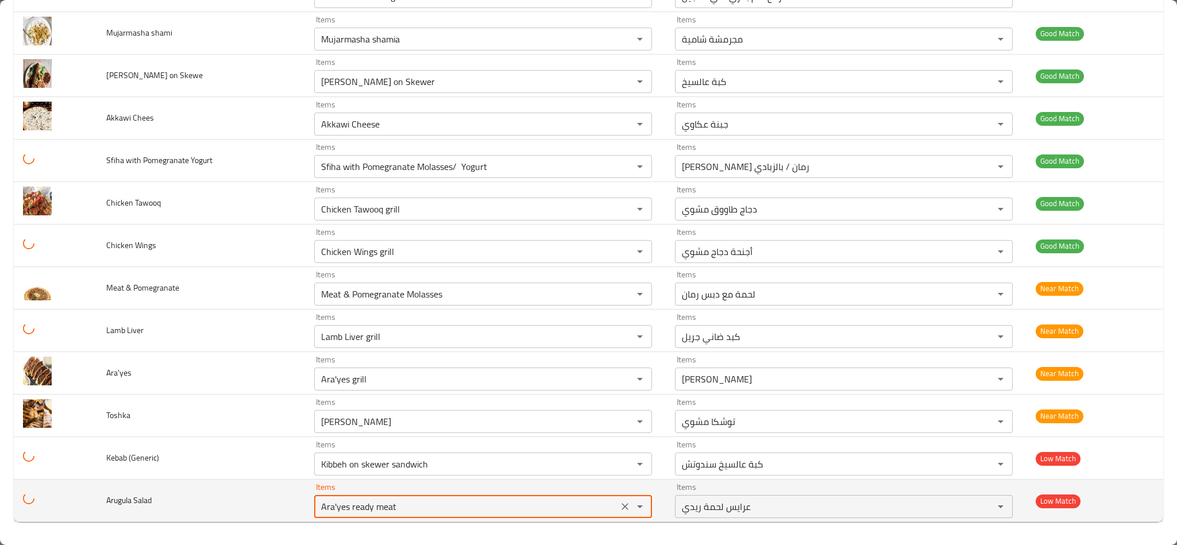
click at [354, 512] on Salad "Ara'yes ready meat" at bounding box center [466, 506] width 297 height 16
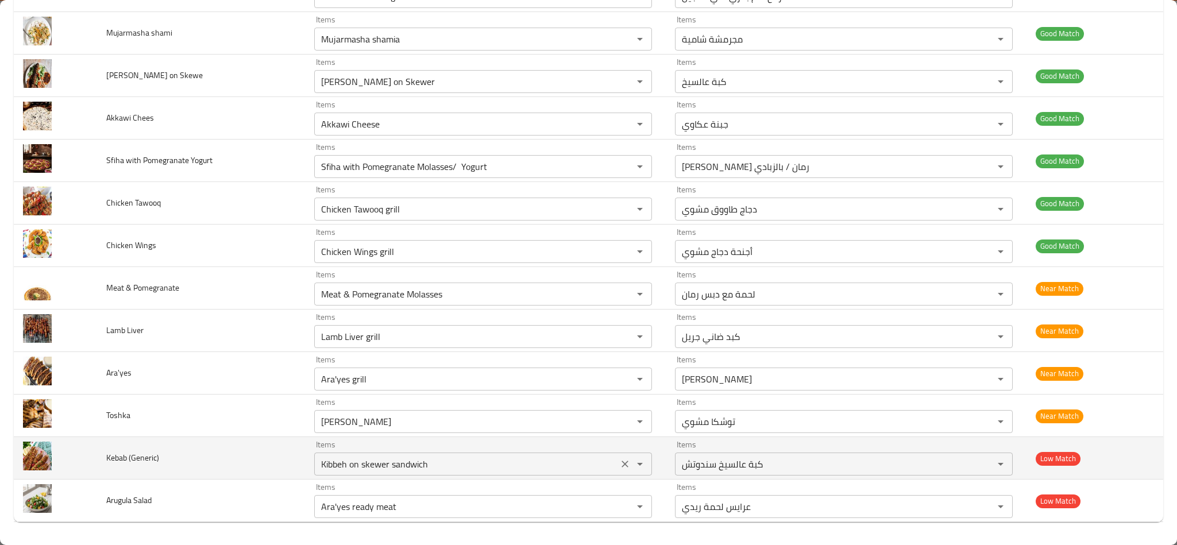
click at [319, 464] on \(Generic\) "Kibbeh on skewer sandwich" at bounding box center [466, 464] width 297 height 16
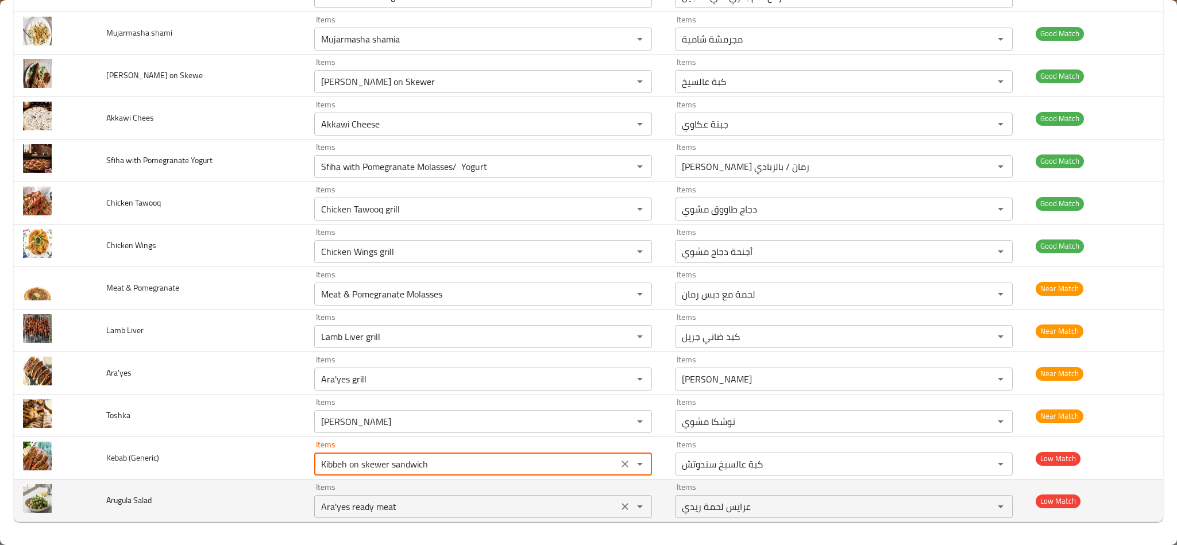
click at [333, 503] on Salad "Ara'yes ready meat" at bounding box center [466, 506] width 297 height 16
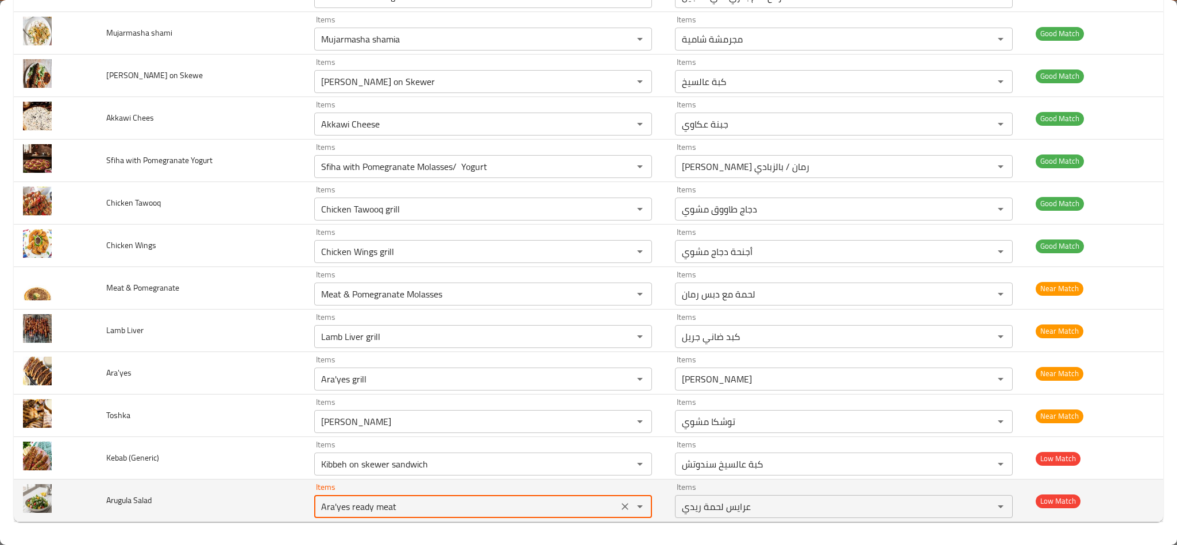
click at [333, 503] on Salad "Ara'yes ready meat" at bounding box center [466, 506] width 297 height 16
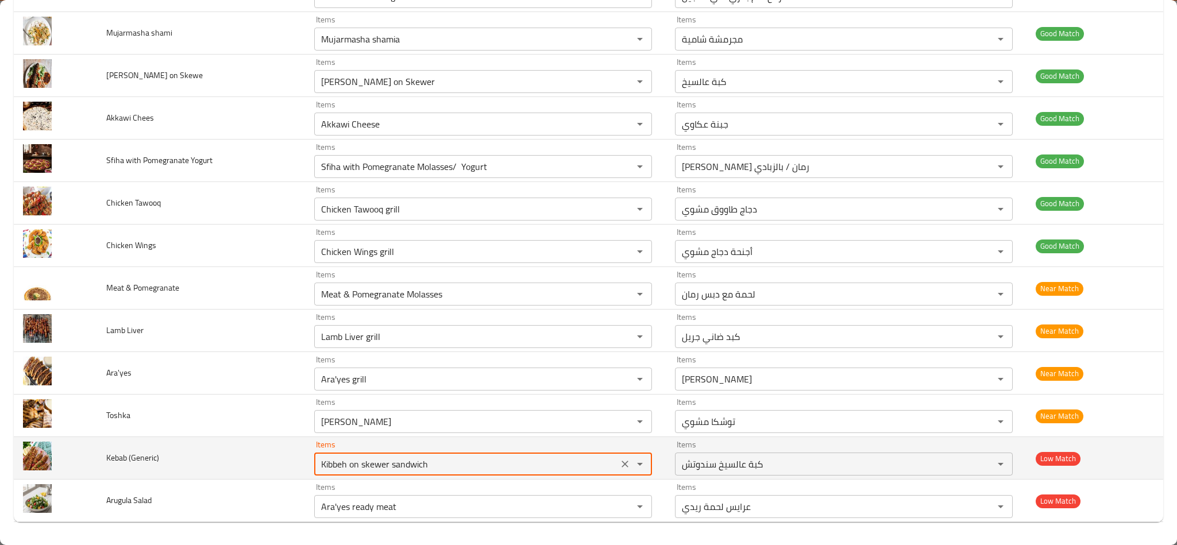
click at [345, 467] on \(Generic\) "Kibbeh on skewer sandwich" at bounding box center [466, 464] width 297 height 16
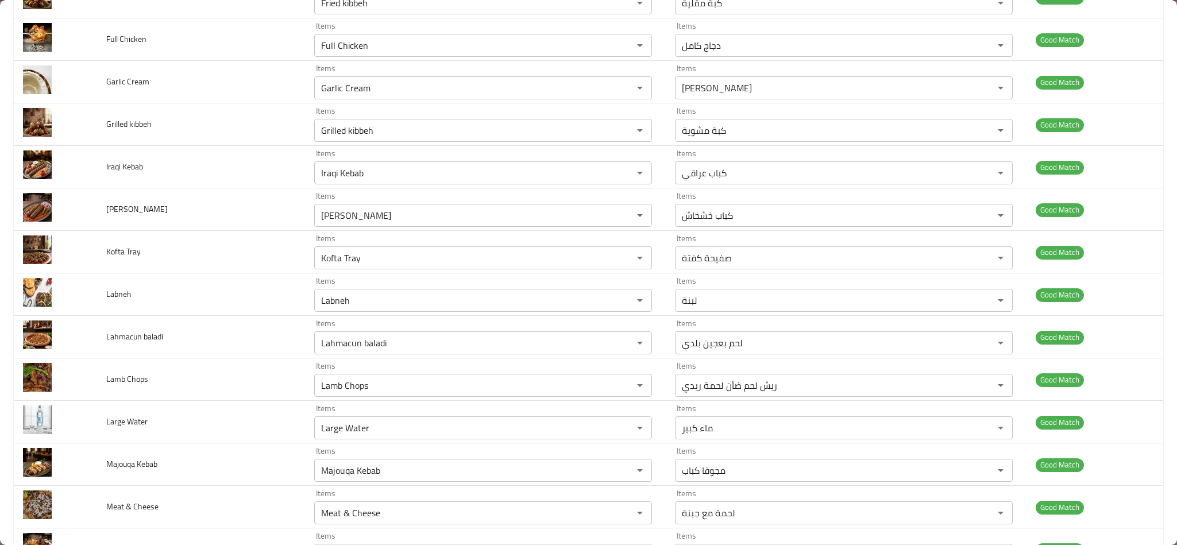
scroll to position [0, 0]
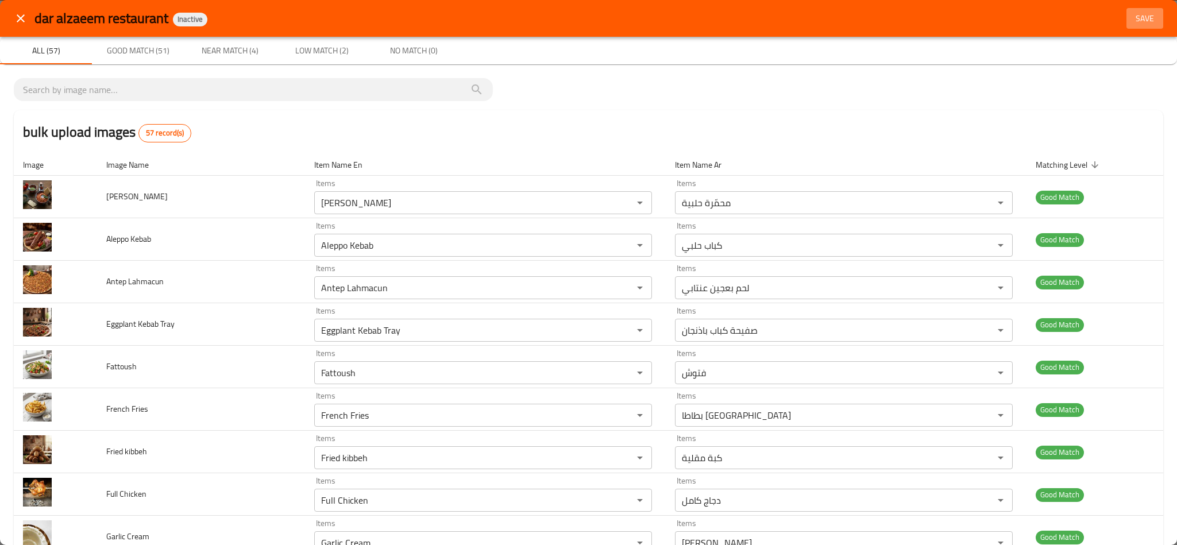
click at [1145, 17] on span "Save" at bounding box center [1145, 18] width 28 height 14
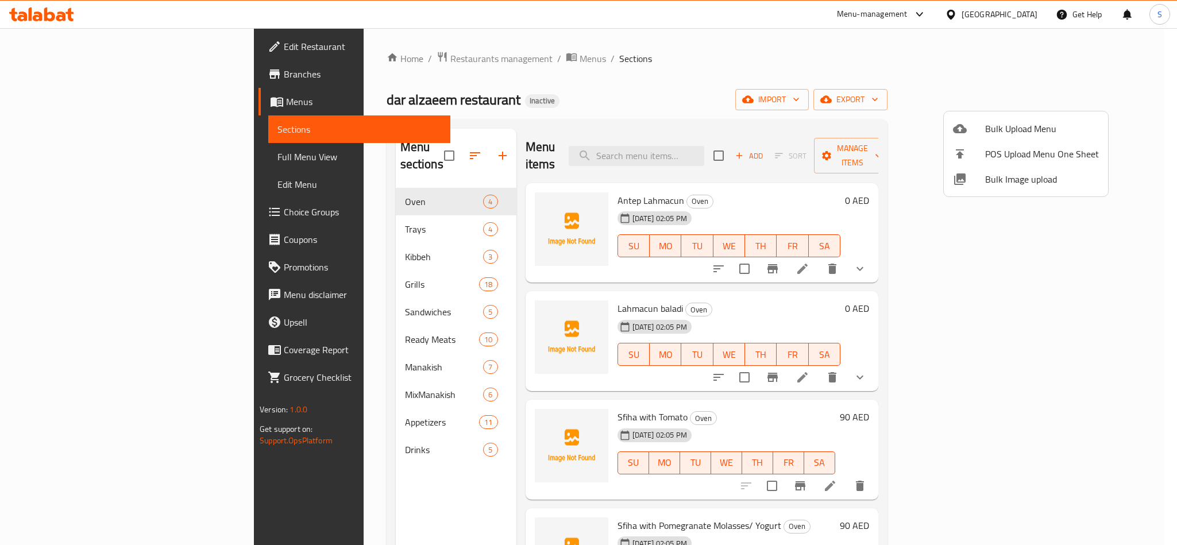
drag, startPoint x: 383, startPoint y: 493, endPoint x: 505, endPoint y: 372, distance: 172.2
click at [383, 493] on div at bounding box center [588, 272] width 1177 height 545
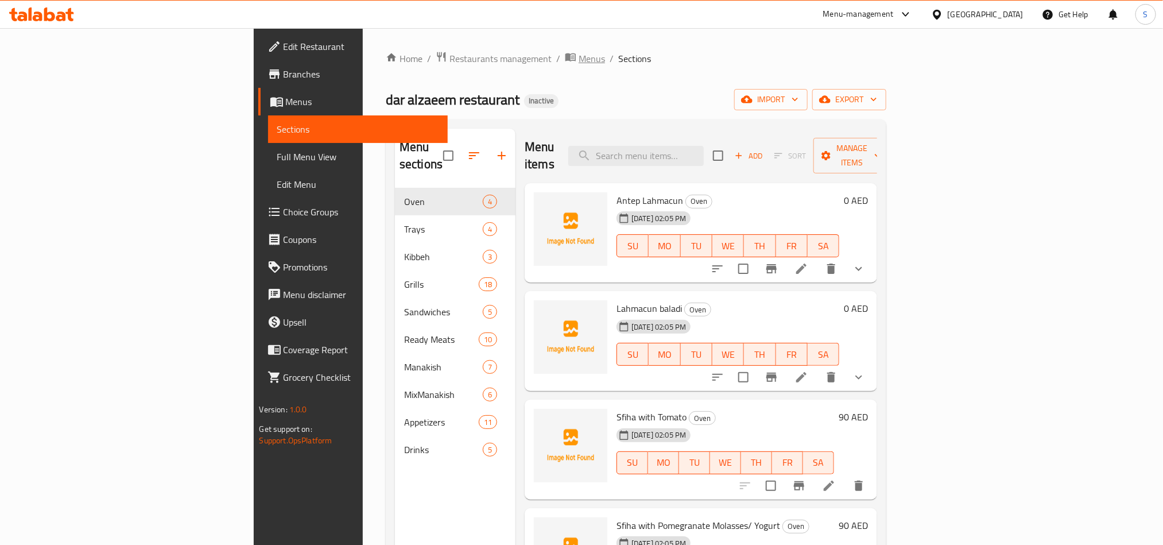
click at [579, 64] on span "Menus" at bounding box center [592, 59] width 26 height 14
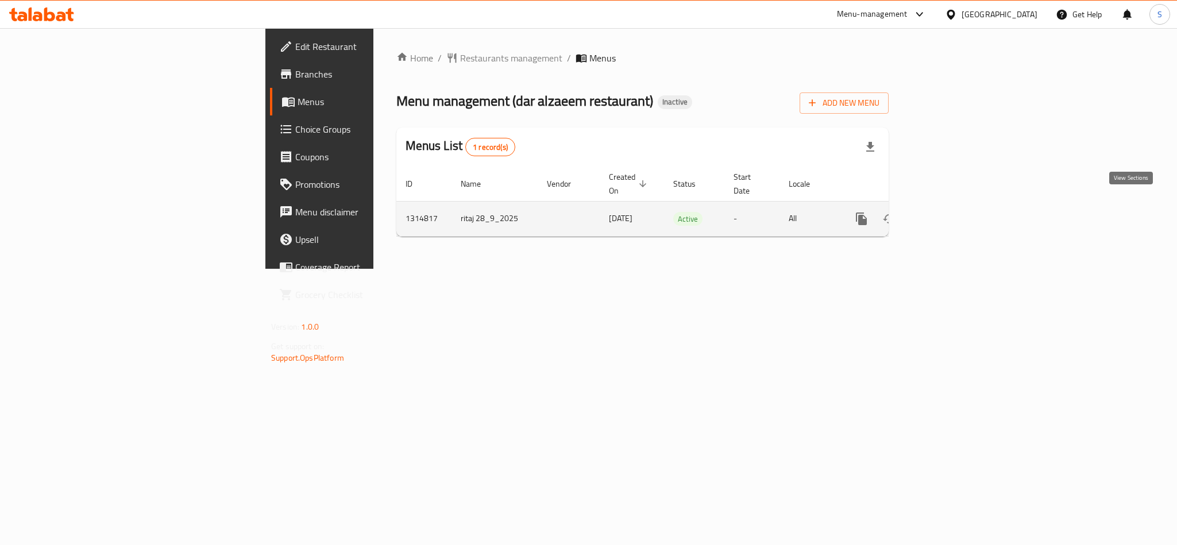
click at [951, 212] on icon "enhanced table" at bounding box center [944, 219] width 14 height 14
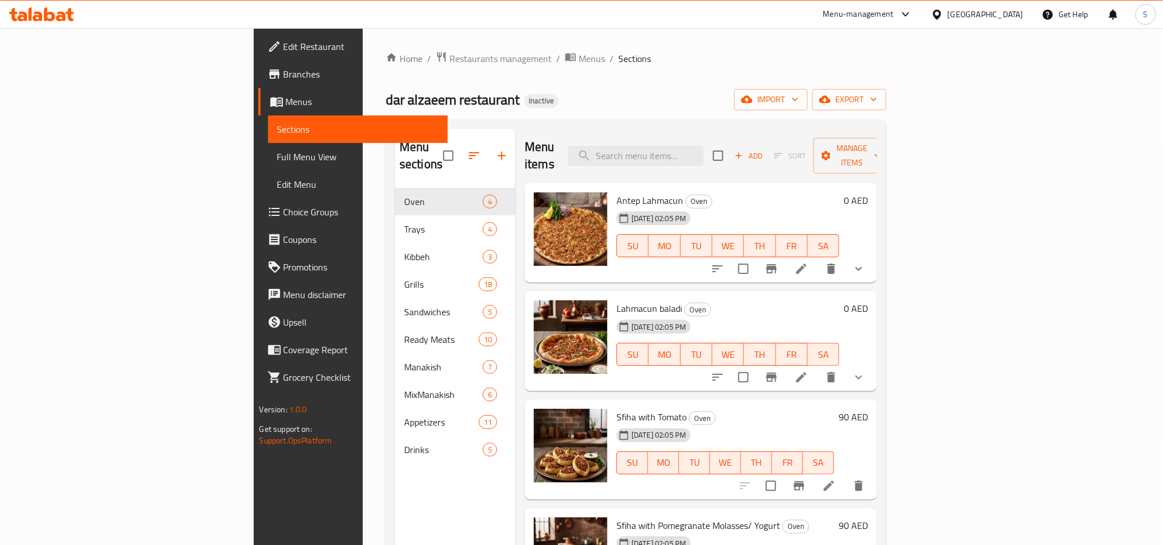
click at [570, 92] on div "dar alzaeem restaurant Inactive import export" at bounding box center [636, 99] width 501 height 21
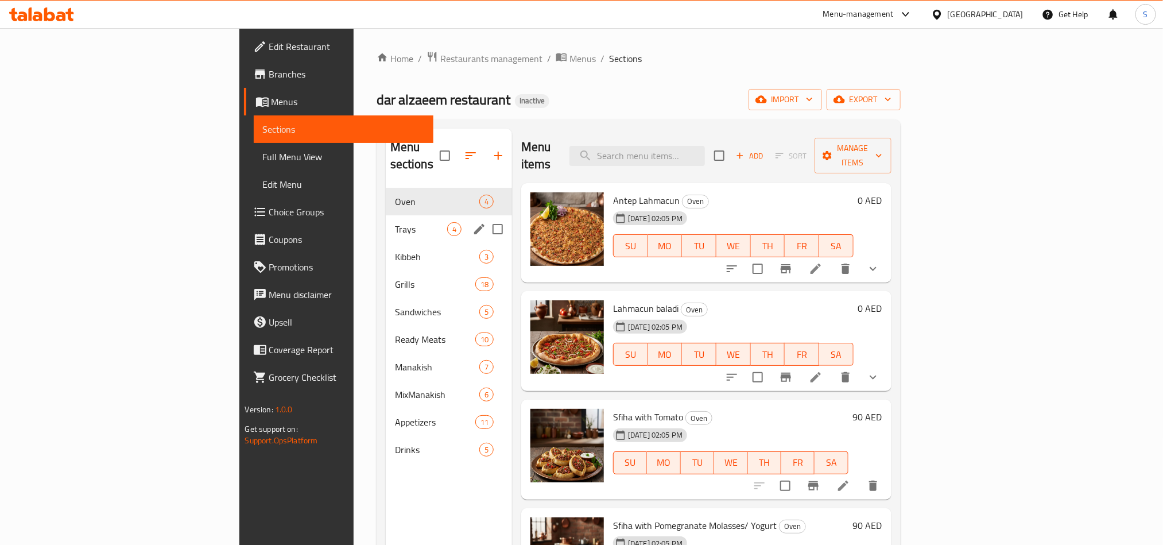
click at [395, 222] on span "Trays" at bounding box center [421, 229] width 52 height 14
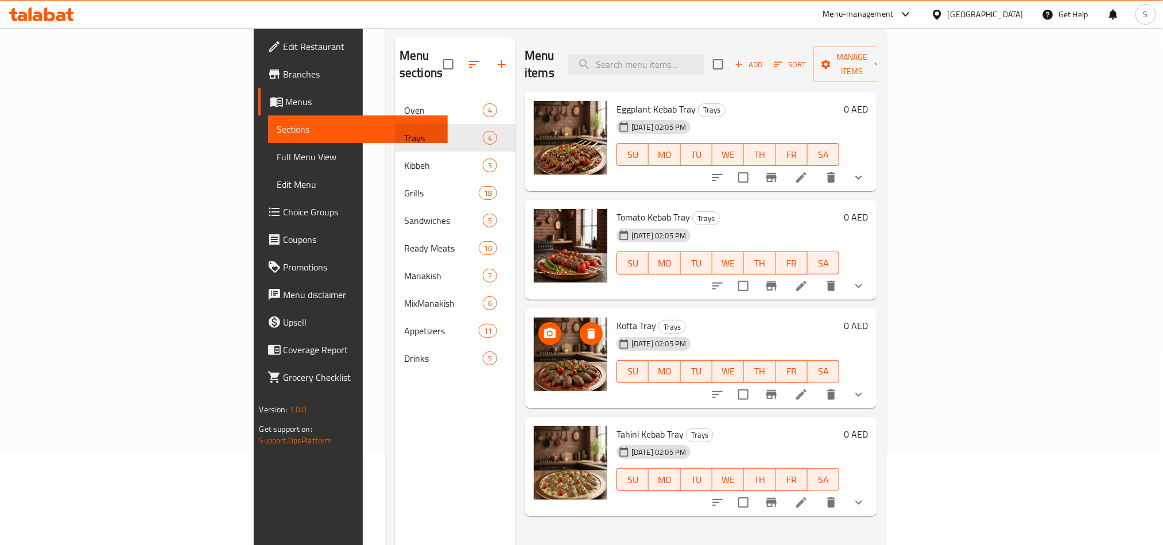
scroll to position [161, 0]
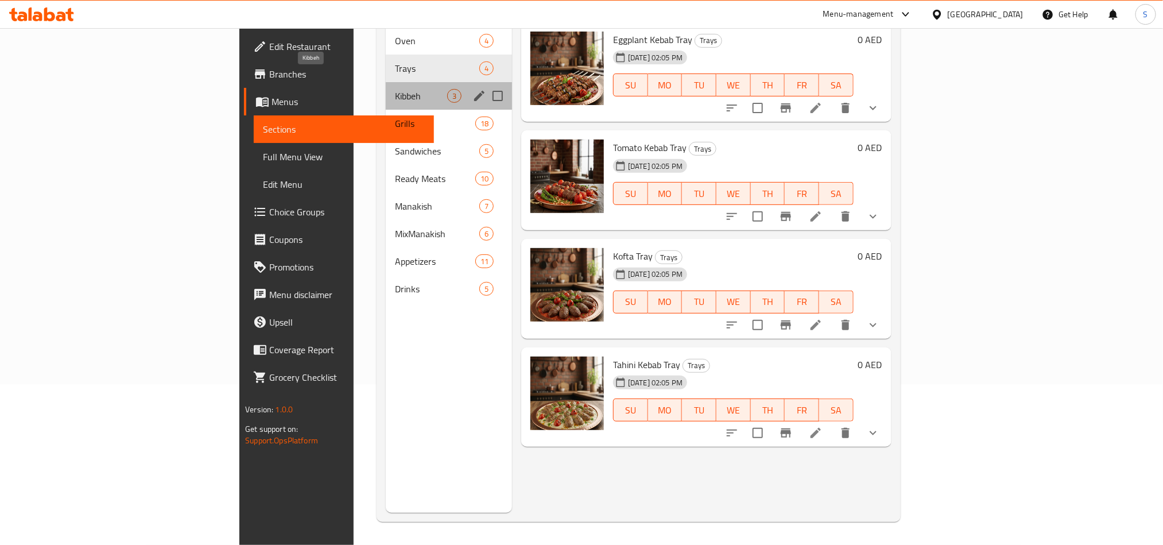
click at [395, 89] on span "Kibbeh" at bounding box center [421, 96] width 52 height 14
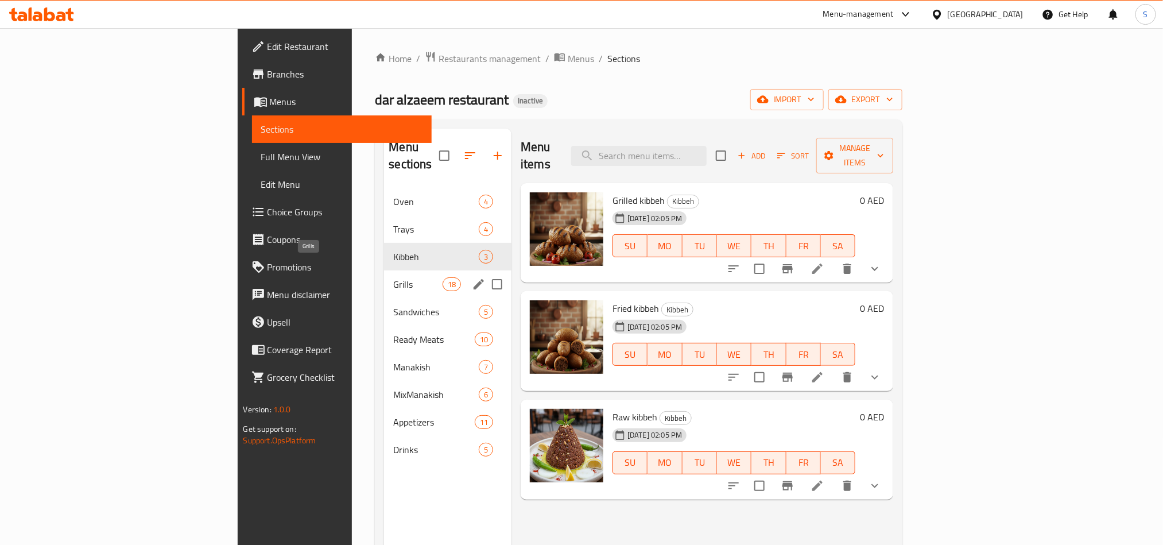
click at [393, 277] on span "Grills" at bounding box center [417, 284] width 49 height 14
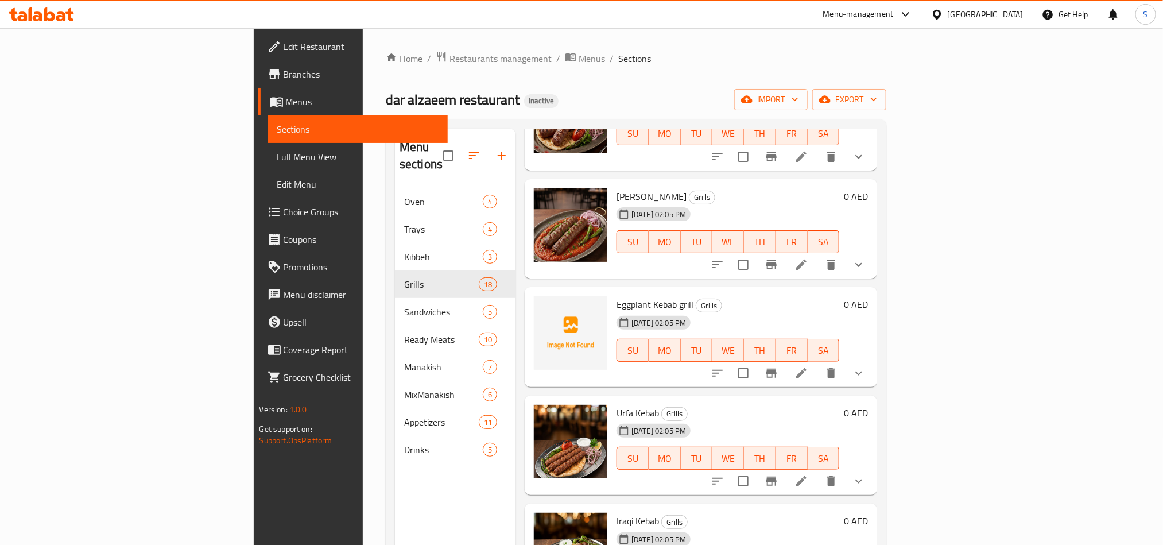
scroll to position [345, 0]
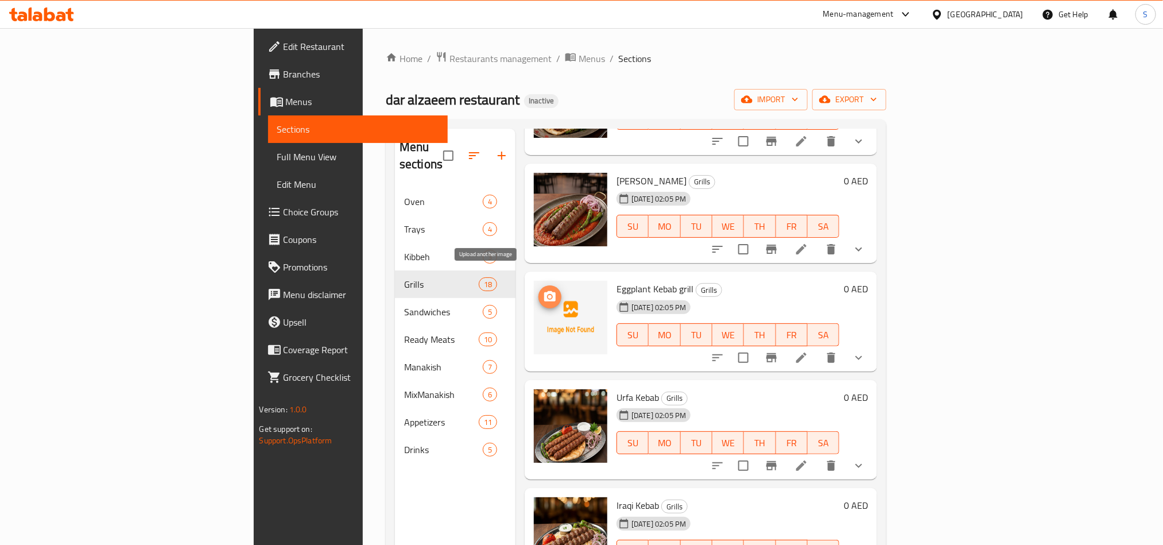
click at [539, 290] on span "upload picture" at bounding box center [550, 297] width 23 height 14
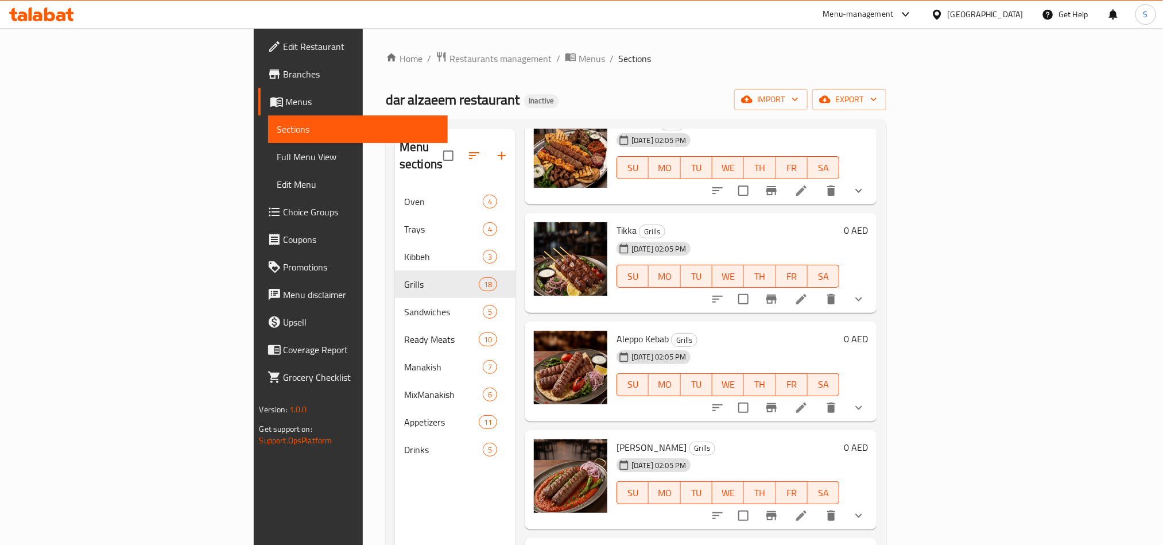
scroll to position [0, 0]
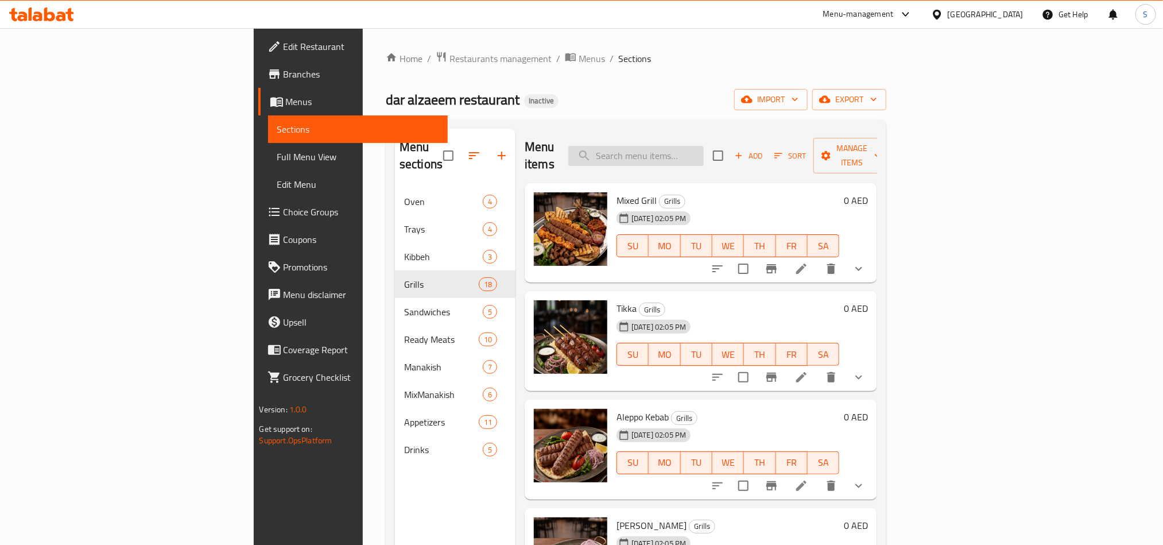
click at [704, 148] on input "search" at bounding box center [637, 156] width 136 height 20
paste input "Eggplant Kebab Tray.jpg"
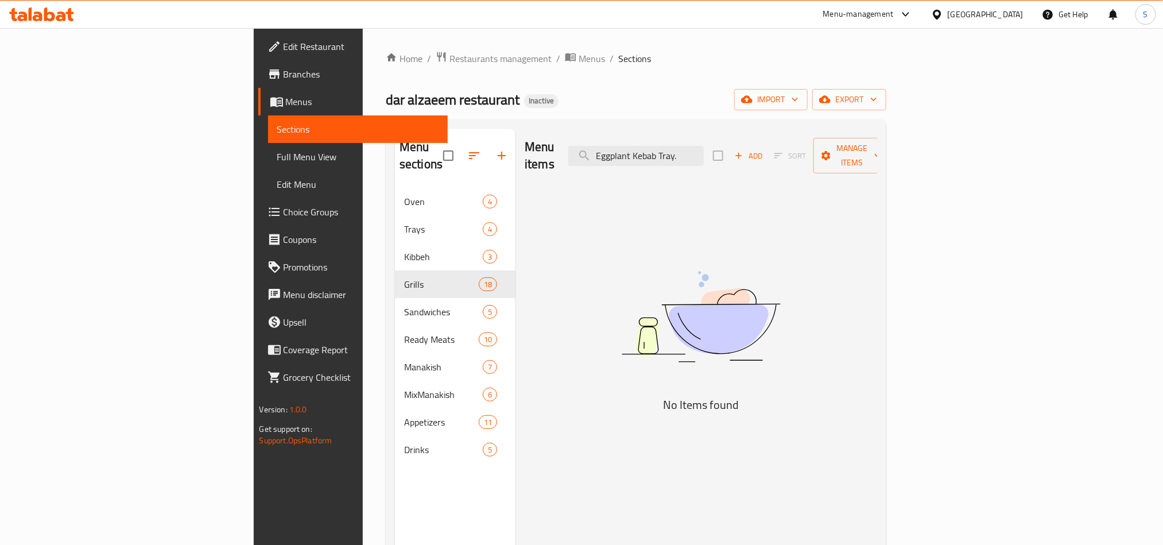
type input "Eggplant Kebab Tray"
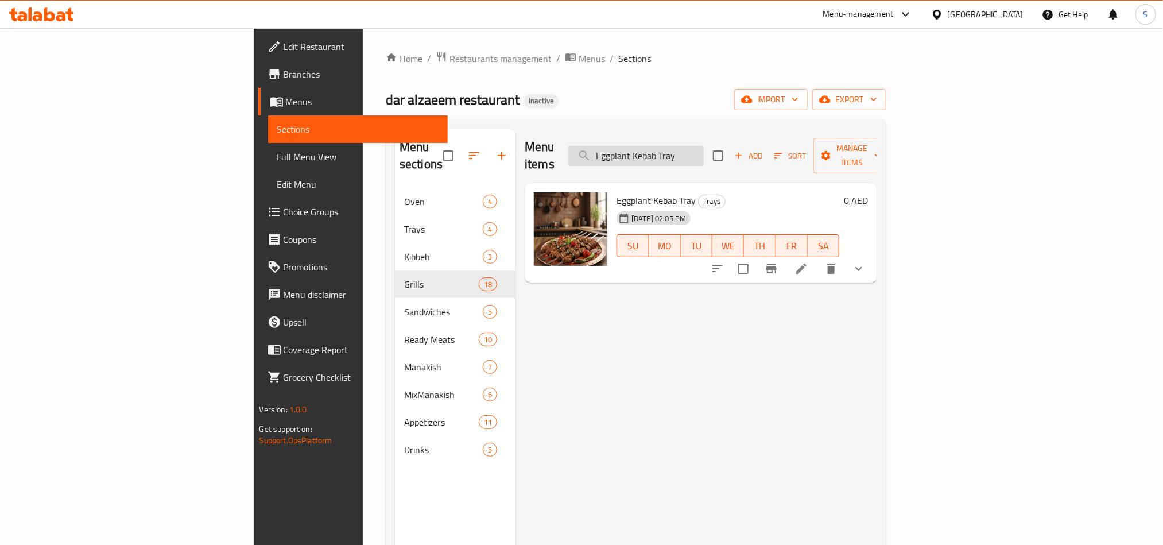
click at [704, 146] on input "Eggplant Kebab Tray" at bounding box center [637, 156] width 136 height 20
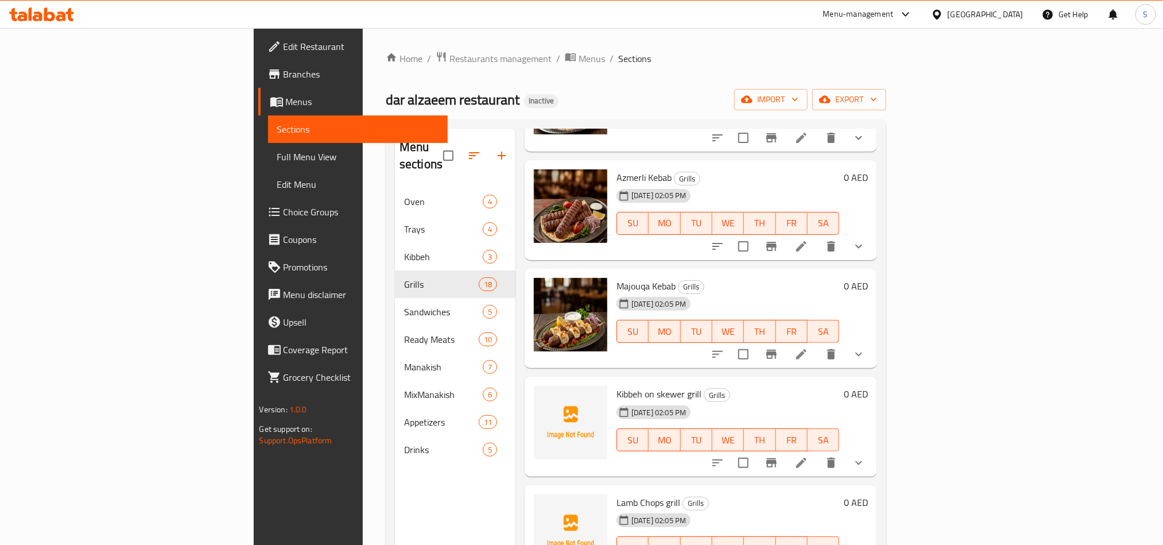
scroll to position [775, 0]
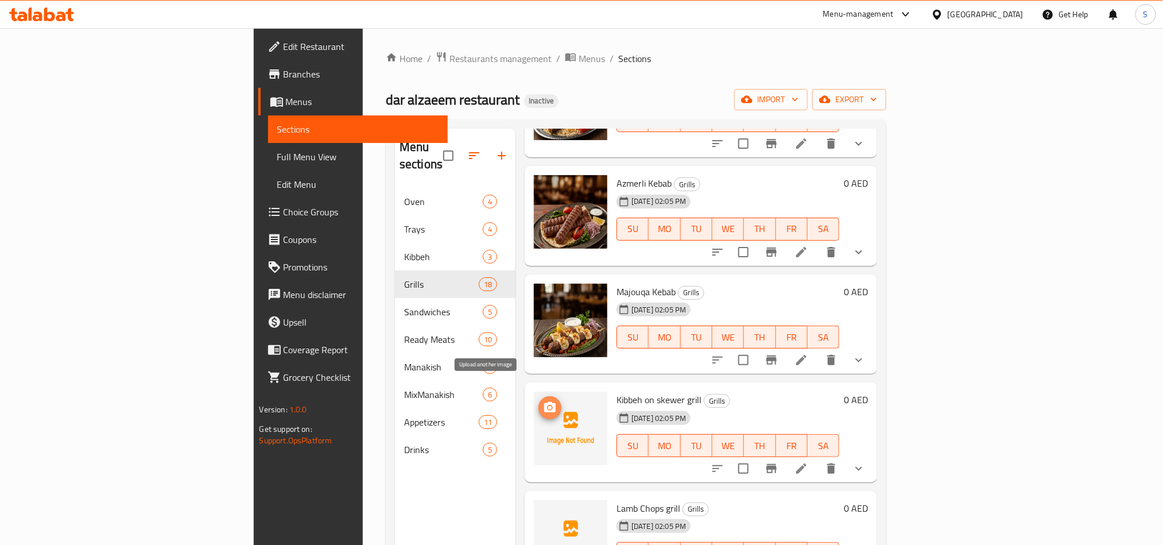
click at [543, 401] on icon "upload picture" at bounding box center [550, 408] width 14 height 14
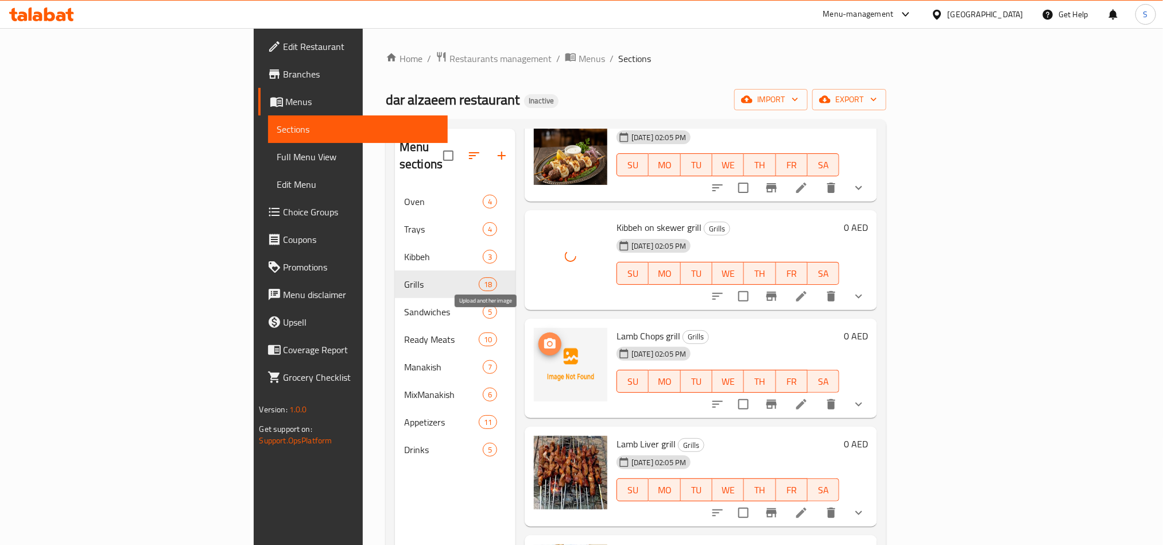
click at [543, 337] on icon "upload picture" at bounding box center [550, 344] width 14 height 14
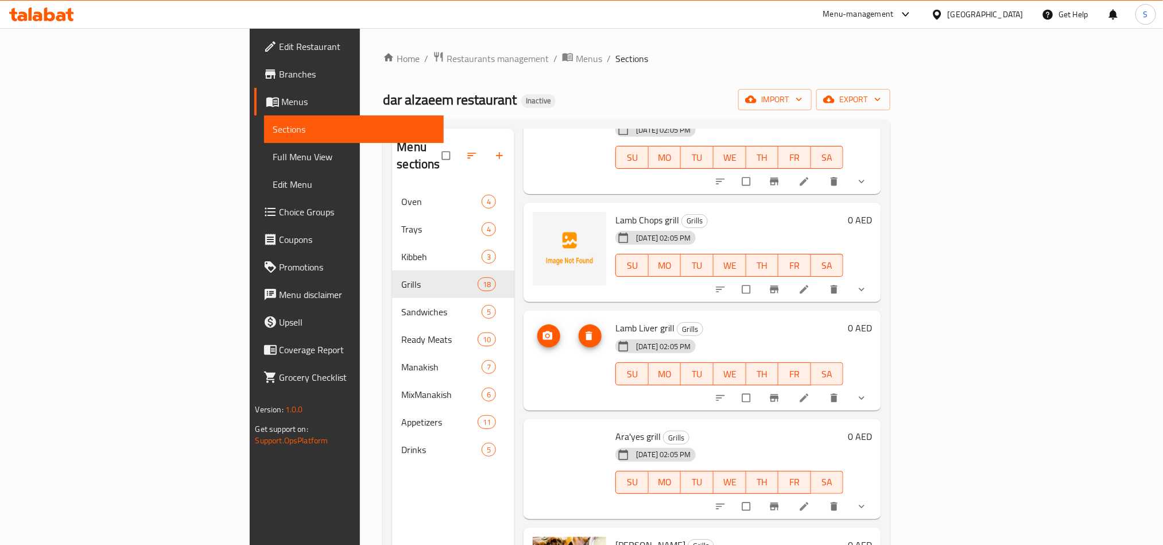
scroll to position [1034, 0]
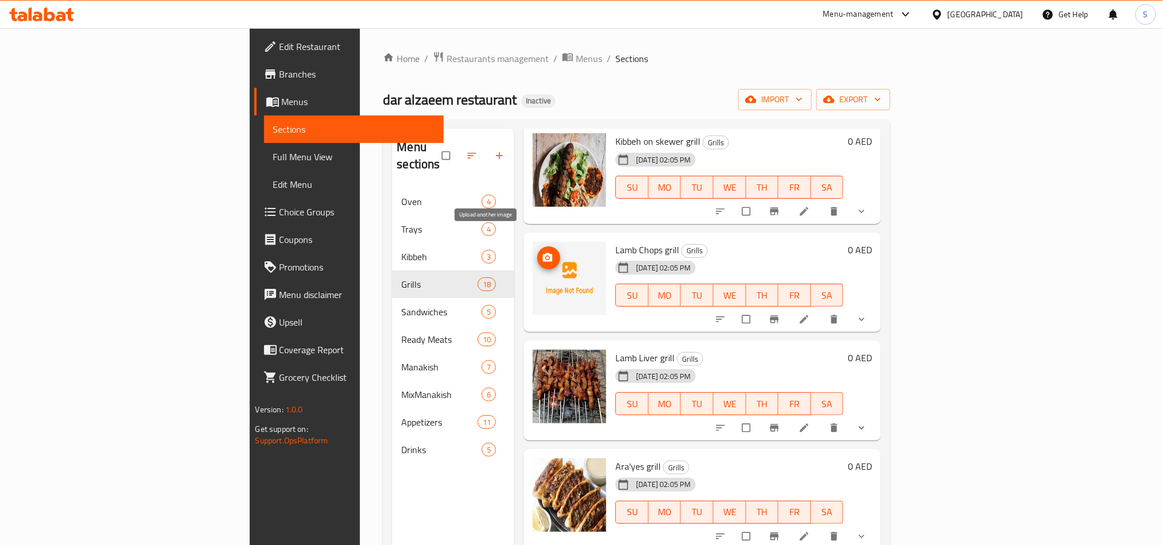
click at [542, 252] on icon "upload picture" at bounding box center [547, 257] width 11 height 11
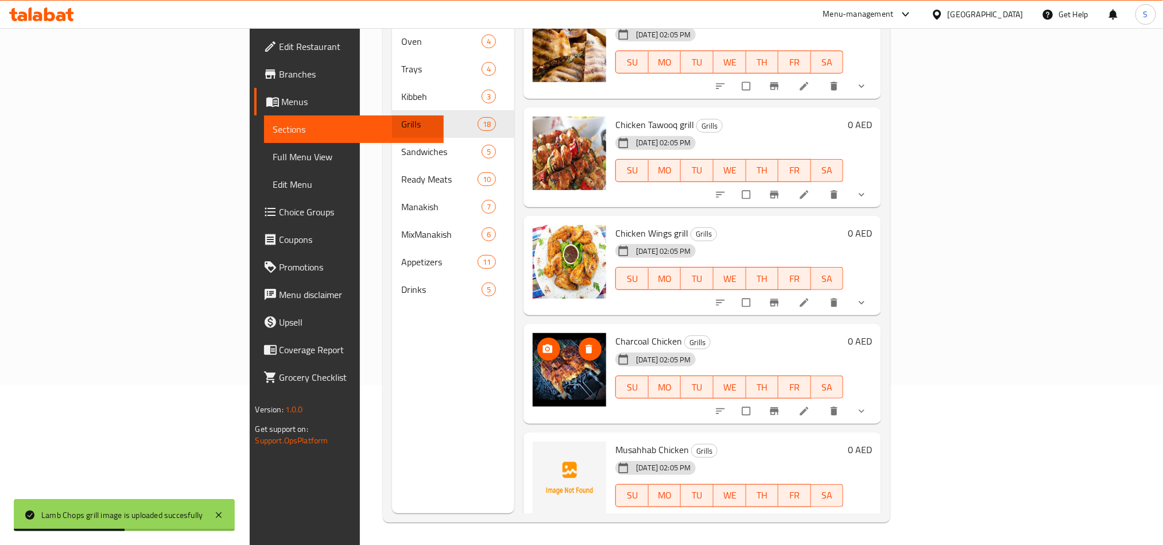
scroll to position [161, 0]
click at [538, 446] on button "upload picture" at bounding box center [549, 457] width 23 height 23
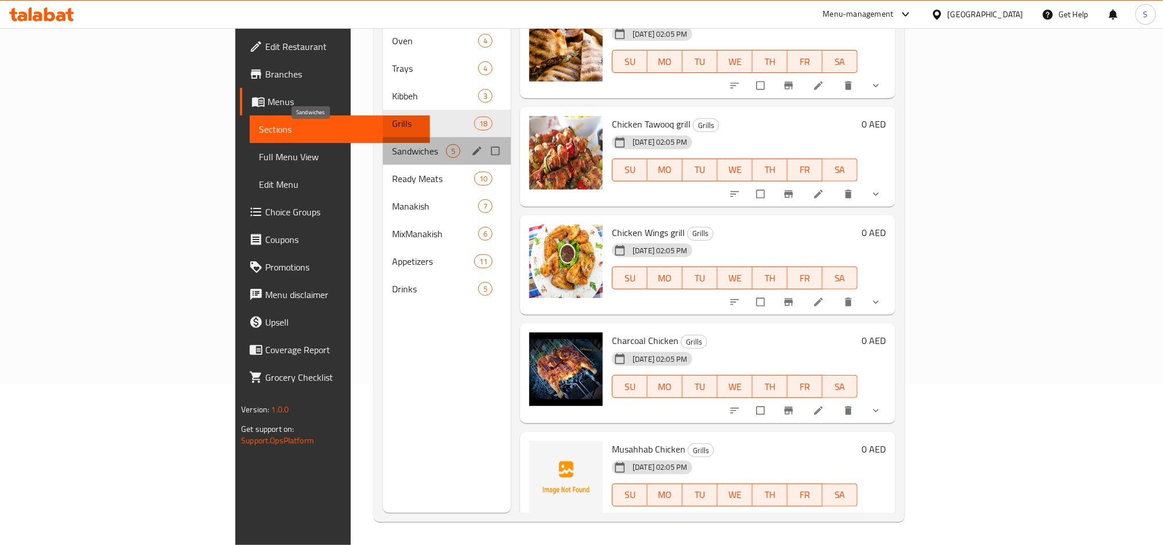
click at [392, 144] on span "Sandwiches" at bounding box center [419, 151] width 54 height 14
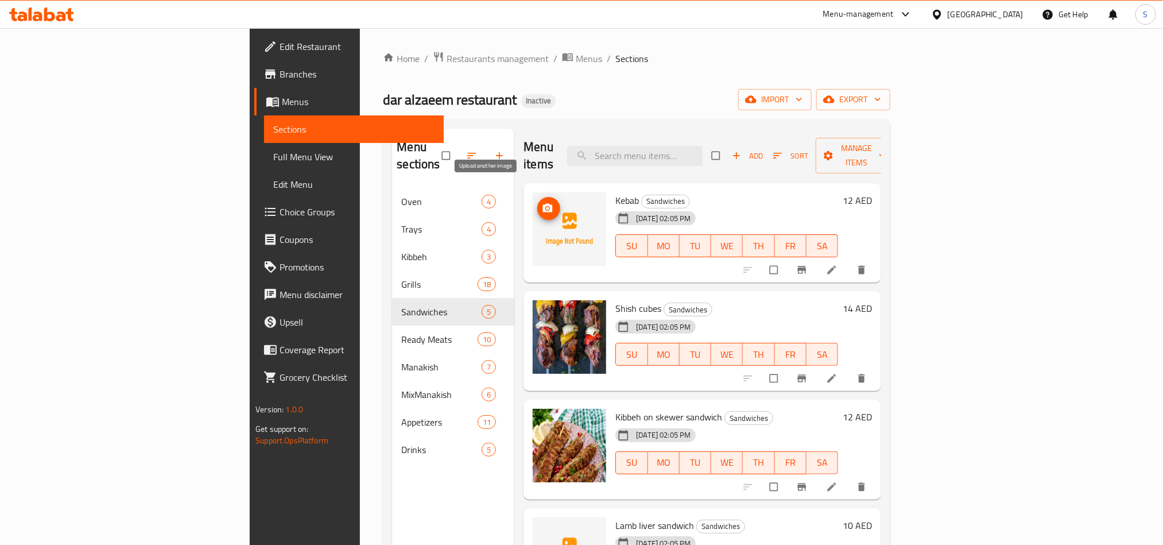
click at [538, 203] on span "upload picture" at bounding box center [549, 208] width 23 height 11
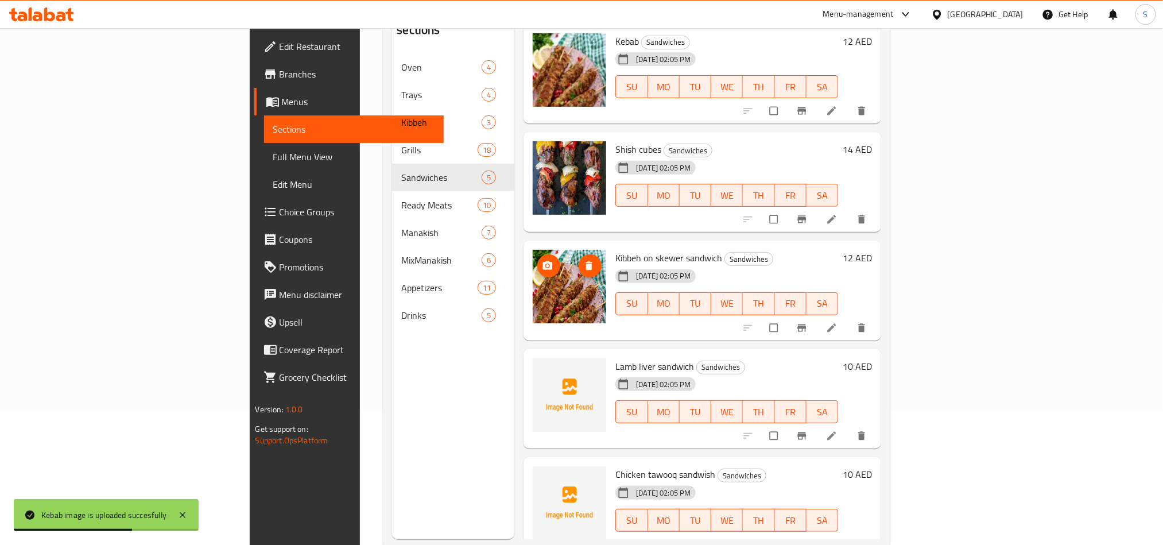
scroll to position [161, 0]
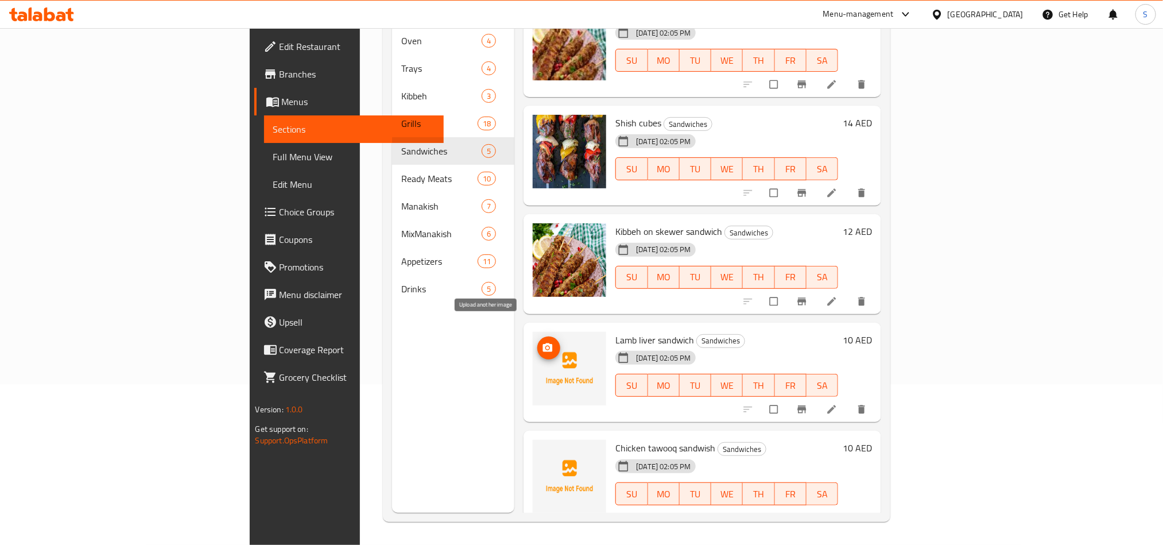
click at [542, 342] on icon "upload picture" at bounding box center [547, 347] width 11 height 11
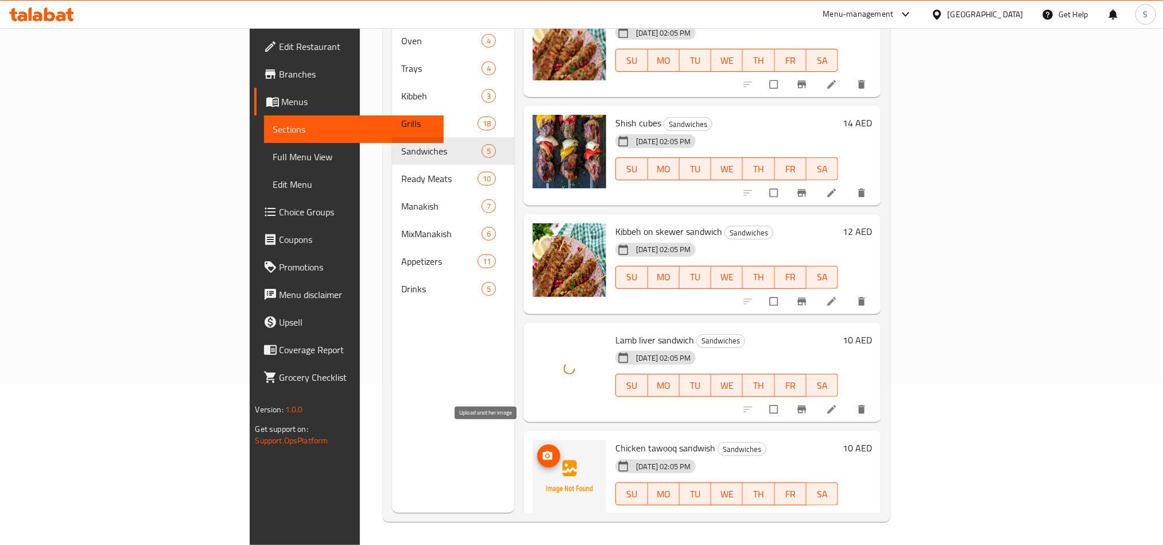
click at [538, 444] on button "upload picture" at bounding box center [549, 455] width 23 height 23
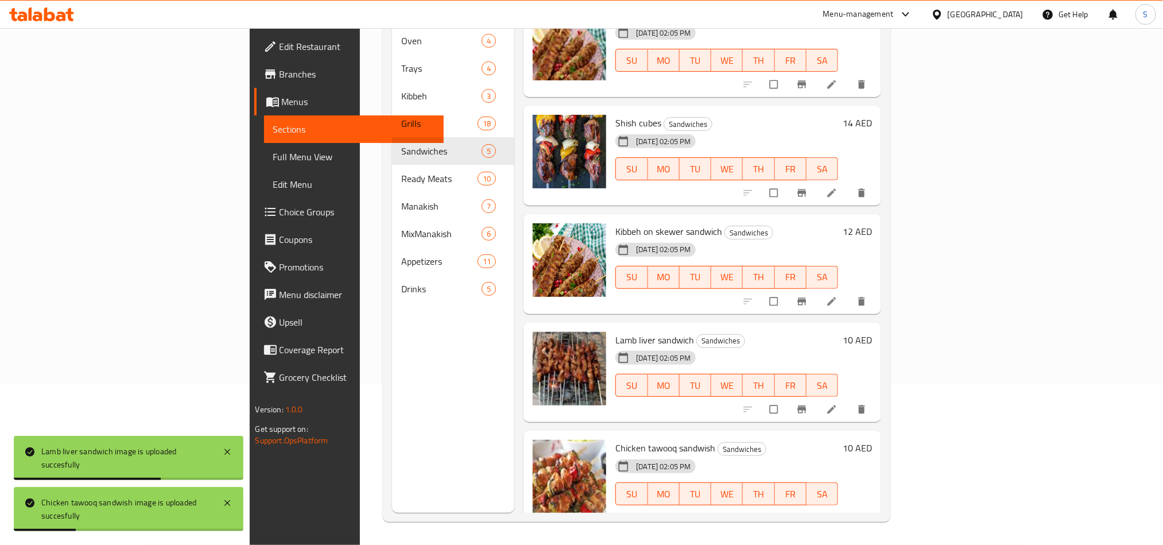
scroll to position [0, 0]
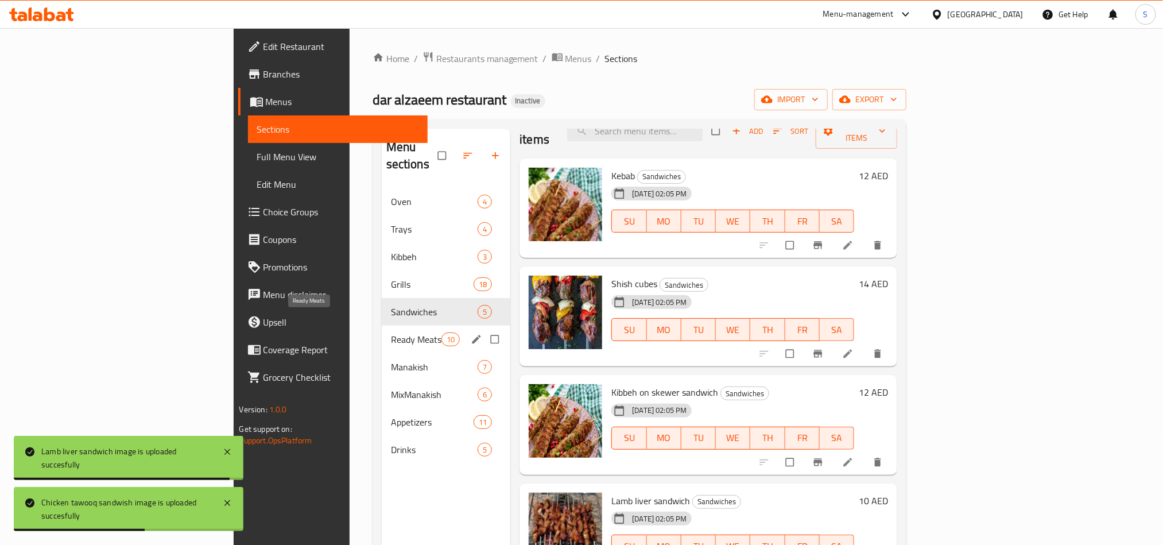
click at [391, 333] on span "Ready Meats" at bounding box center [416, 340] width 51 height 14
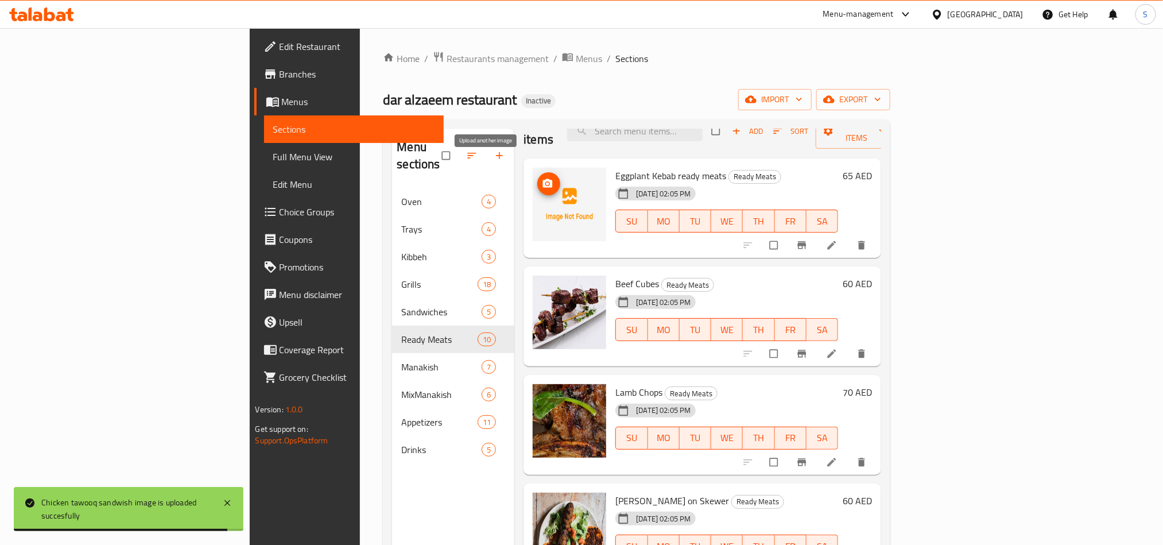
click at [542, 178] on icon "upload picture" at bounding box center [547, 183] width 11 height 11
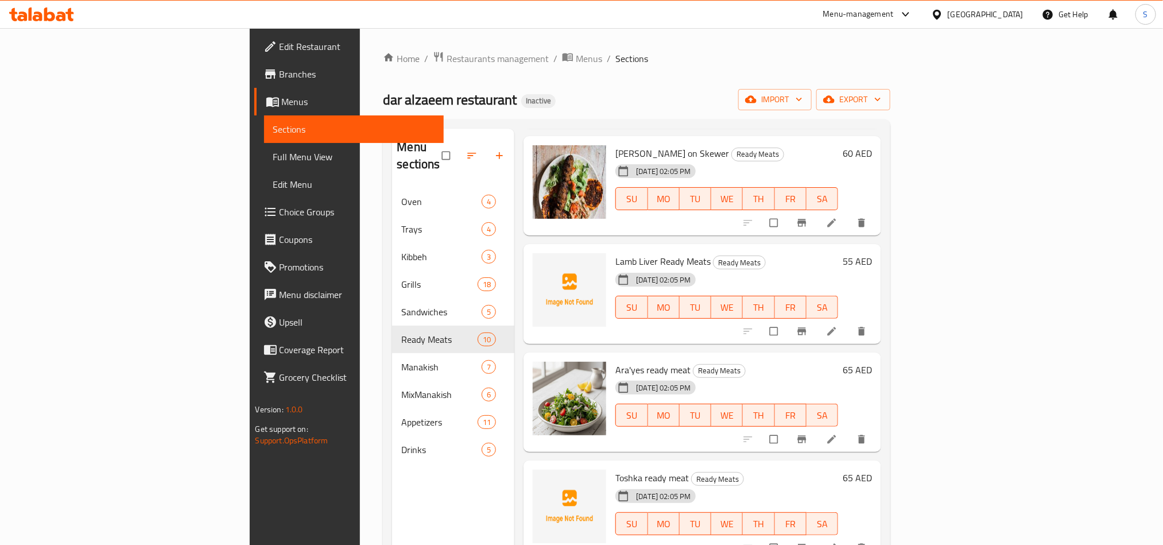
scroll to position [369, 0]
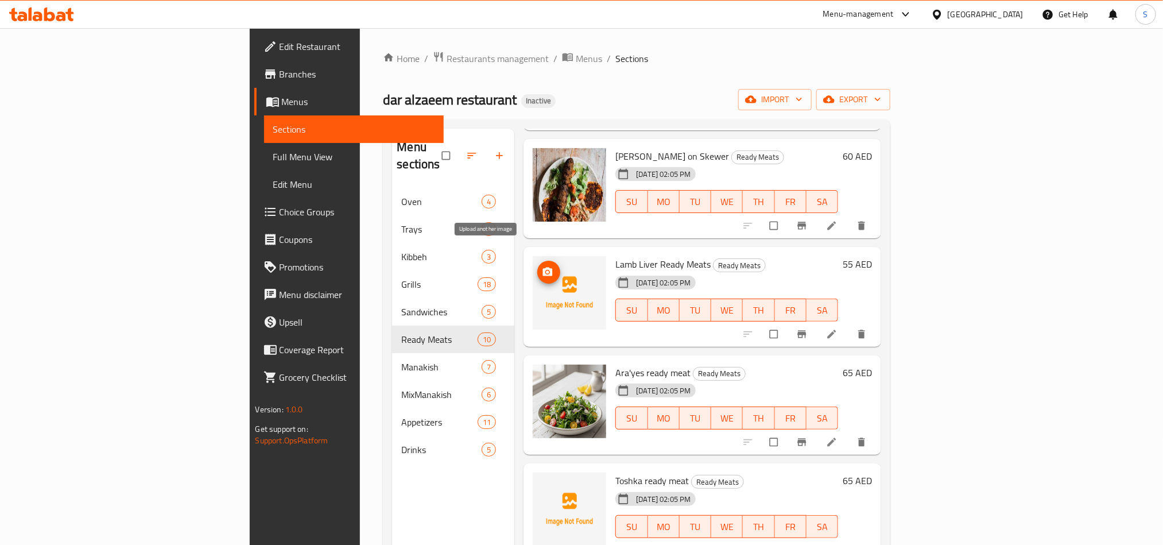
click at [542, 266] on icon "upload picture" at bounding box center [547, 271] width 11 height 11
click at [538, 261] on button "upload picture" at bounding box center [549, 272] width 23 height 23
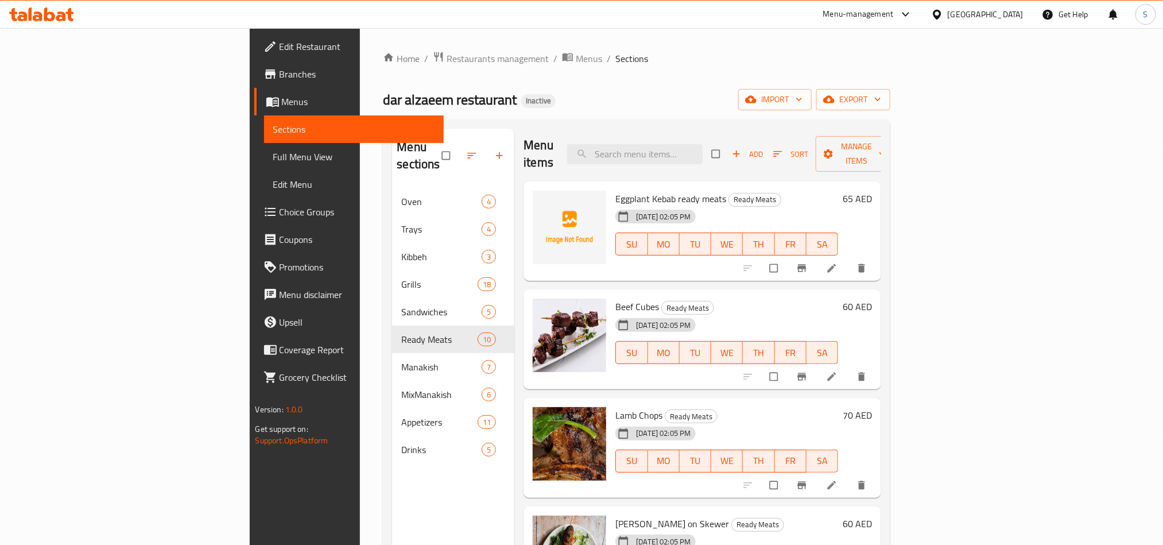
scroll to position [0, 0]
click at [542, 203] on icon "upload picture" at bounding box center [547, 208] width 11 height 11
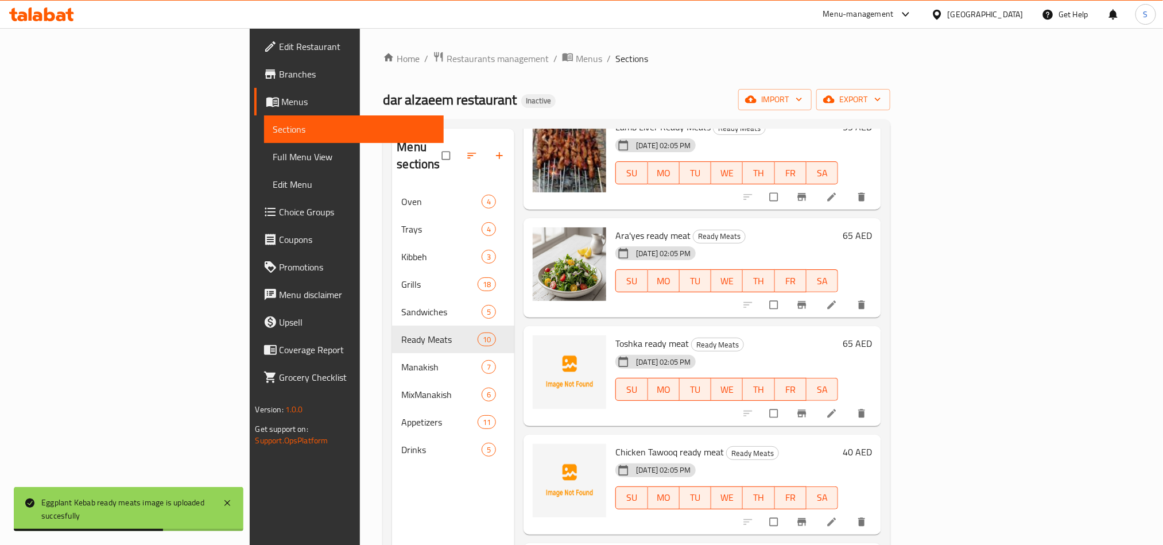
scroll to position [517, 0]
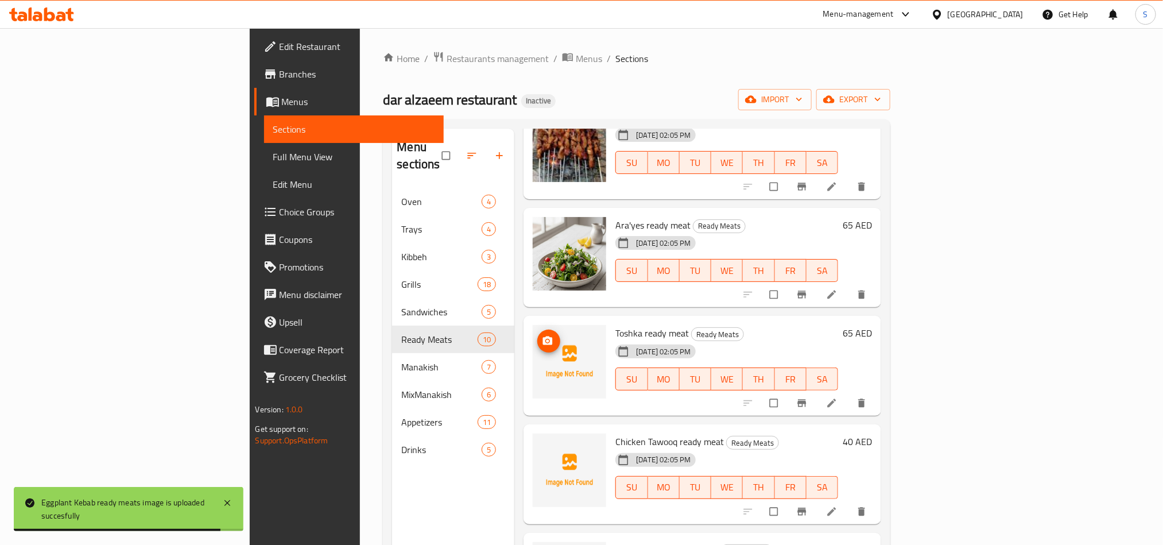
click at [538, 335] on span "upload picture" at bounding box center [549, 340] width 23 height 11
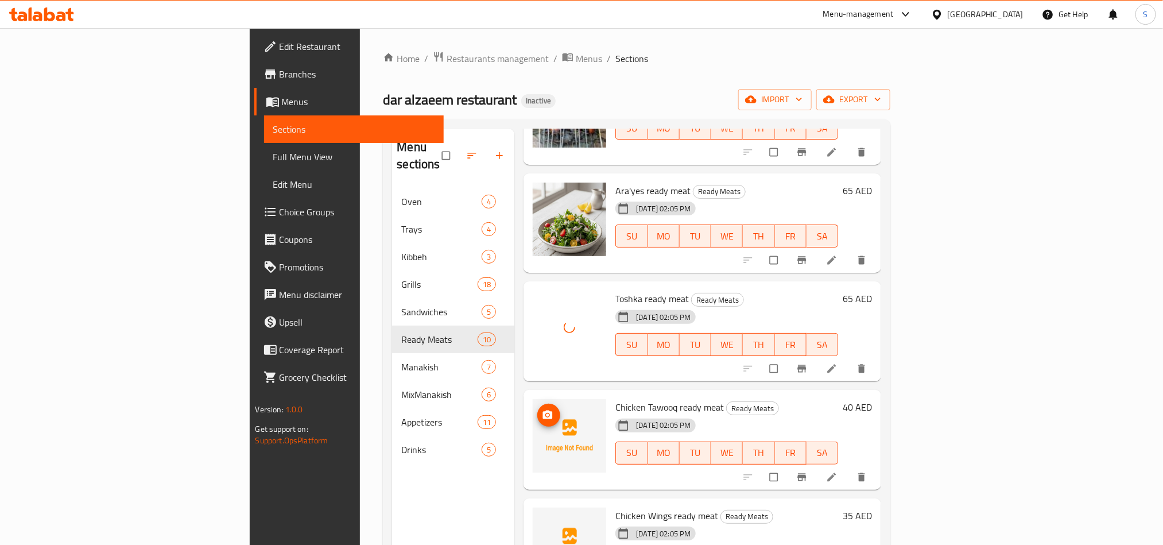
scroll to position [566, 0]
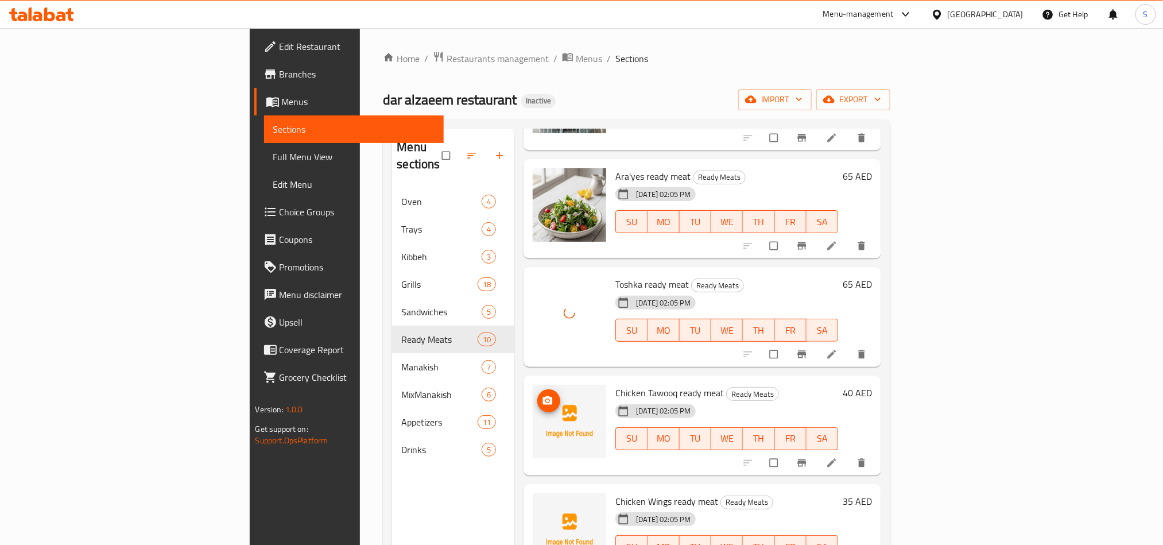
click at [543, 396] on icon "upload picture" at bounding box center [548, 400] width 10 height 9
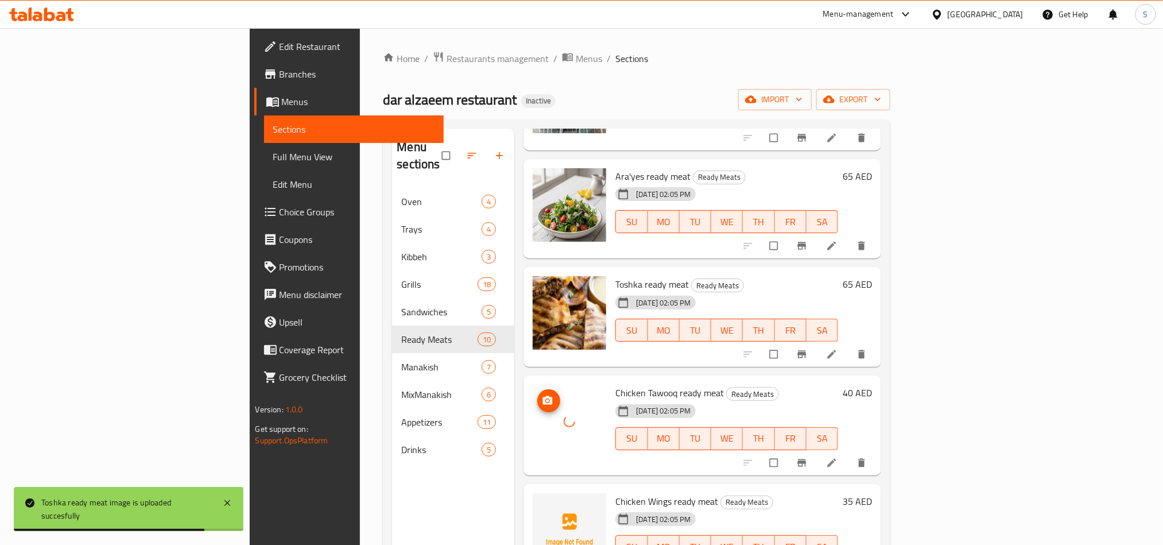
scroll to position [86, 0]
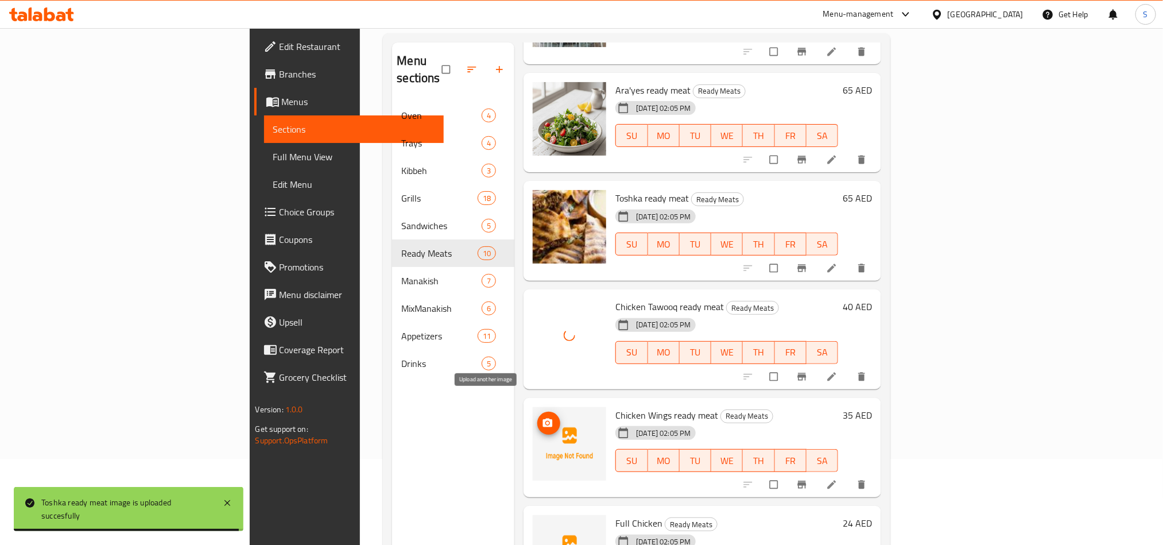
click at [538, 413] on button "upload picture" at bounding box center [549, 423] width 23 height 23
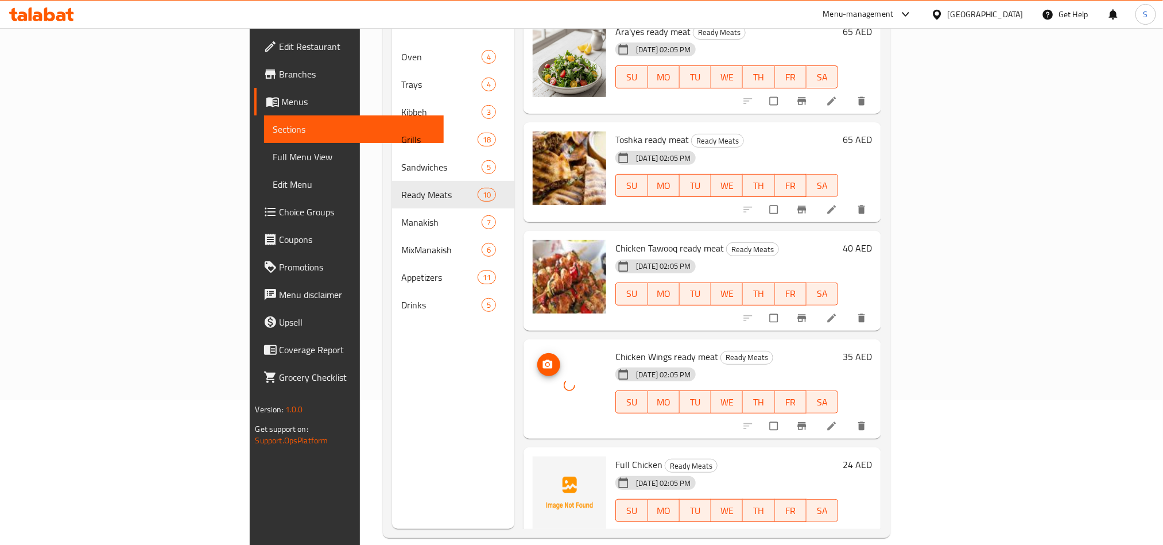
scroll to position [161, 0]
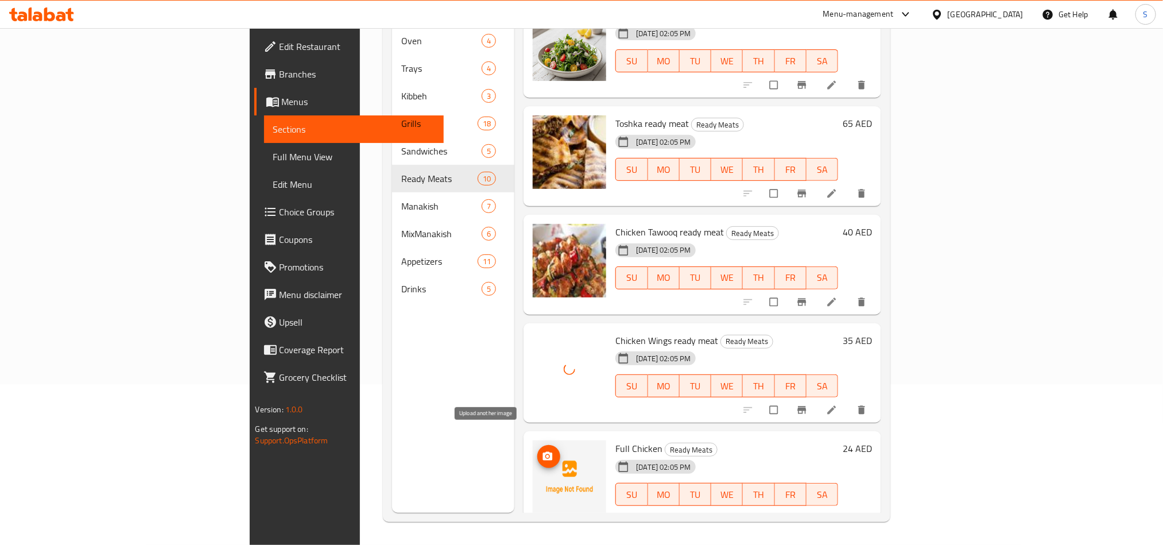
click at [538, 451] on span "upload picture" at bounding box center [549, 456] width 23 height 11
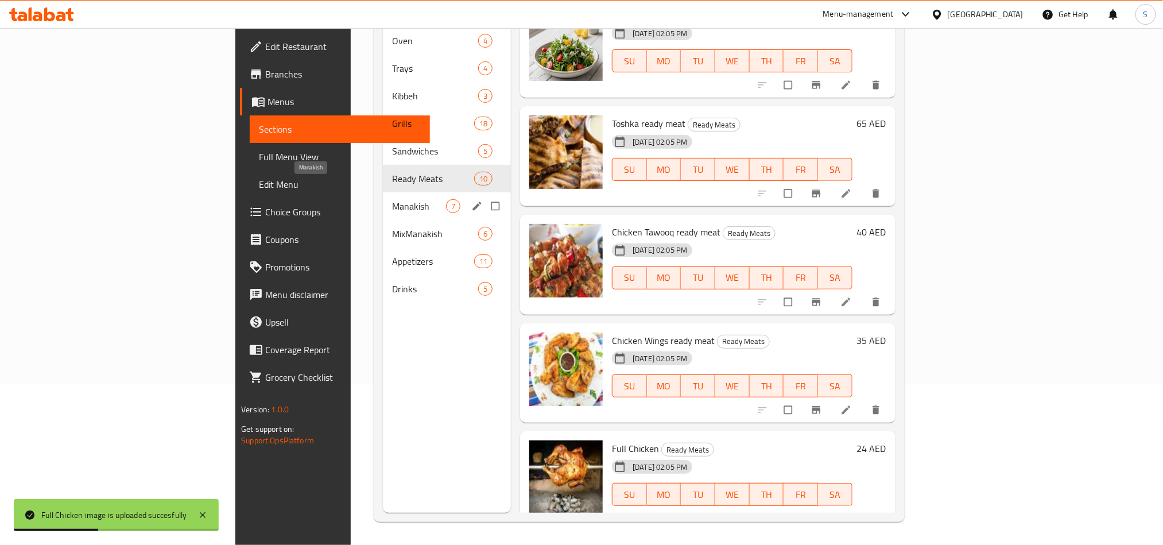
click at [392, 199] on span "Manakish" at bounding box center [419, 206] width 54 height 14
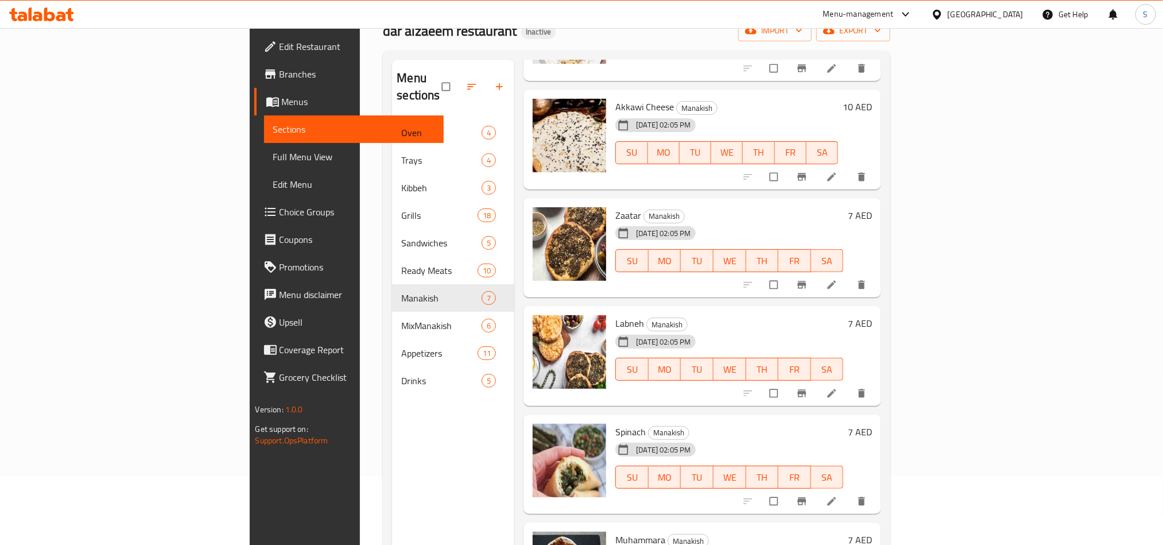
scroll to position [161, 0]
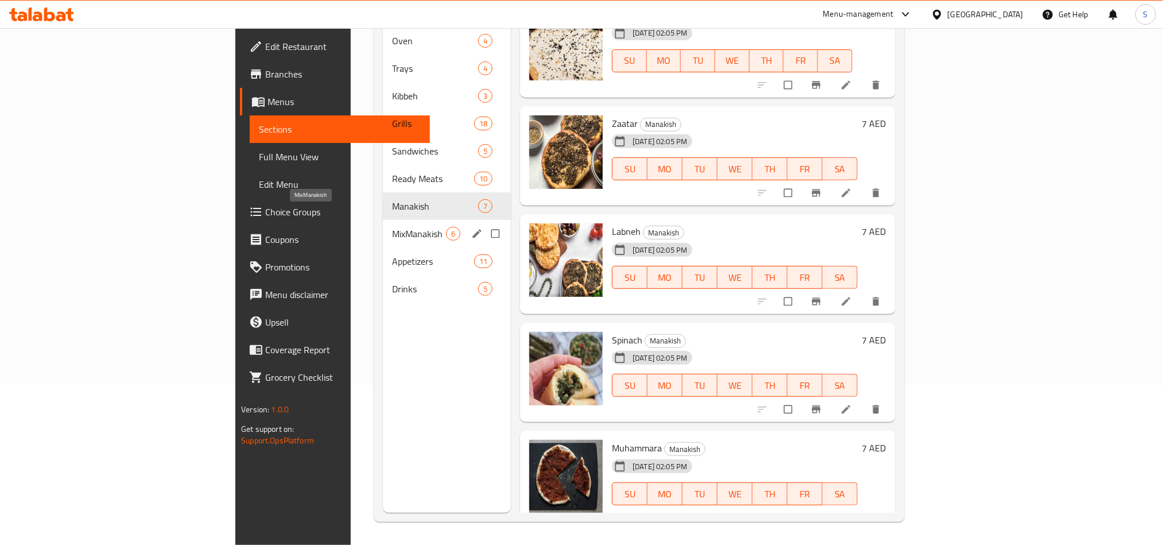
click at [392, 227] on span "MixManakish" at bounding box center [419, 234] width 54 height 14
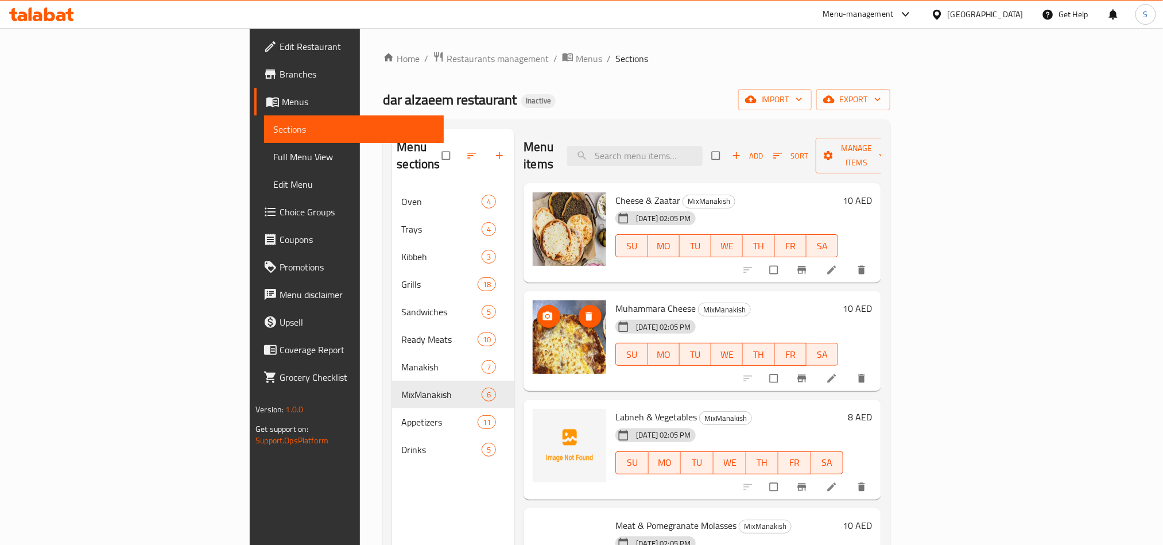
scroll to position [86, 0]
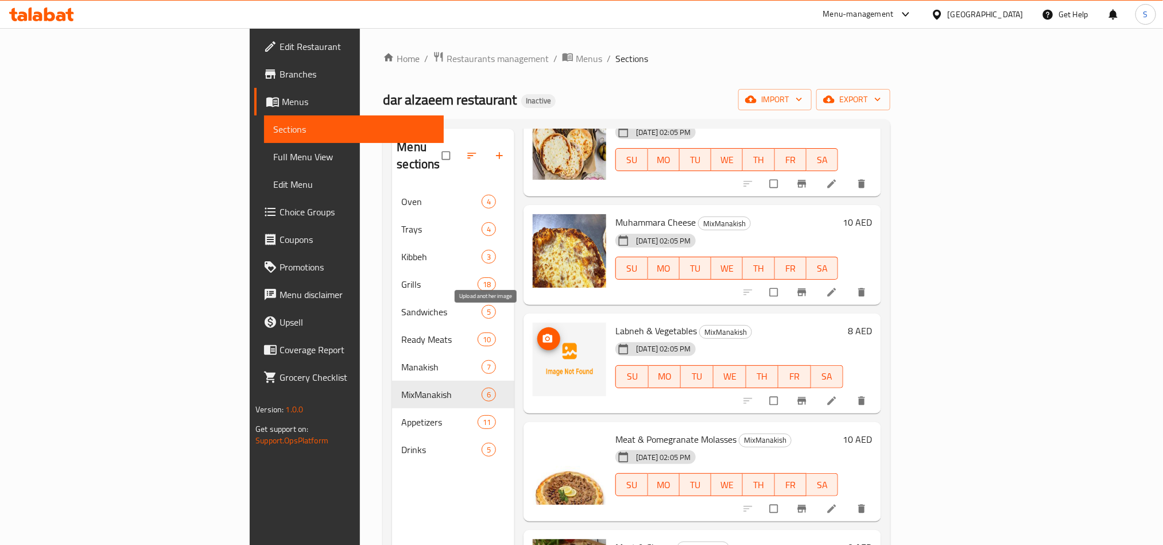
click at [543, 334] on icon "upload picture" at bounding box center [548, 338] width 10 height 9
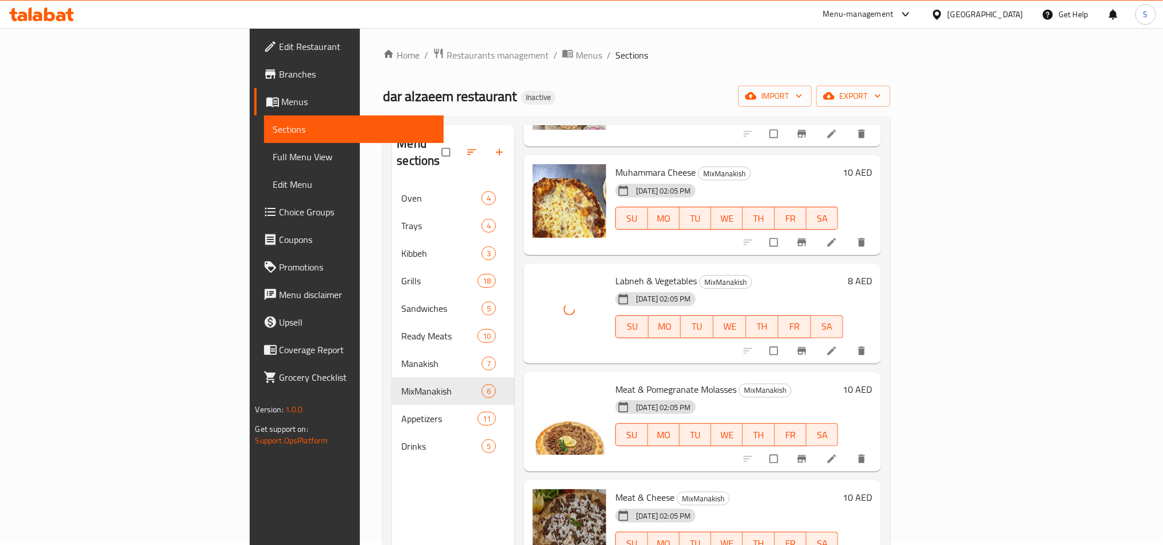
scroll to position [0, 0]
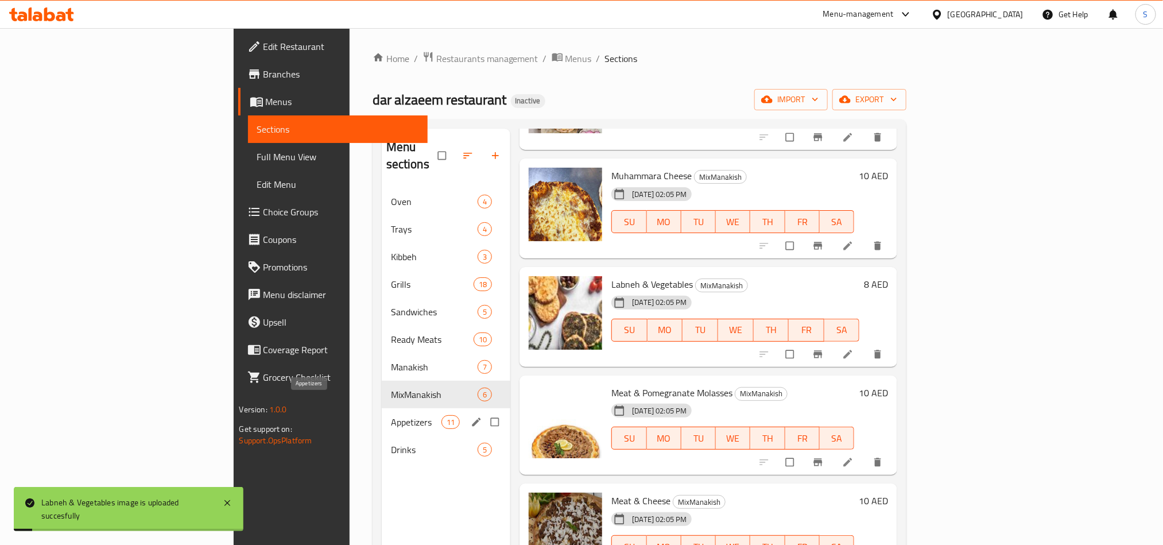
click at [391, 415] on span "Appetizers" at bounding box center [416, 422] width 51 height 14
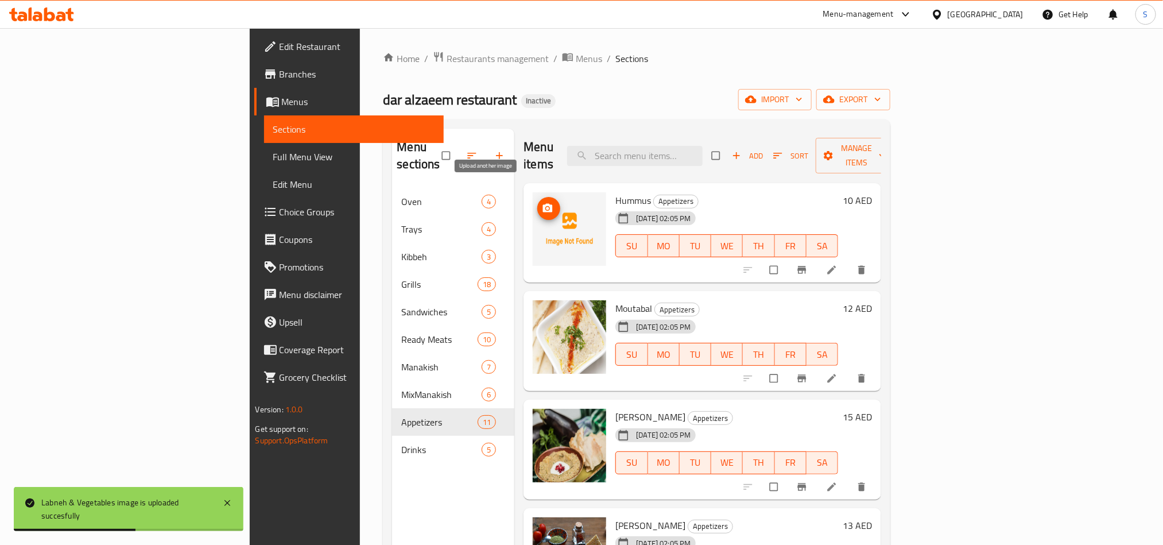
click at [542, 203] on icon "upload picture" at bounding box center [547, 208] width 11 height 11
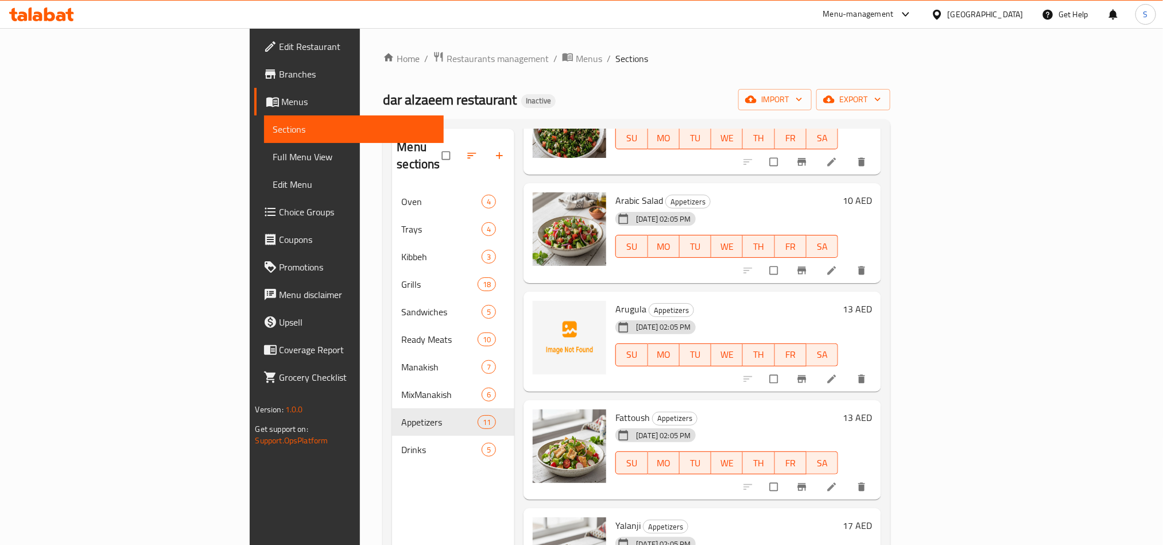
scroll to position [674, 0]
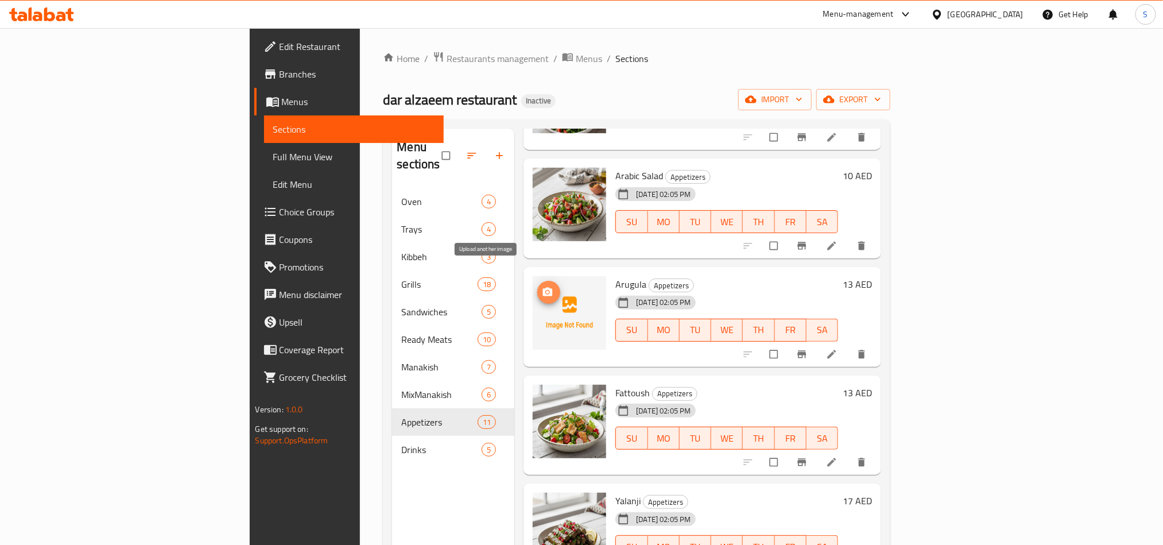
click at [543, 288] on icon "upload picture" at bounding box center [548, 292] width 10 height 9
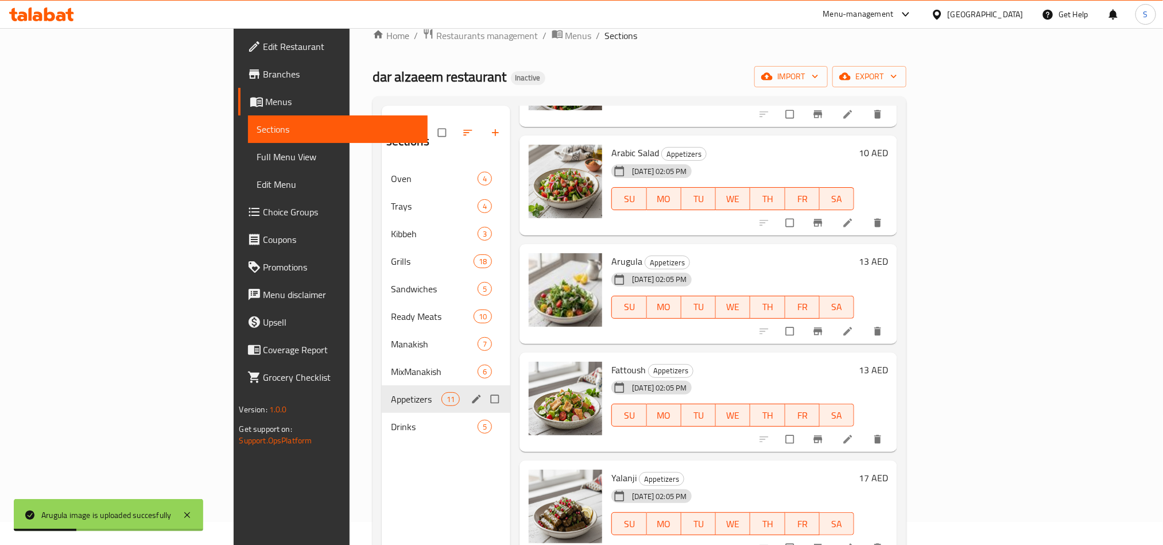
scroll to position [161, 0]
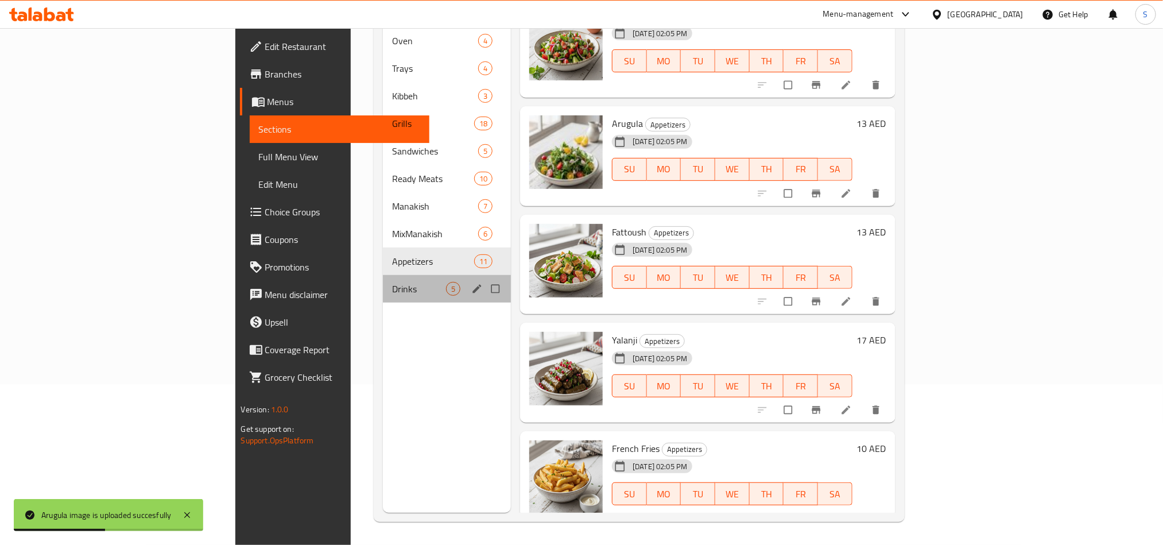
click at [383, 275] on div "Drinks 5" at bounding box center [447, 289] width 128 height 28
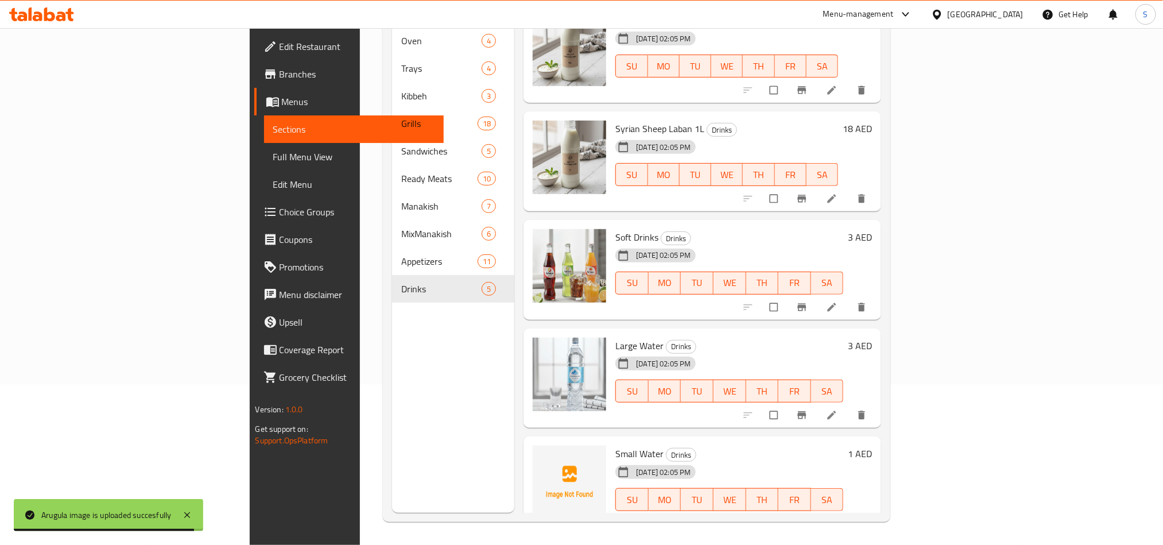
scroll to position [25, 0]
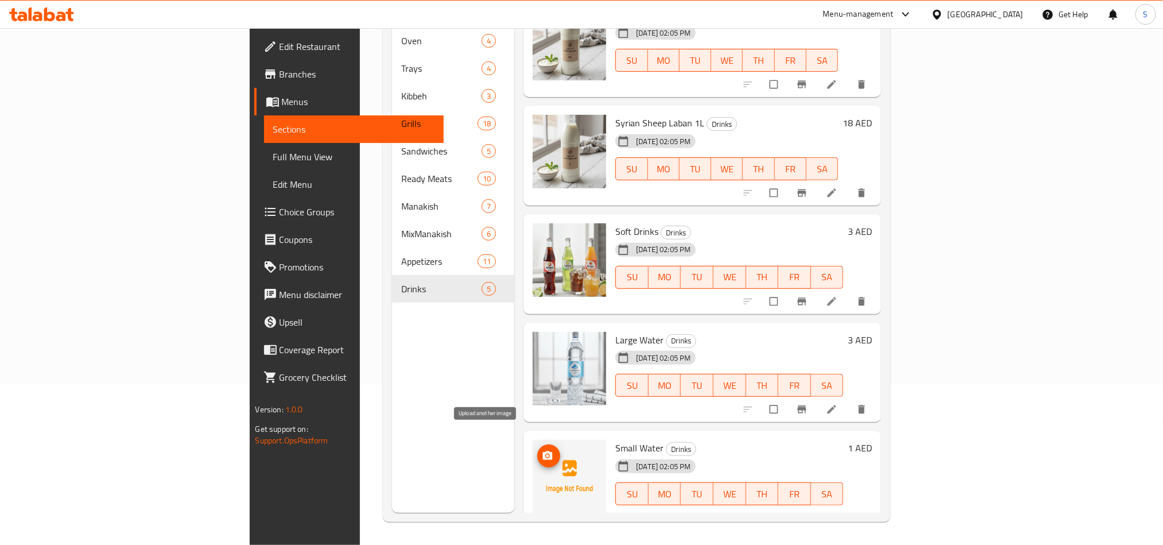
click at [542, 450] on icon "upload picture" at bounding box center [547, 455] width 11 height 11
click at [393, 405] on div "Menu sections Oven 4 Trays 4 Kibbeh 3 Grills 18 Sandwiches 5 Ready Meats 10 Man…" at bounding box center [453, 240] width 122 height 545
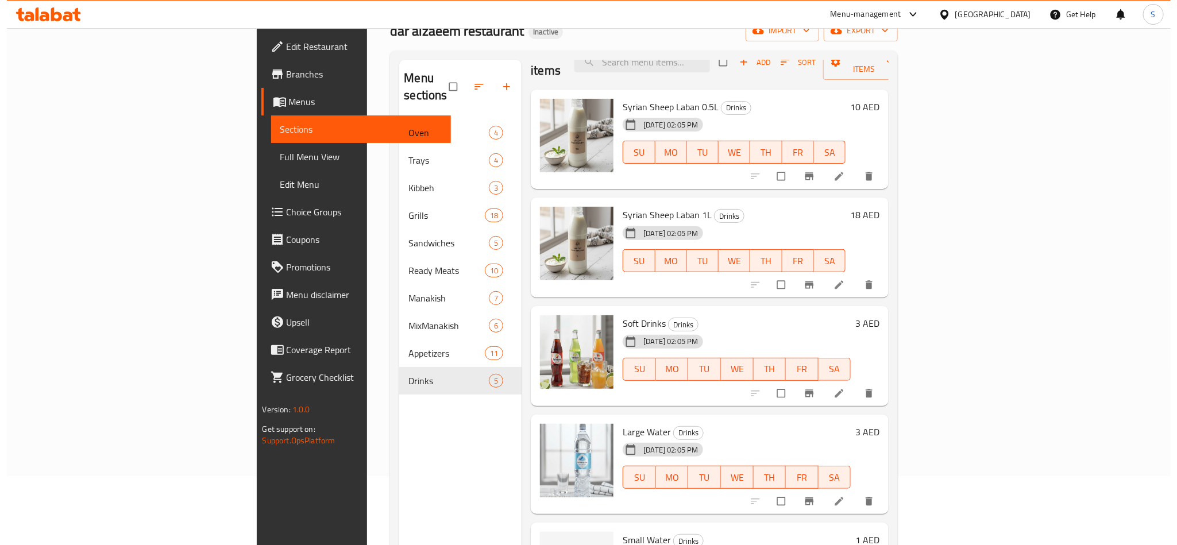
scroll to position [0, 0]
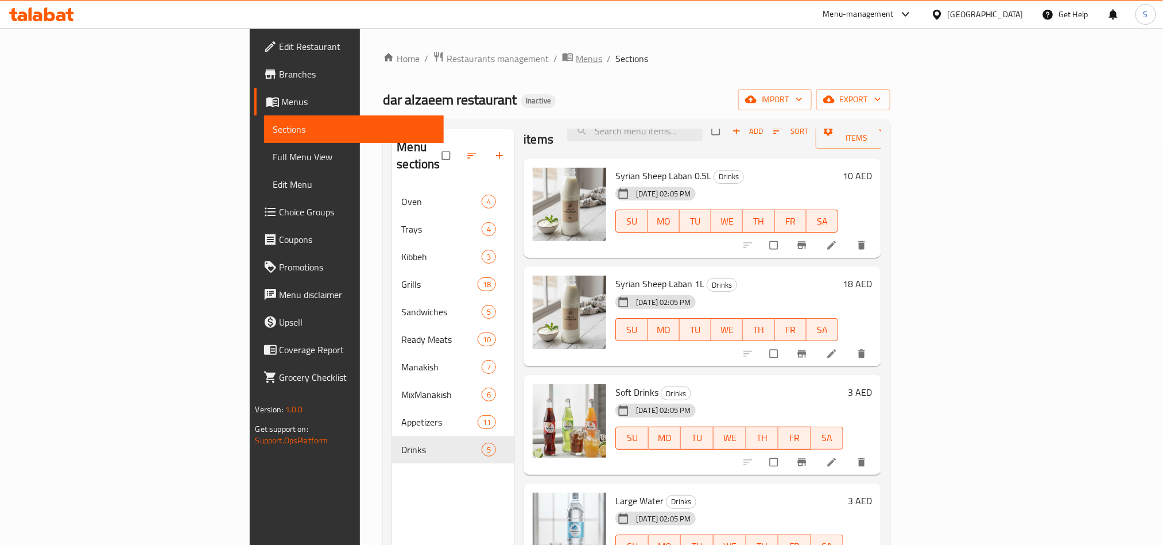
click at [576, 52] on span "Menus" at bounding box center [589, 59] width 26 height 14
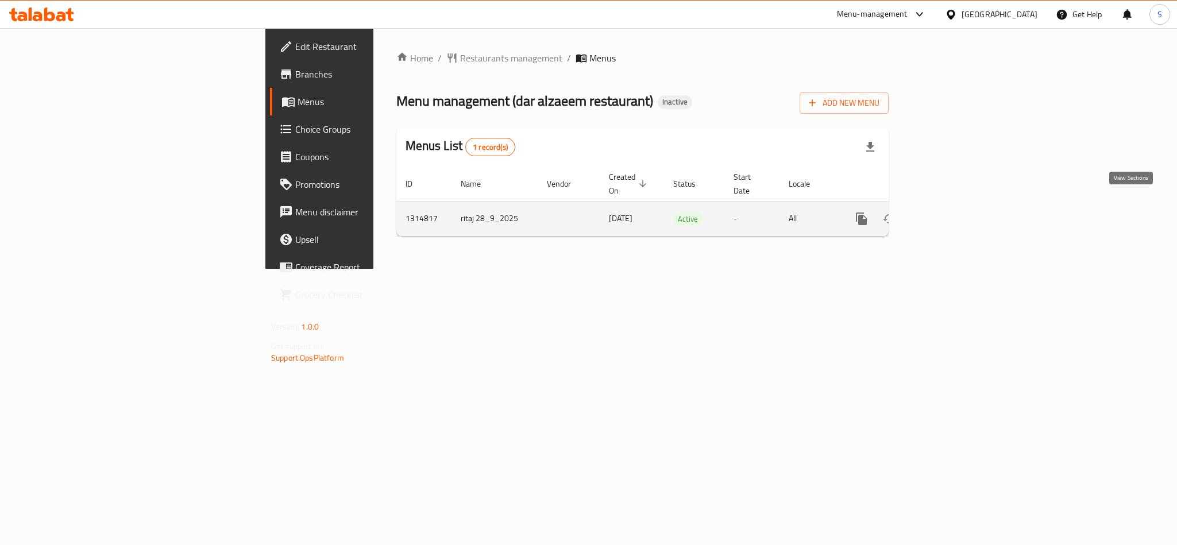
click at [951, 212] on icon "enhanced table" at bounding box center [944, 219] width 14 height 14
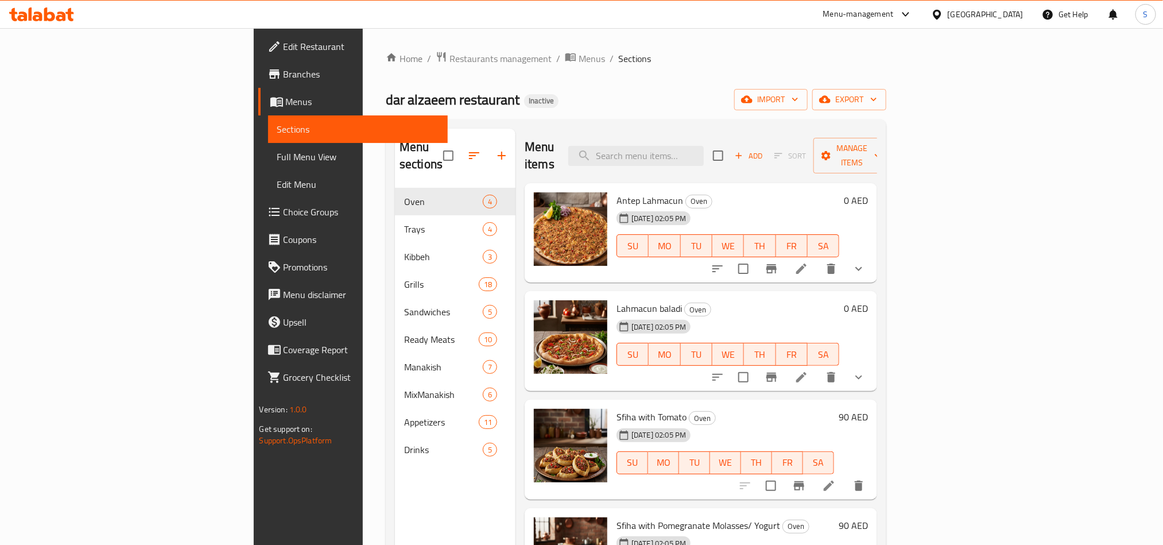
click at [268, 168] on link "Full Menu View" at bounding box center [358, 157] width 180 height 28
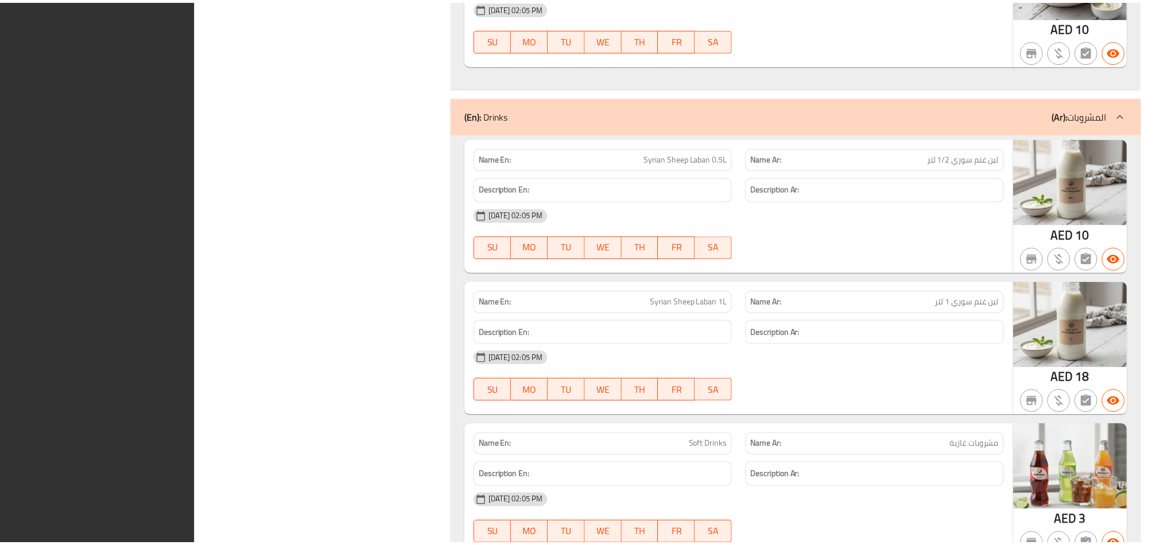
scroll to position [12436, 0]
